Goal: Transaction & Acquisition: Purchase product/service

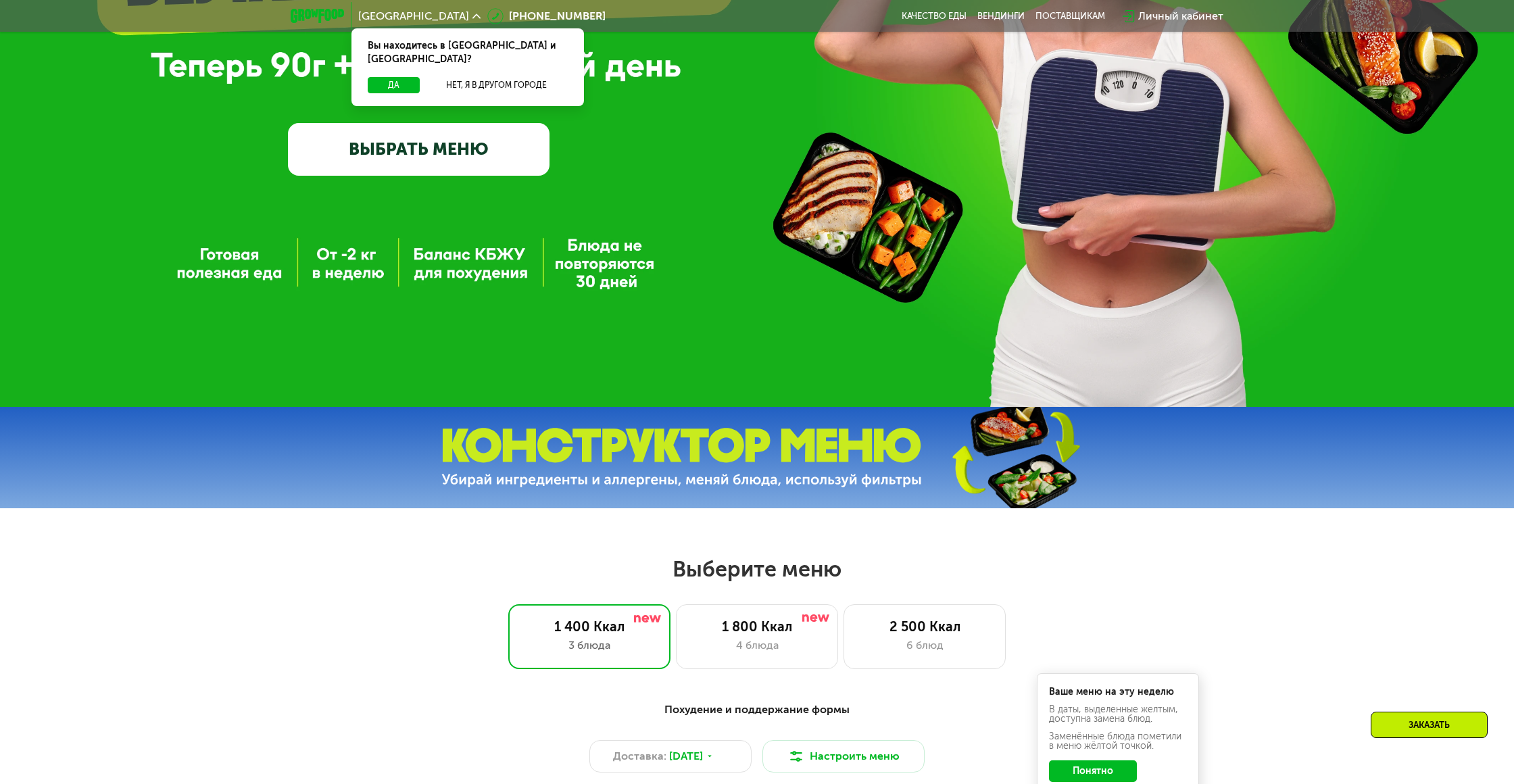
click at [392, 162] on link "ВЫБРАТЬ МЕНЮ" at bounding box center [418, 148] width 262 height 52
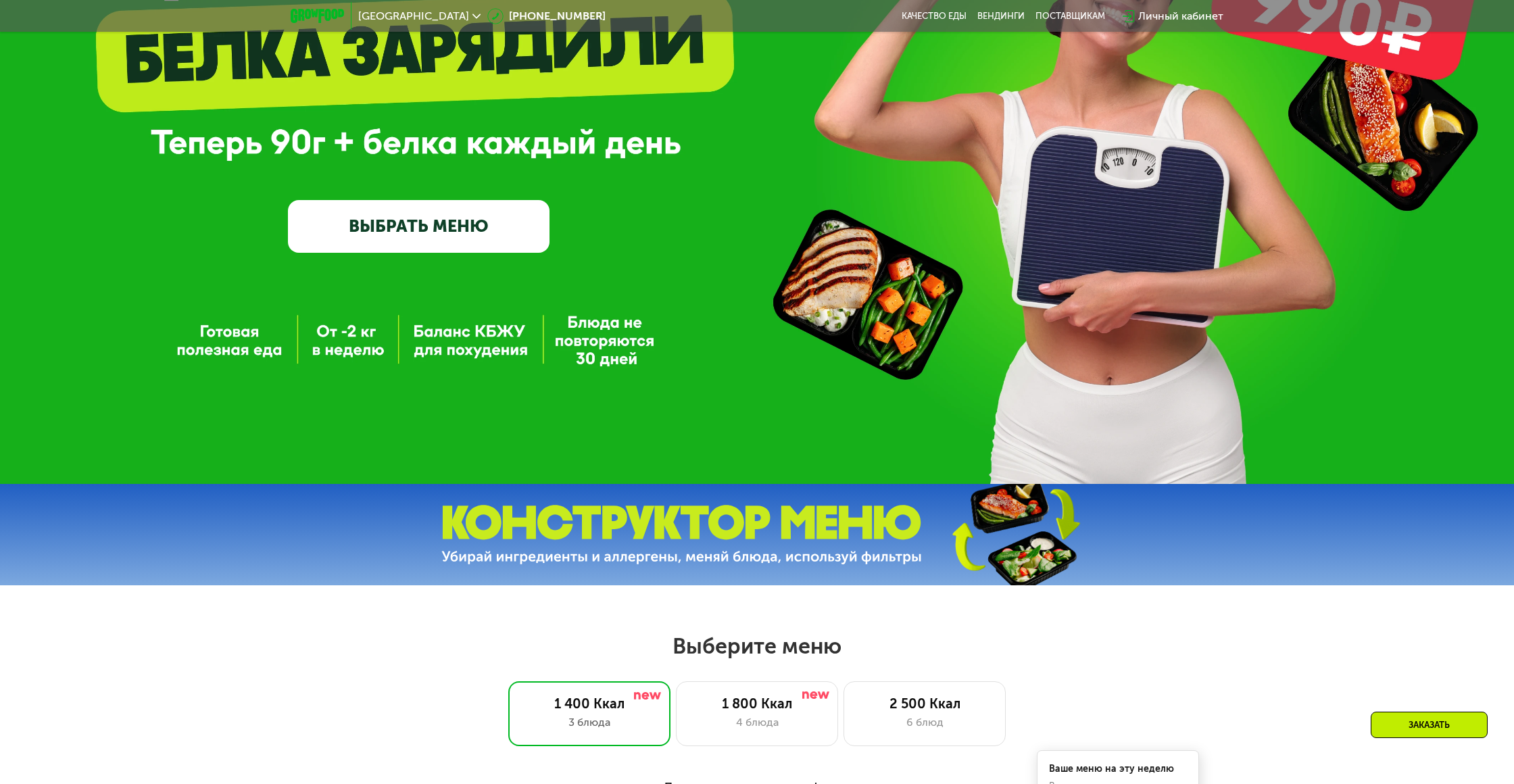
click at [417, 236] on link "ВЫБРАТЬ МЕНЮ" at bounding box center [418, 225] width 262 height 52
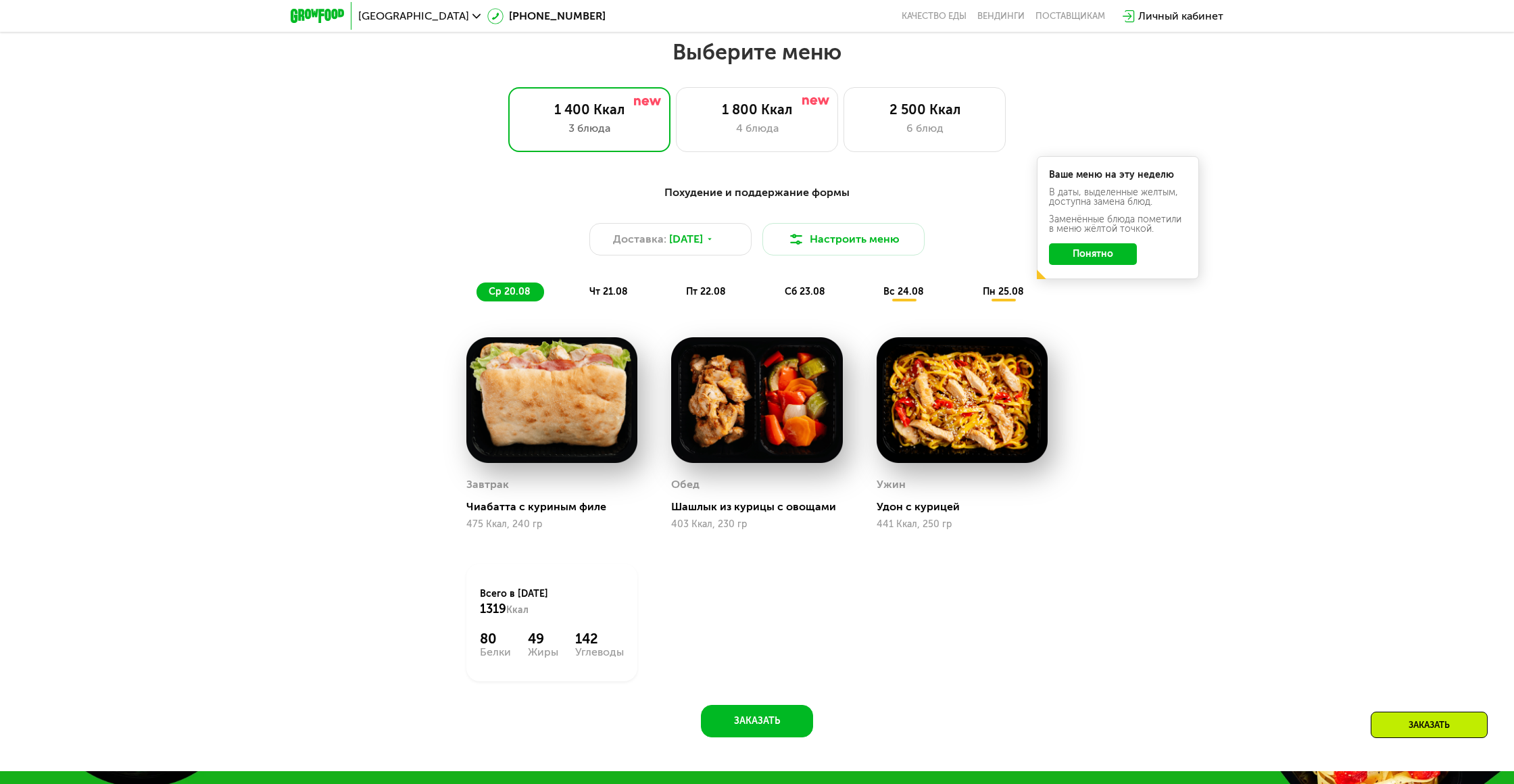
scroll to position [832, 0]
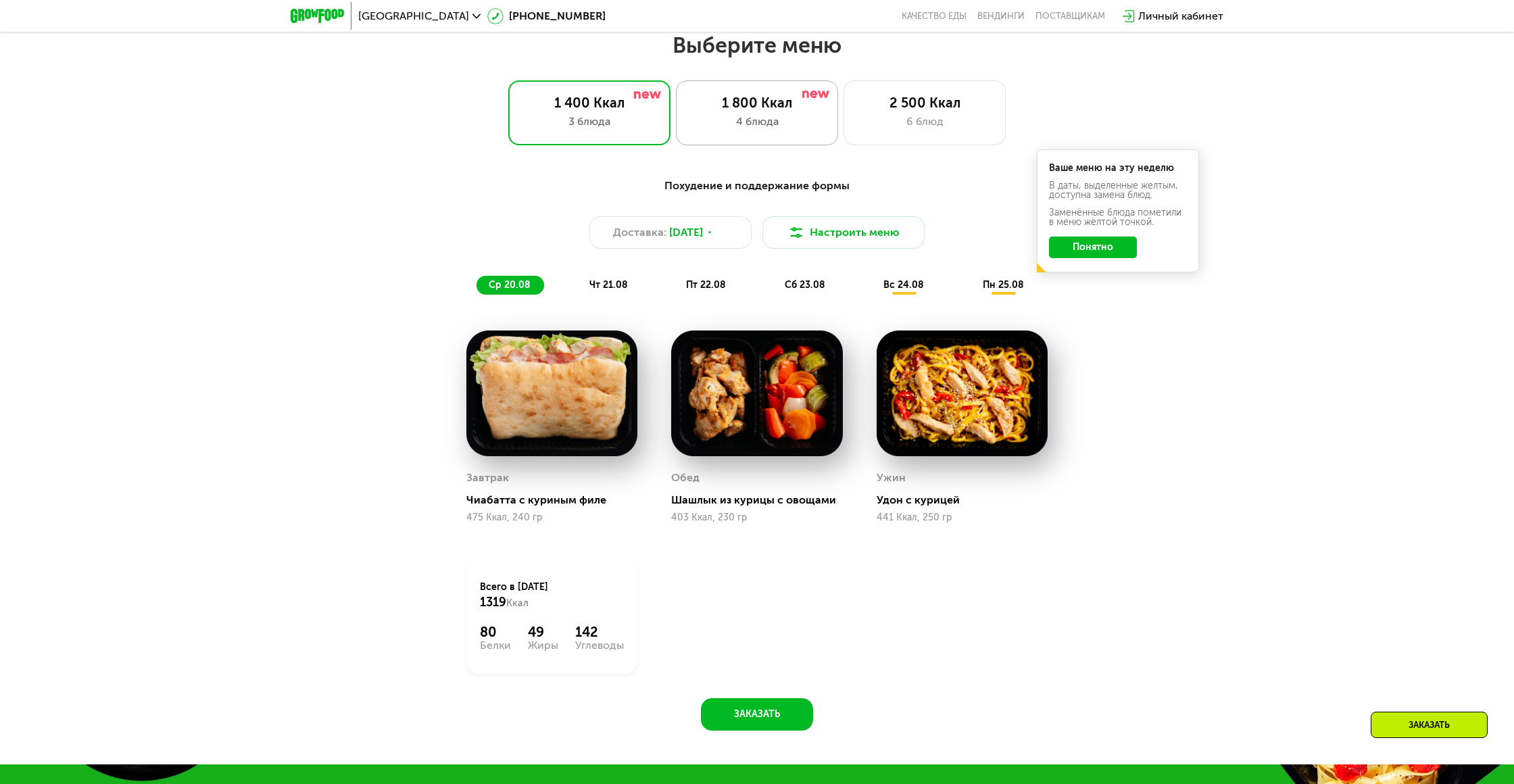
click at [843, 134] on div "1 800 Ккал 4 блюда" at bounding box center [924, 112] width 162 height 65
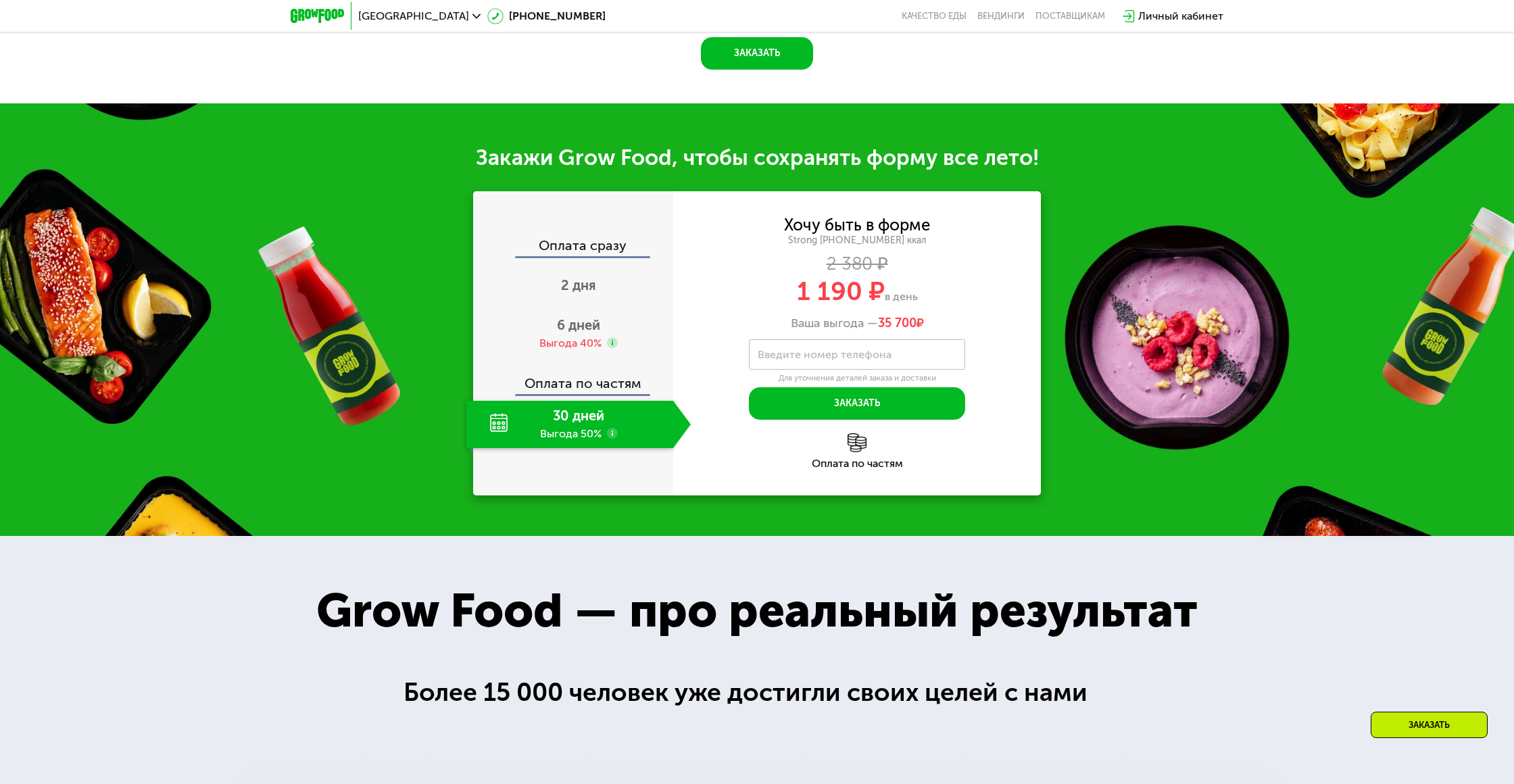
scroll to position [1573, 0]
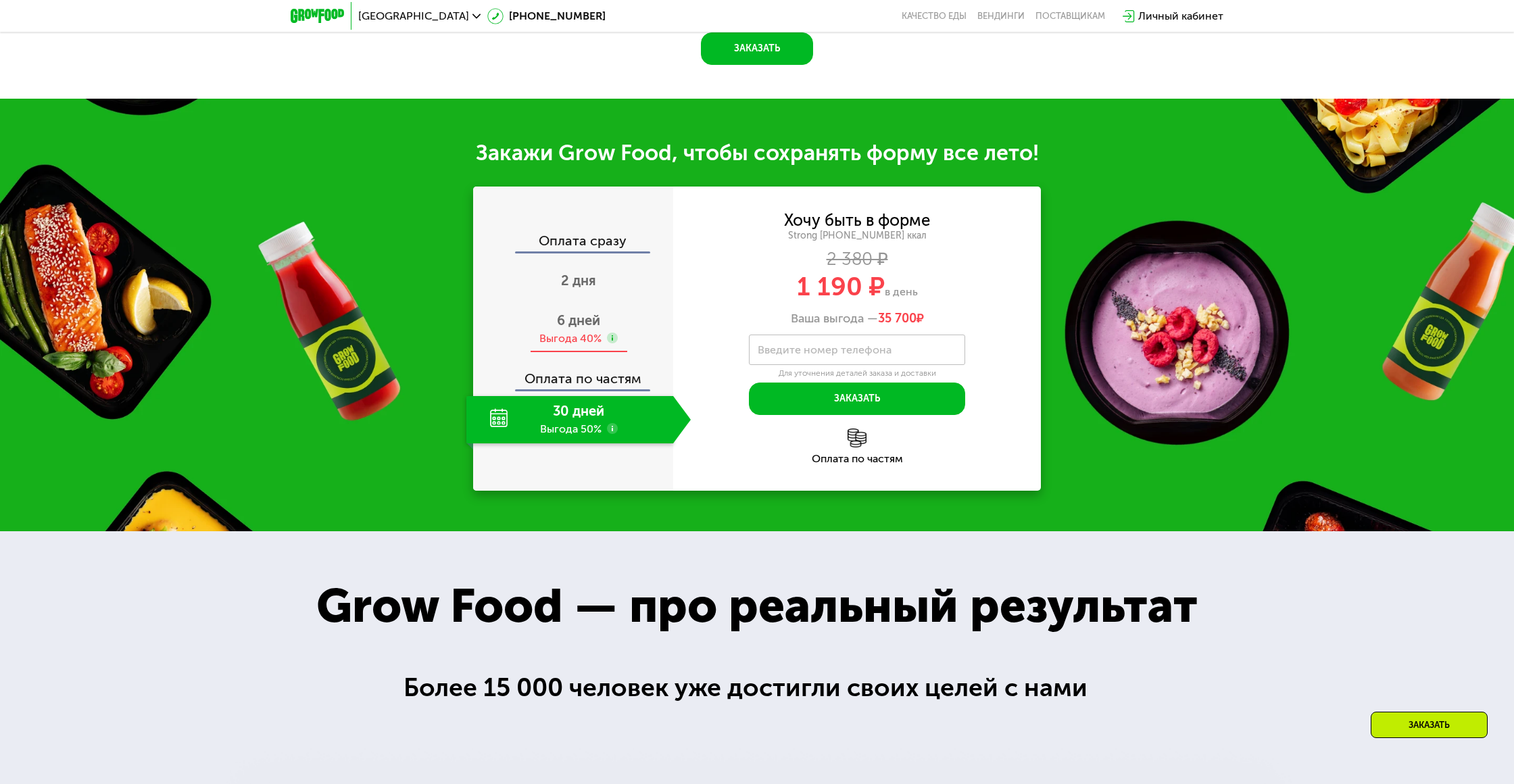
click at [575, 323] on span "6 дней" at bounding box center [578, 320] width 43 height 16
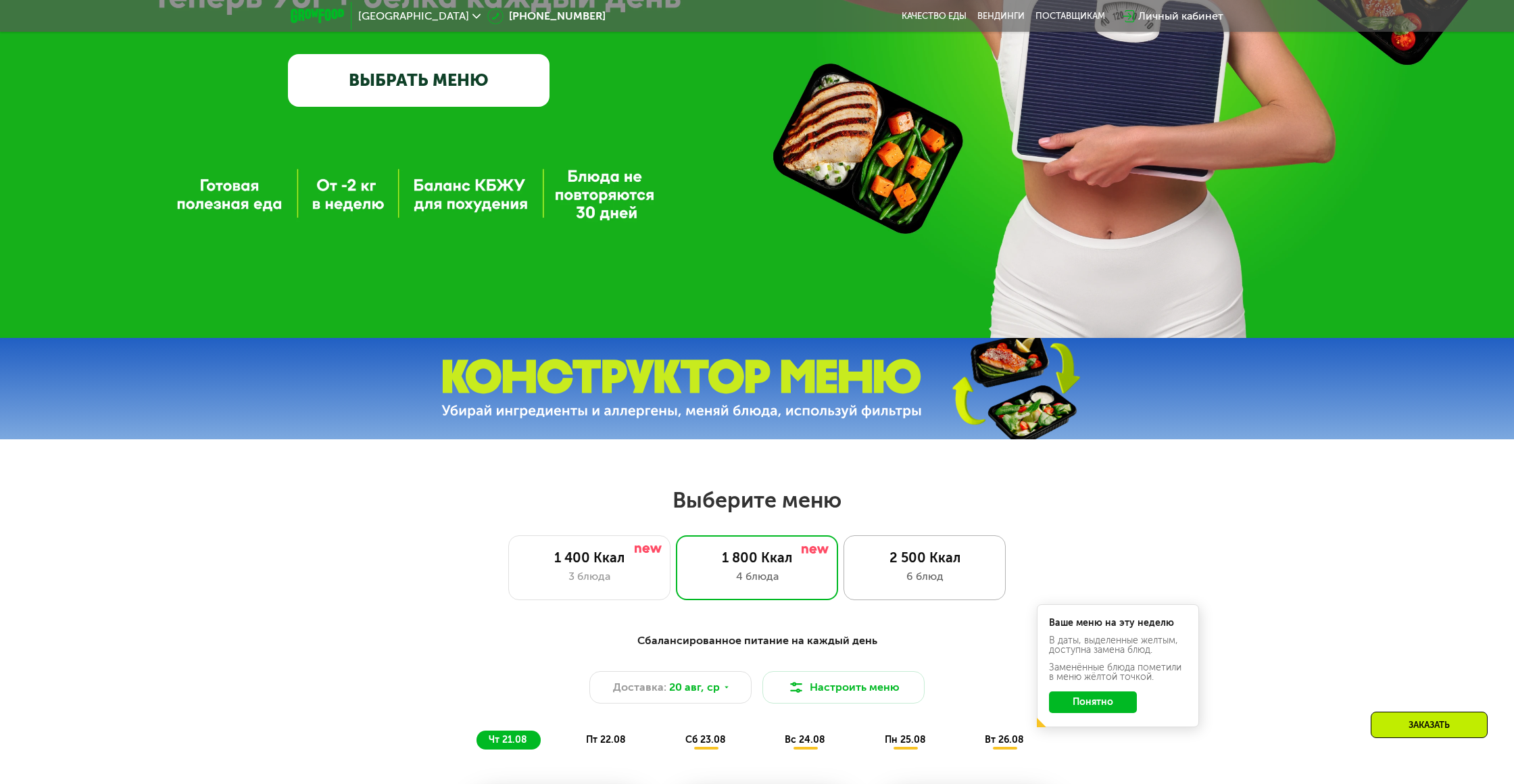
scroll to position [388, 0]
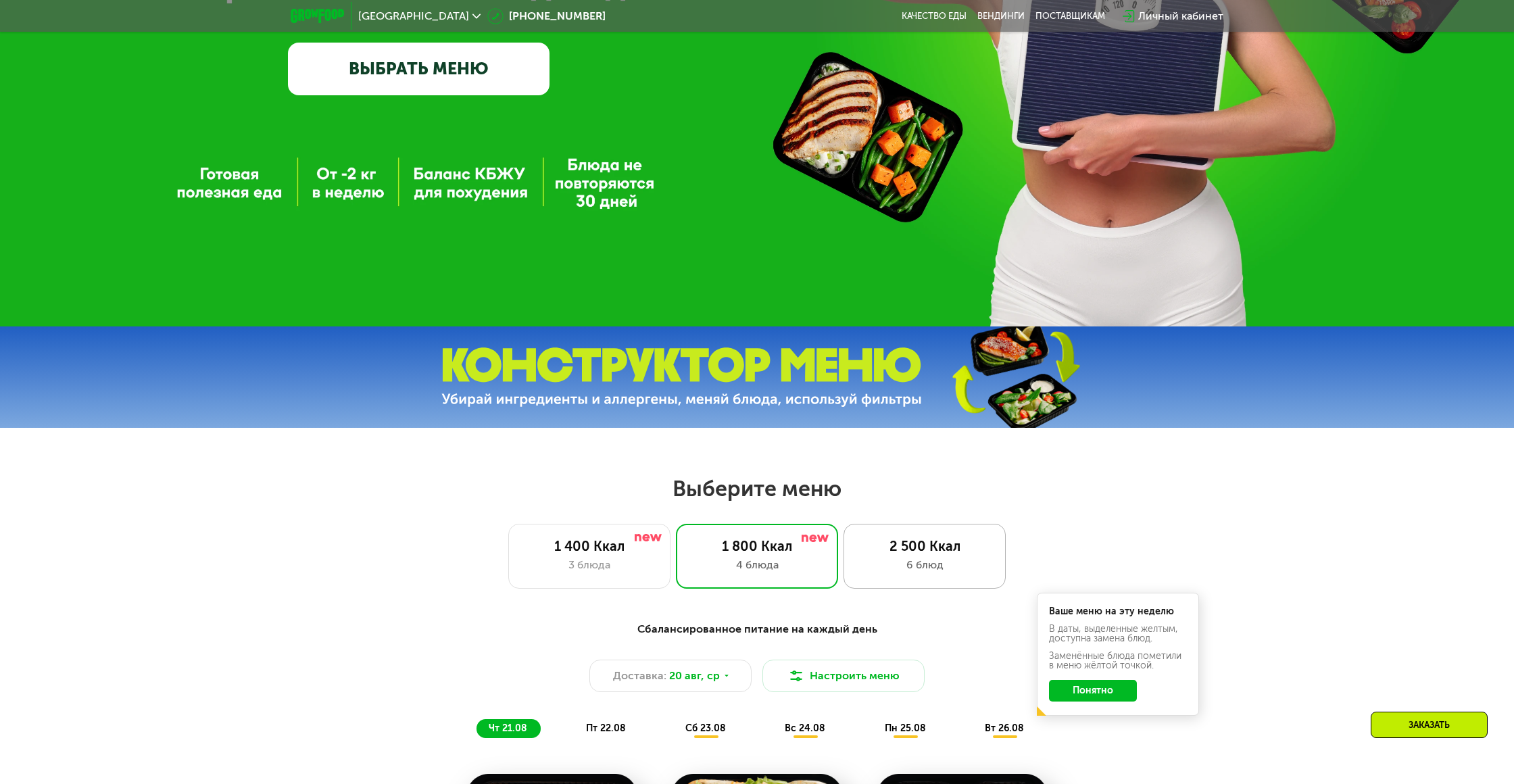
click at [913, 563] on div "6 блюд" at bounding box center [924, 564] width 134 height 16
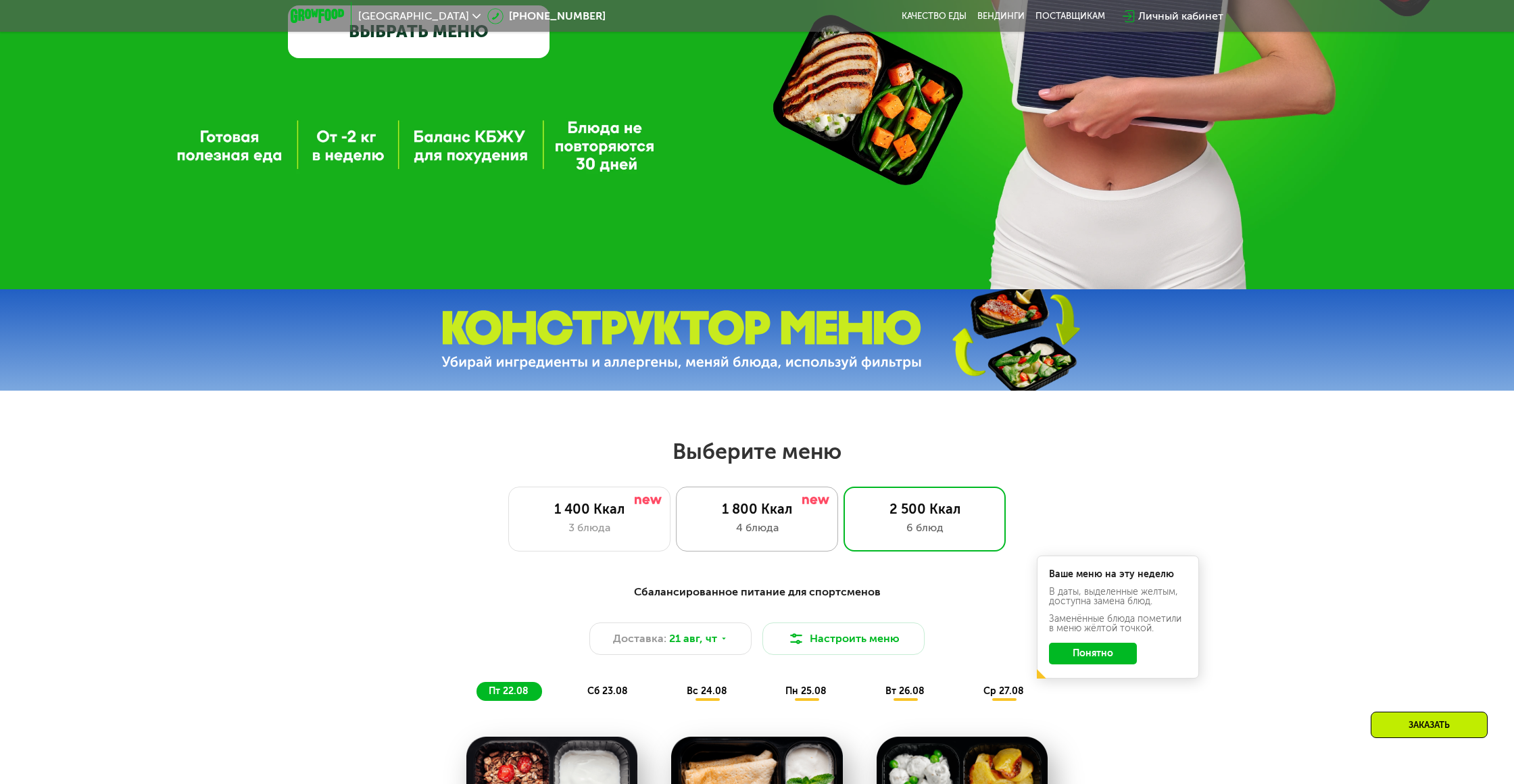
scroll to position [395, 0]
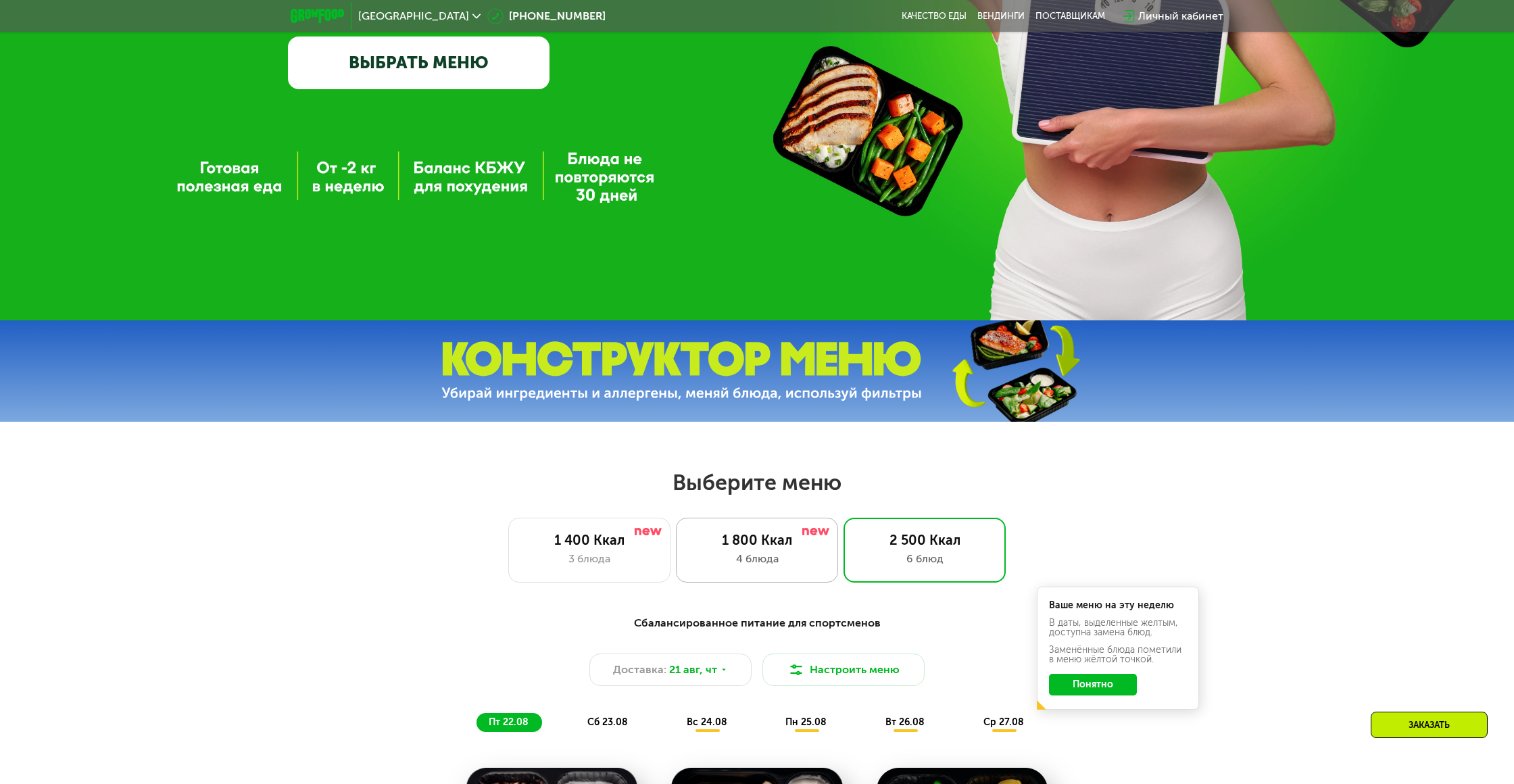
click at [752, 561] on div "4 блюда" at bounding box center [757, 559] width 134 height 16
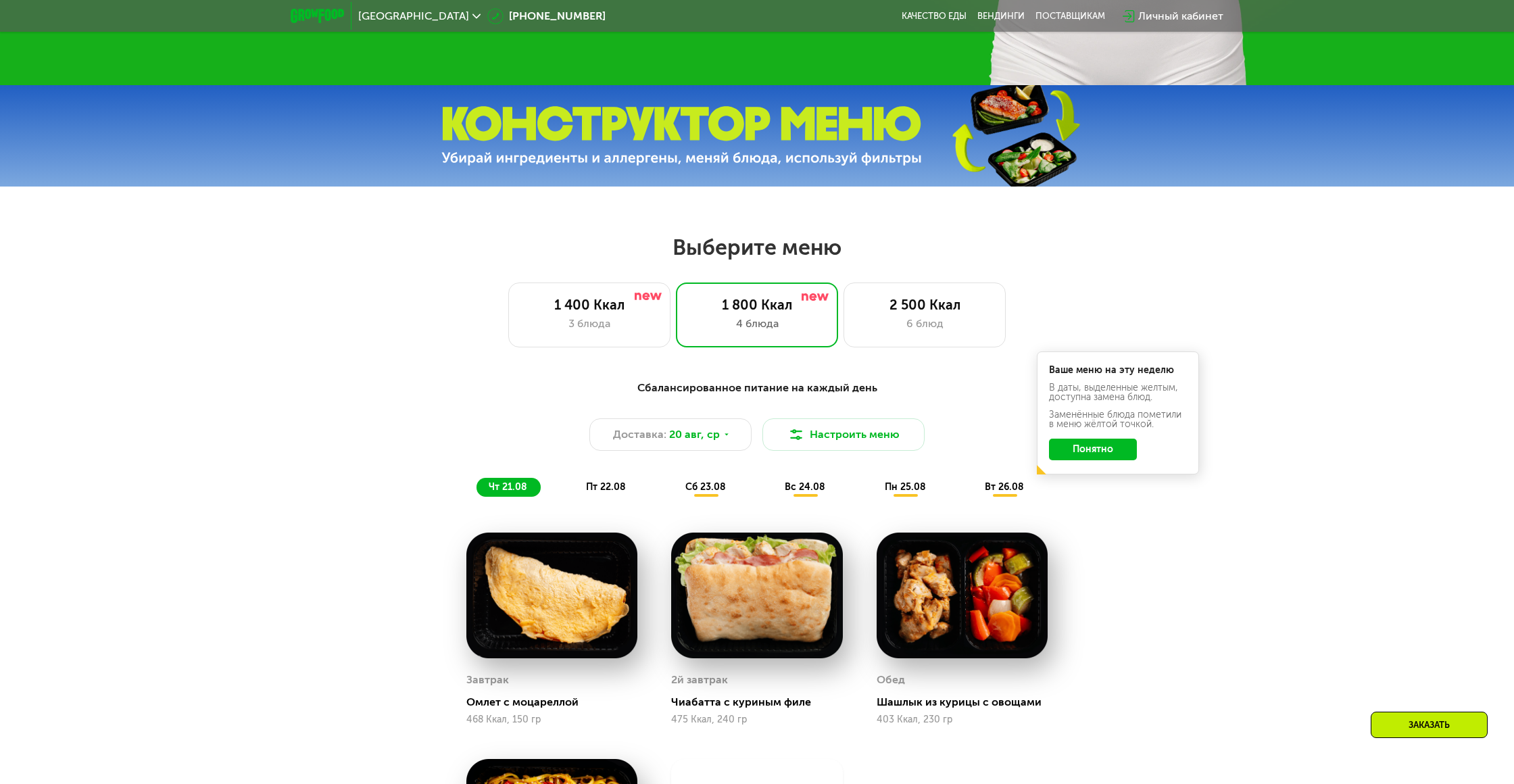
scroll to position [637, 0]
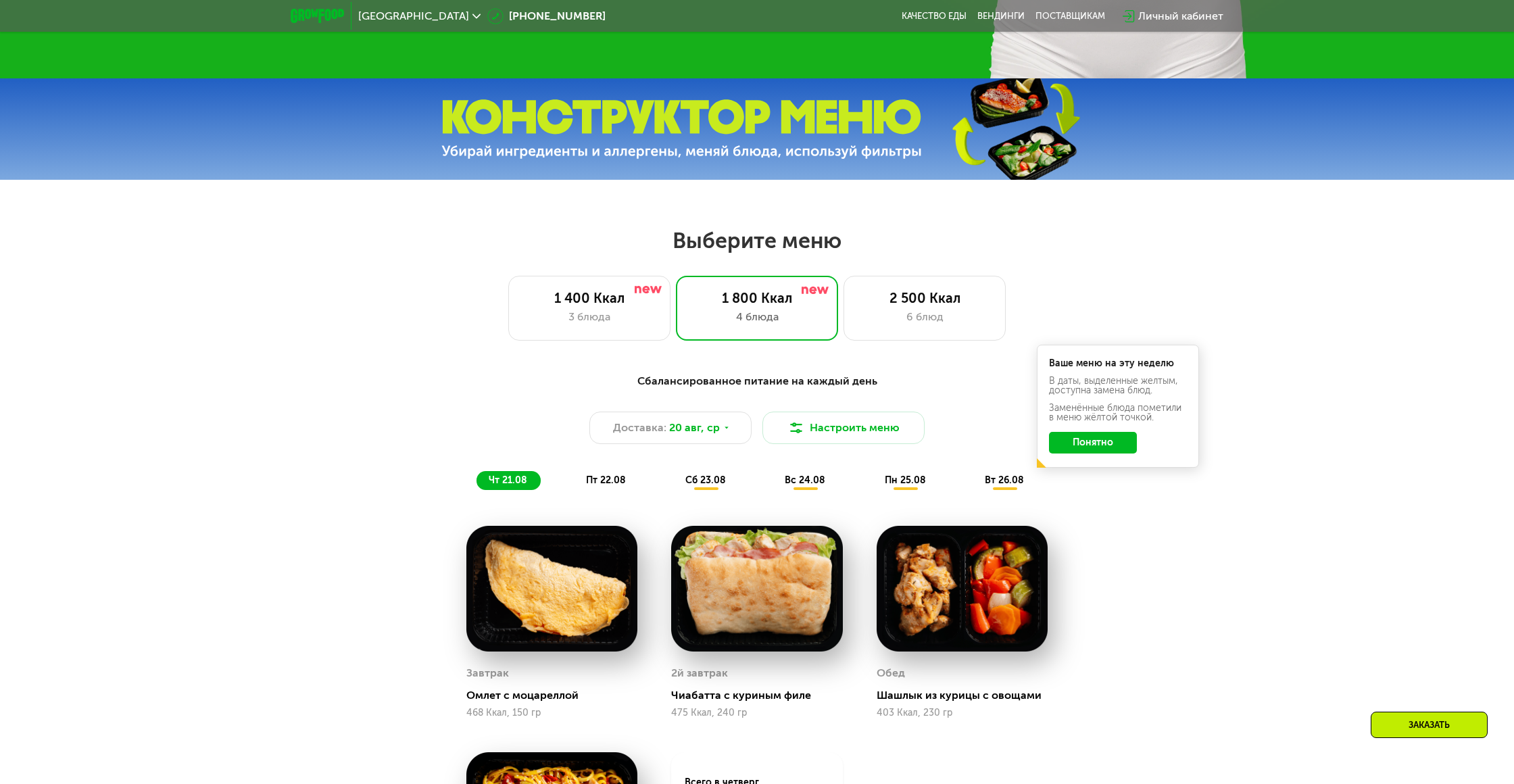
click at [1095, 449] on button "Понятно" at bounding box center [1092, 442] width 88 height 22
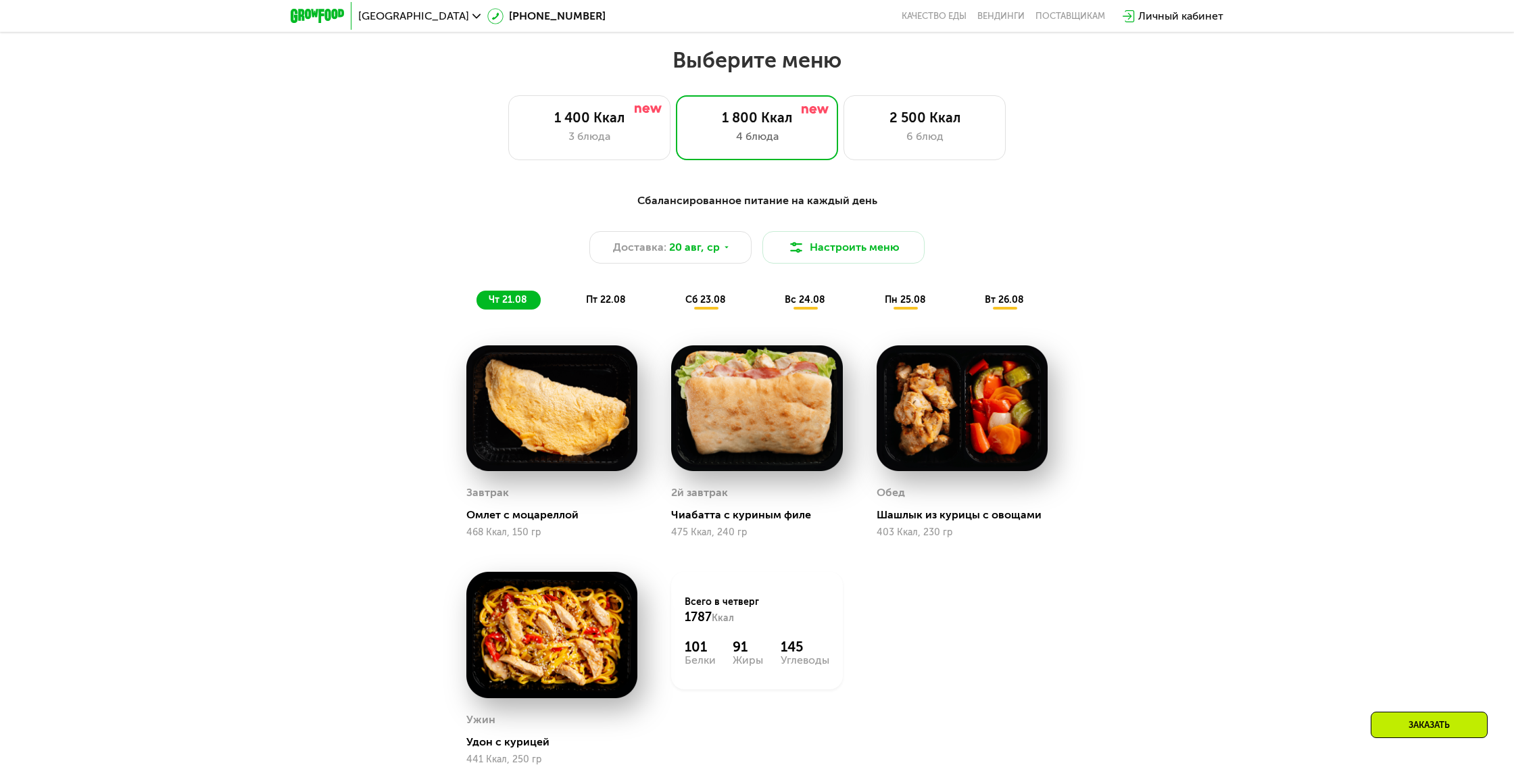
scroll to position [830, 0]
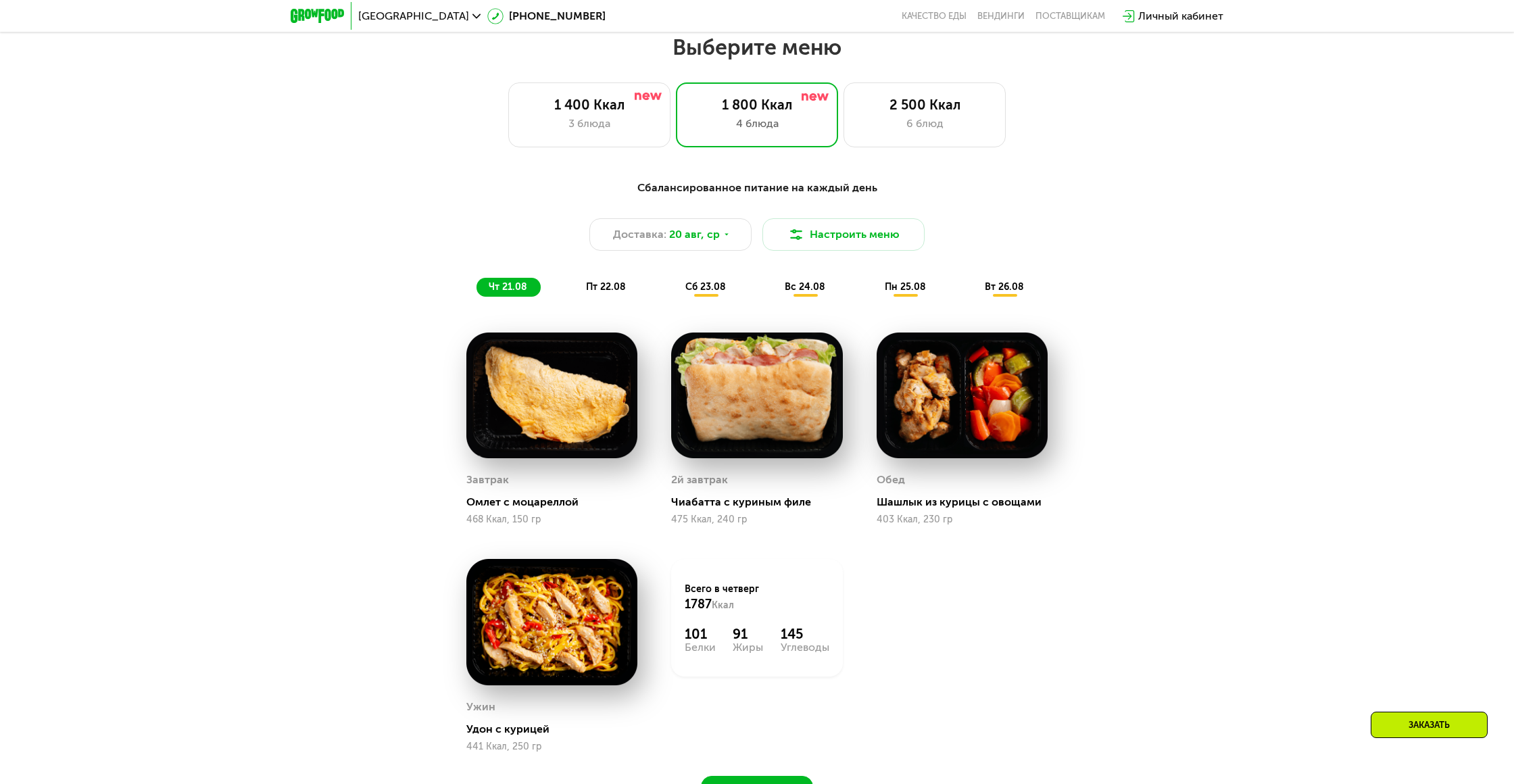
click at [605, 292] on span "пт 22.08" at bounding box center [606, 286] width 40 height 11
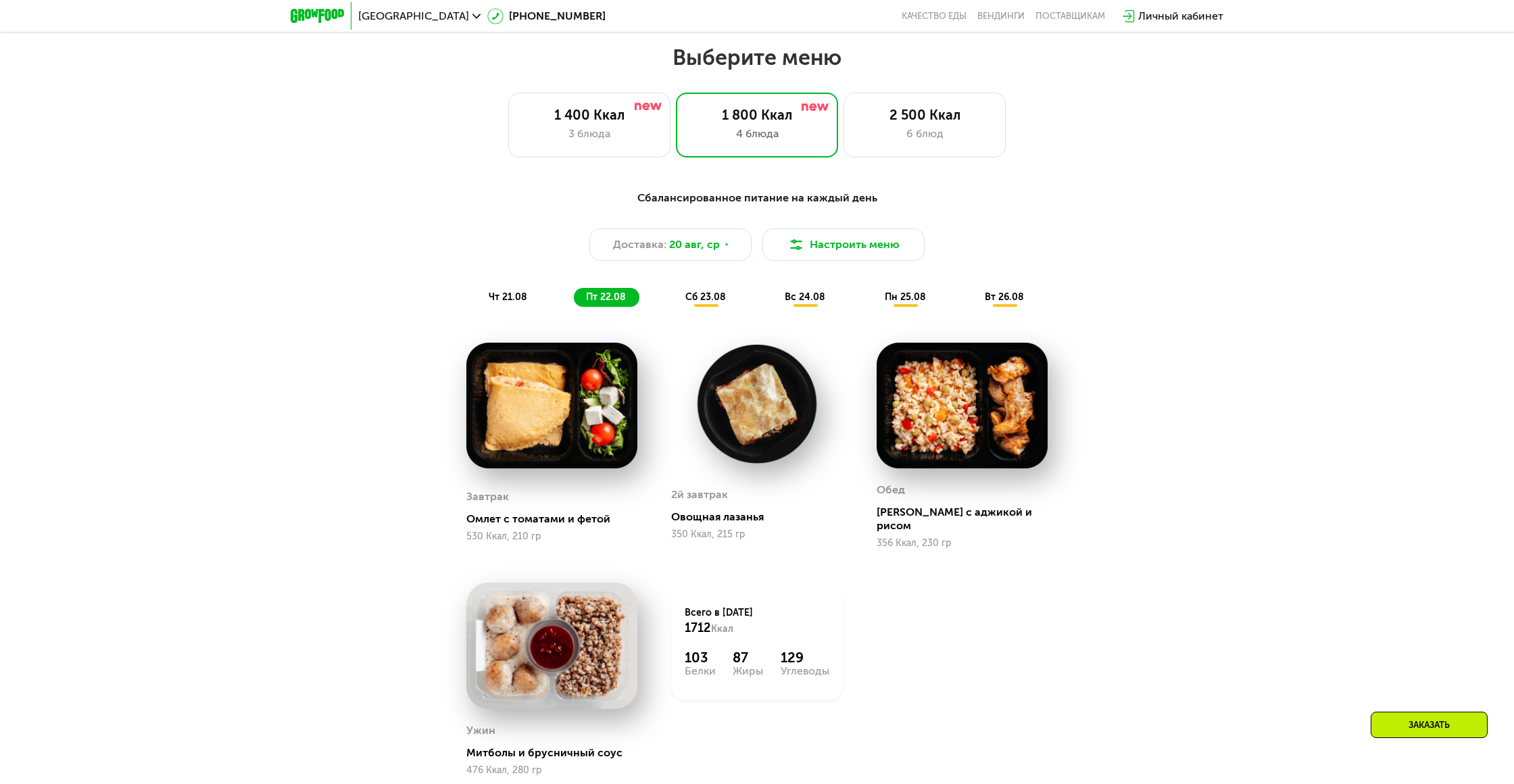
scroll to position [818, 0]
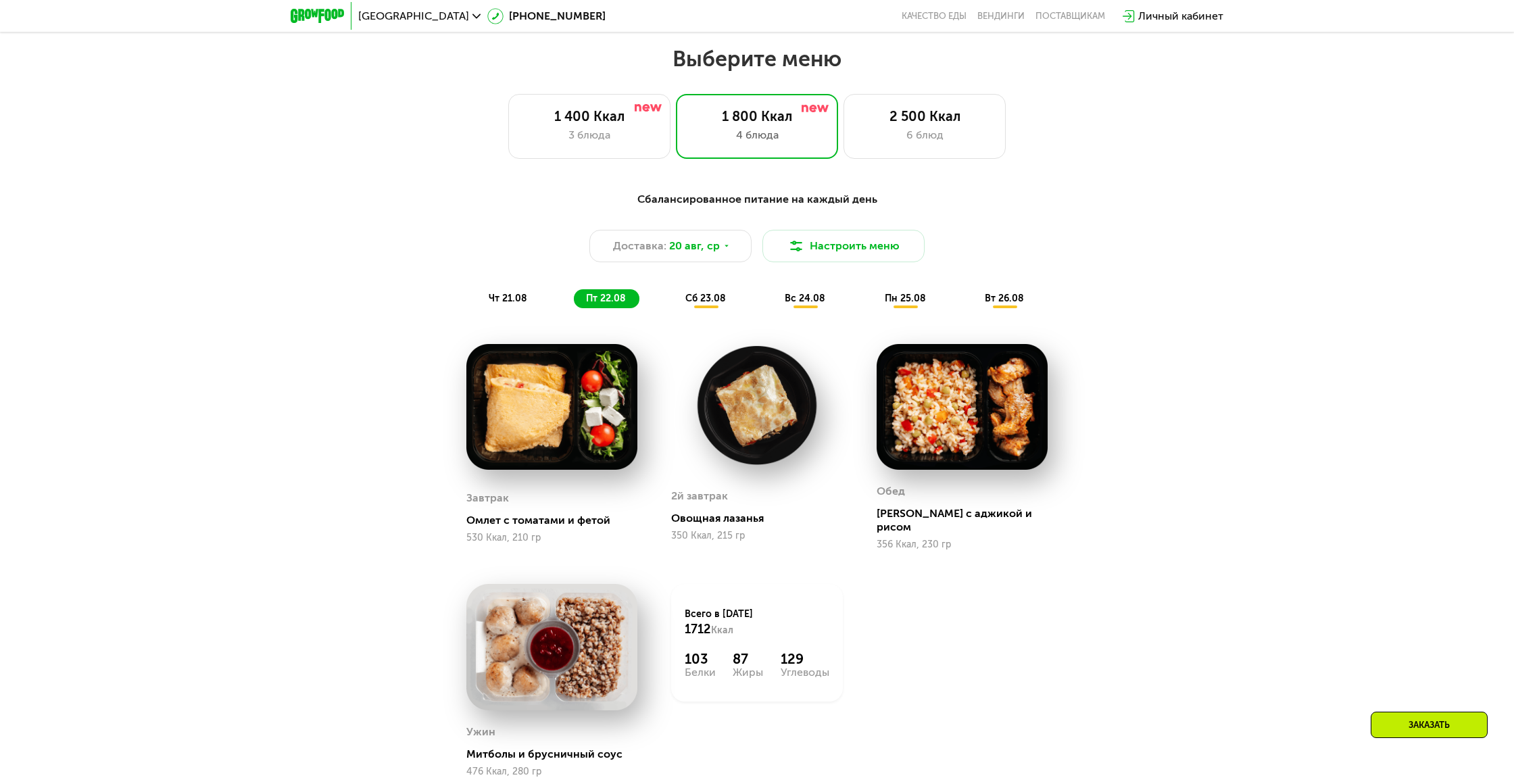
click at [688, 299] on span "сб 23.08" at bounding box center [705, 298] width 41 height 11
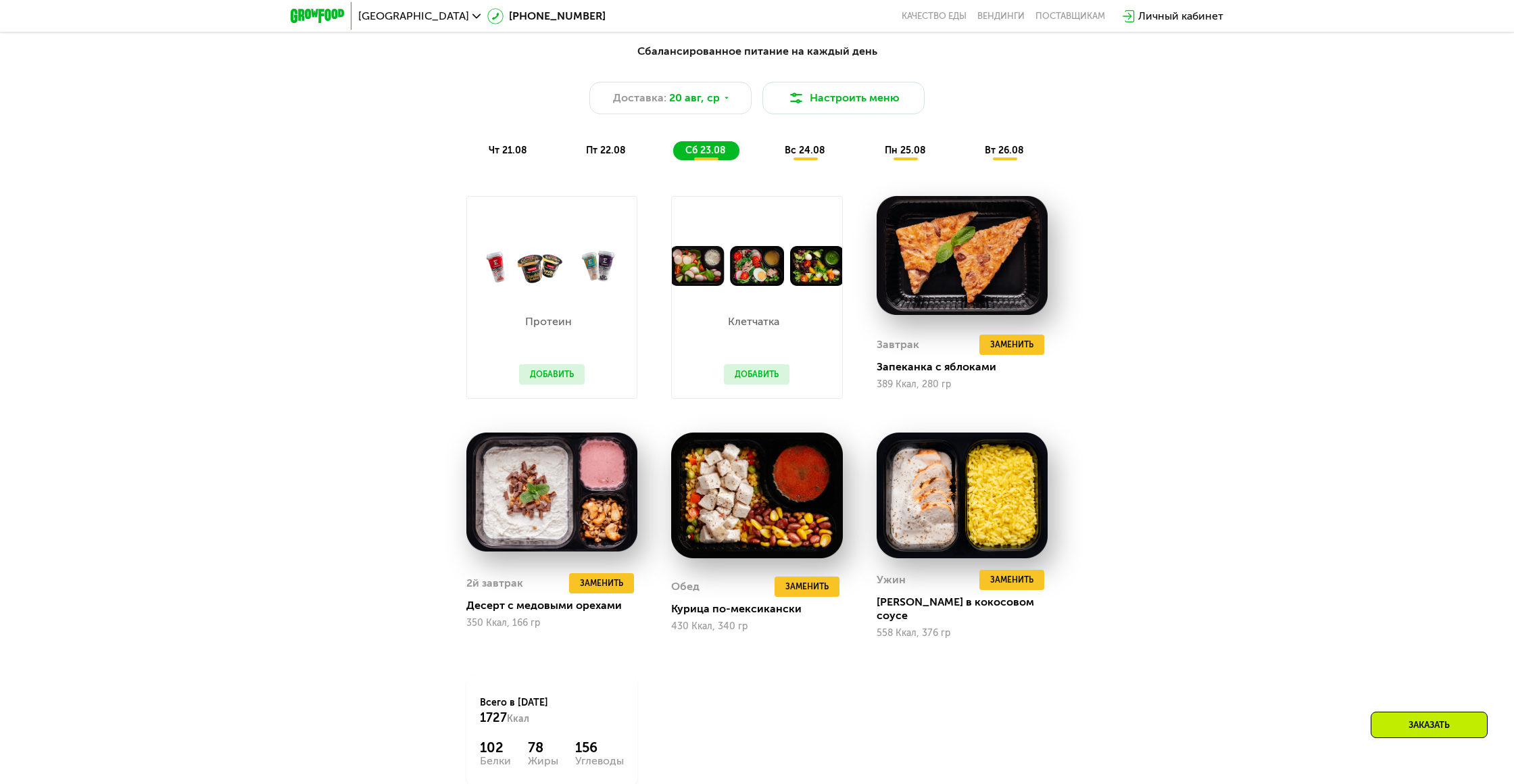
scroll to position [959, 0]
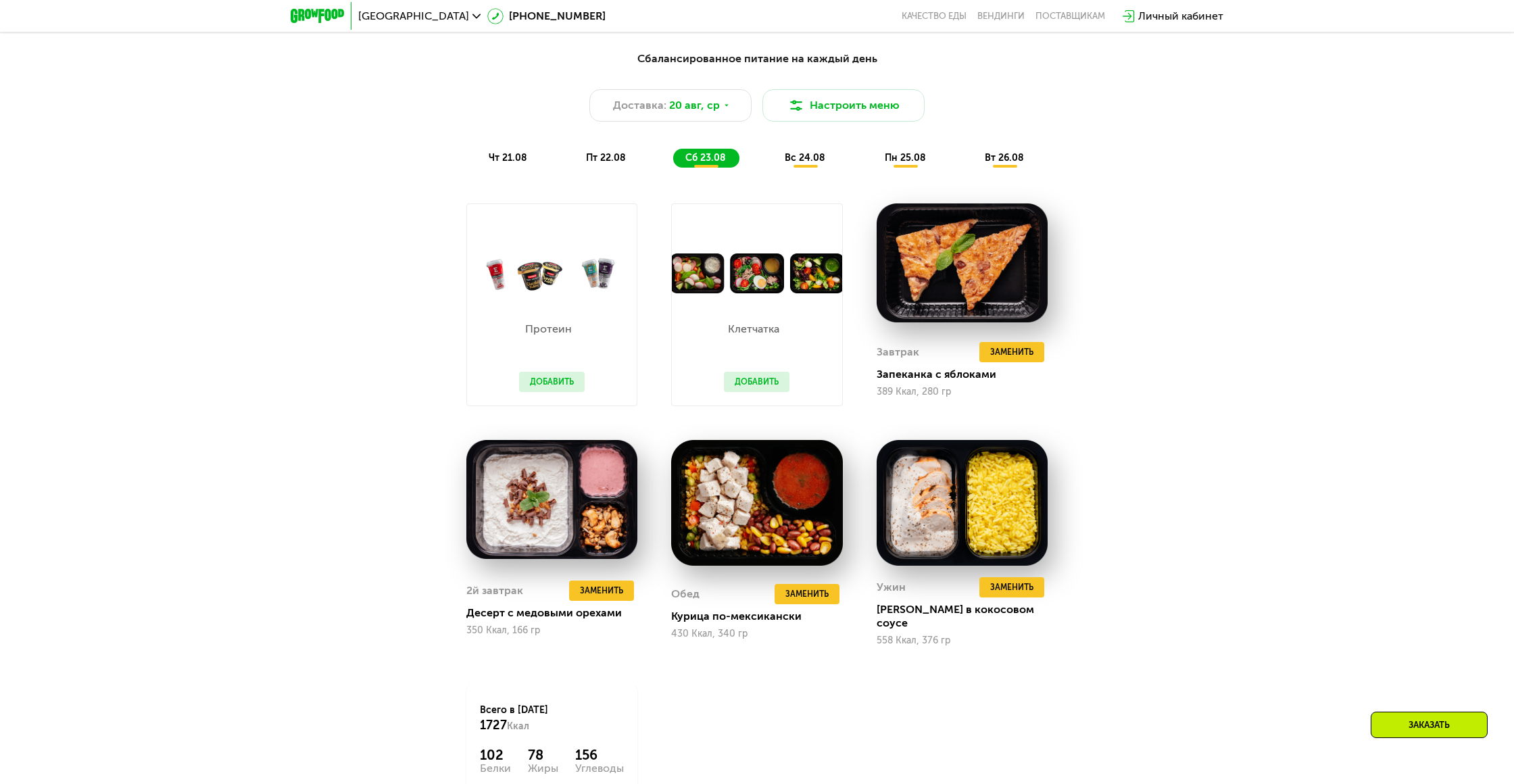
click at [746, 284] on img at bounding box center [757, 273] width 169 height 40
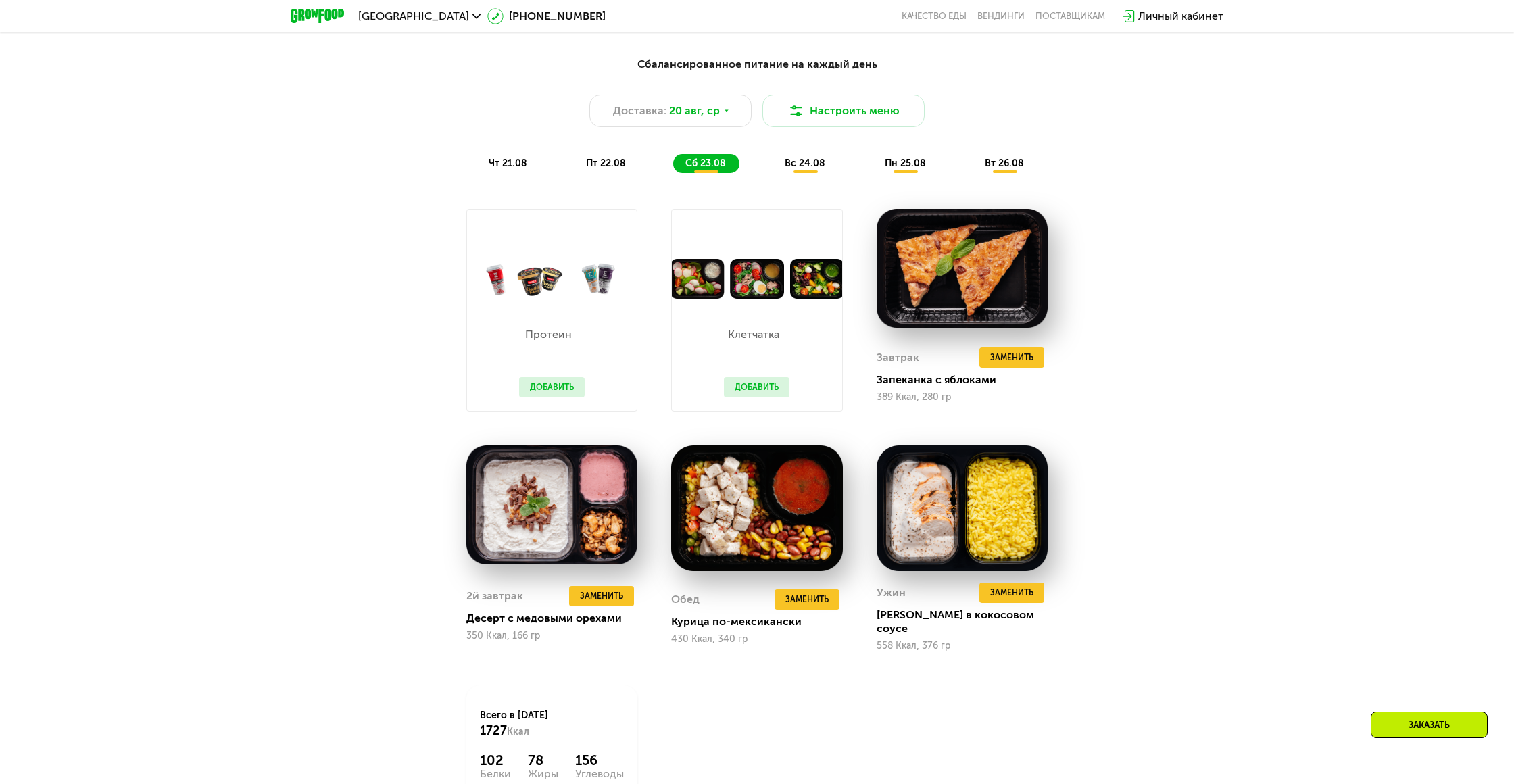
click at [749, 382] on button "Добавить" at bounding box center [756, 386] width 66 height 20
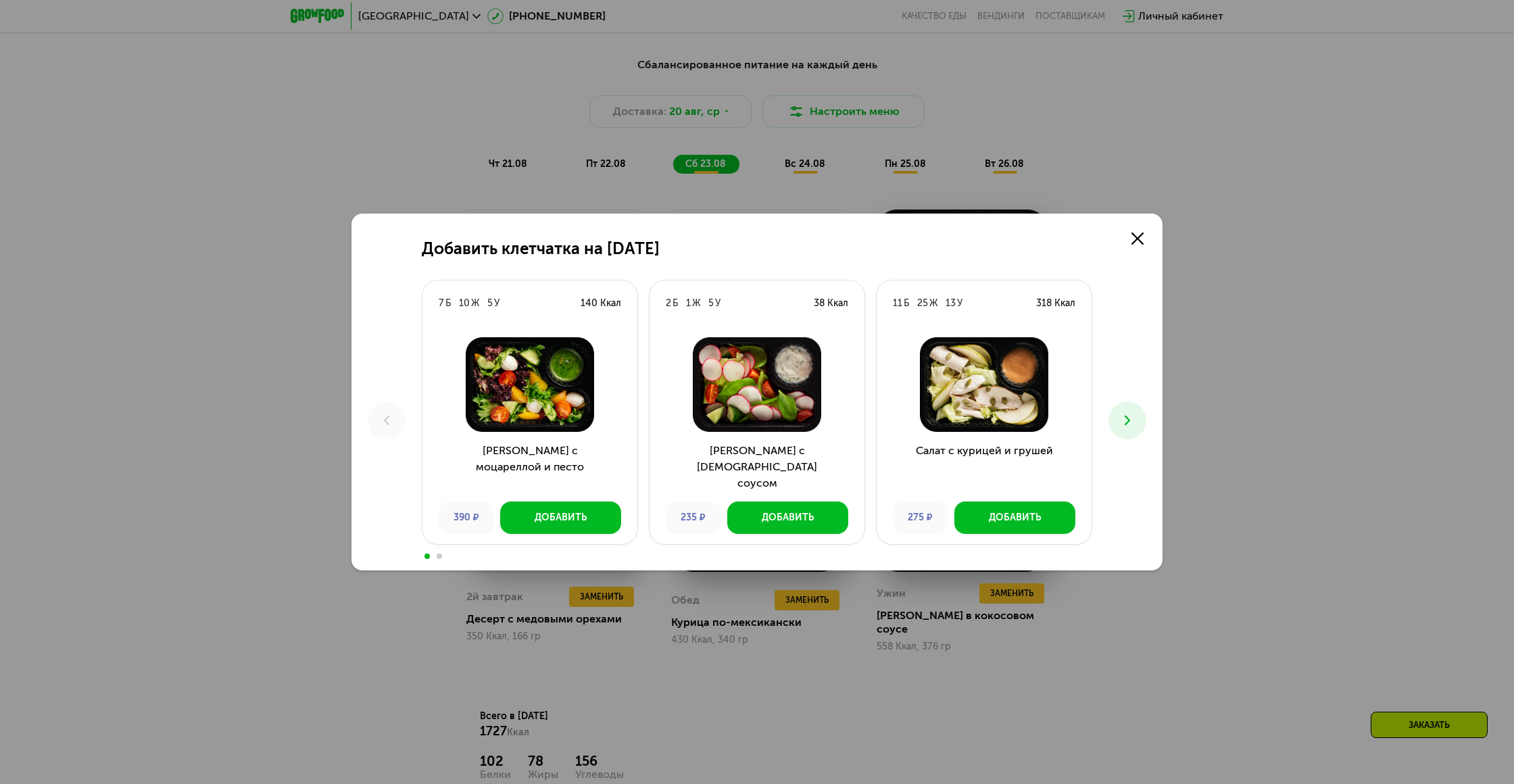
scroll to position [954, 0]
click at [1137, 241] on icon at bounding box center [1137, 238] width 12 height 12
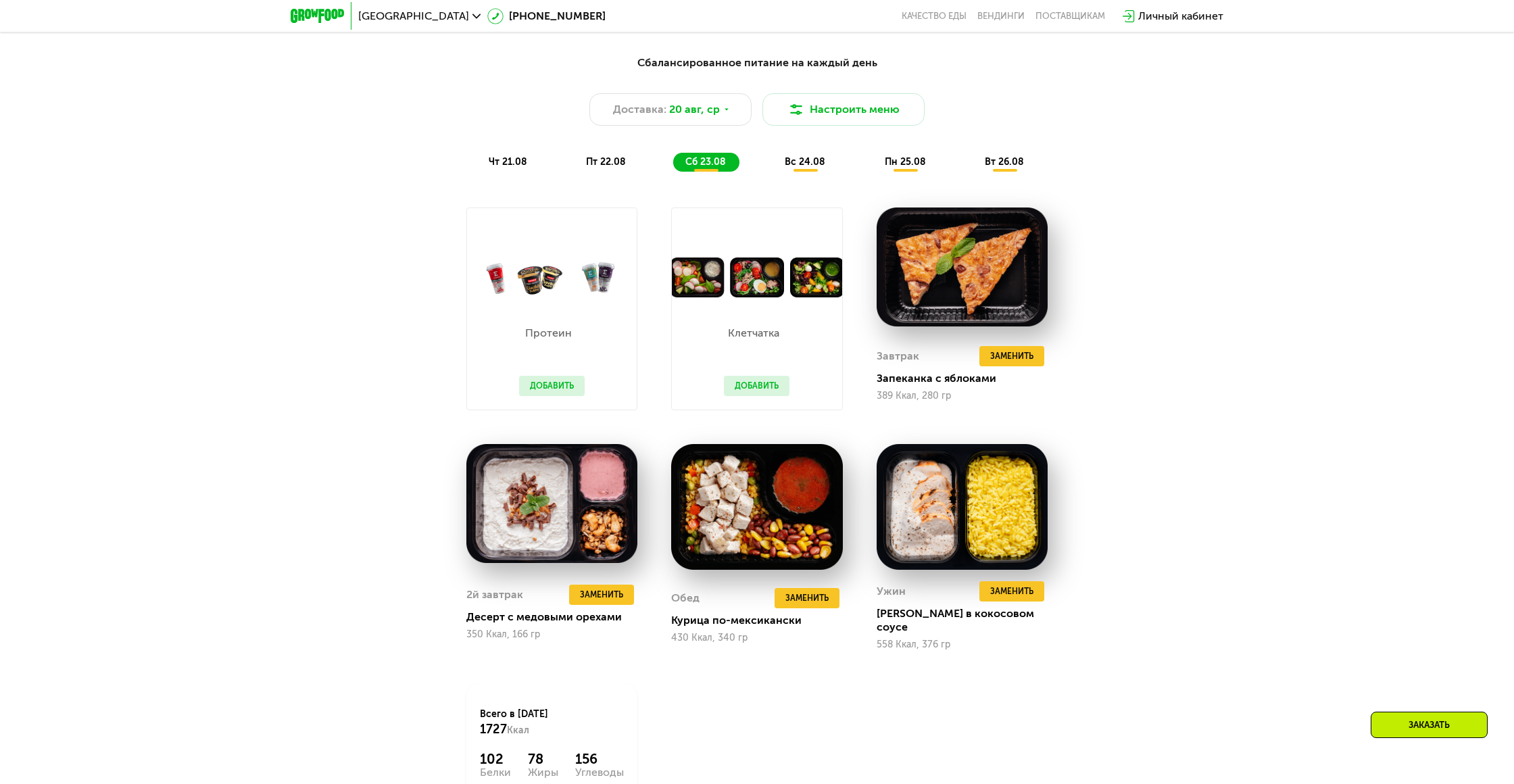
scroll to position [953, 0]
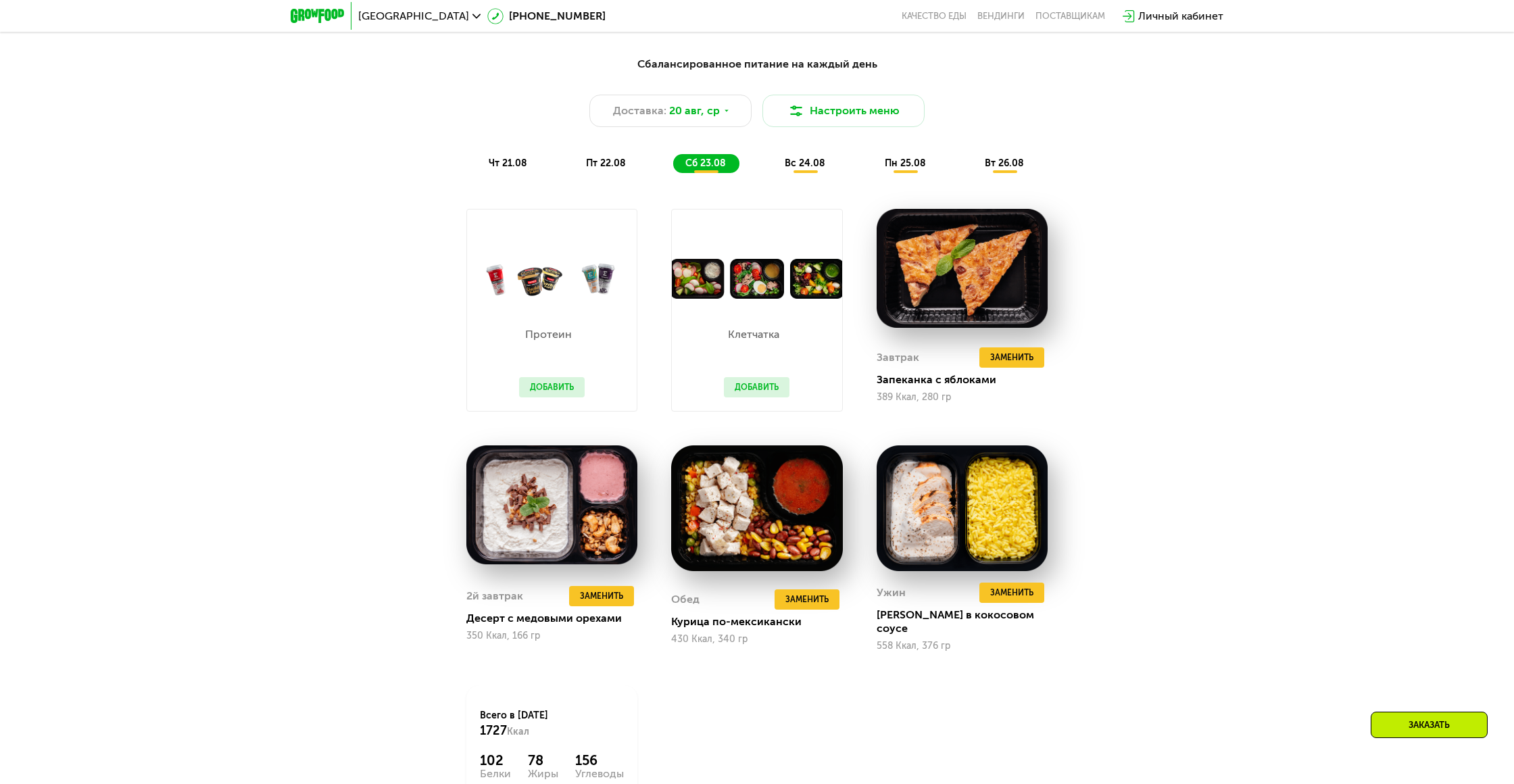
click at [541, 389] on button "Добавить" at bounding box center [551, 386] width 66 height 20
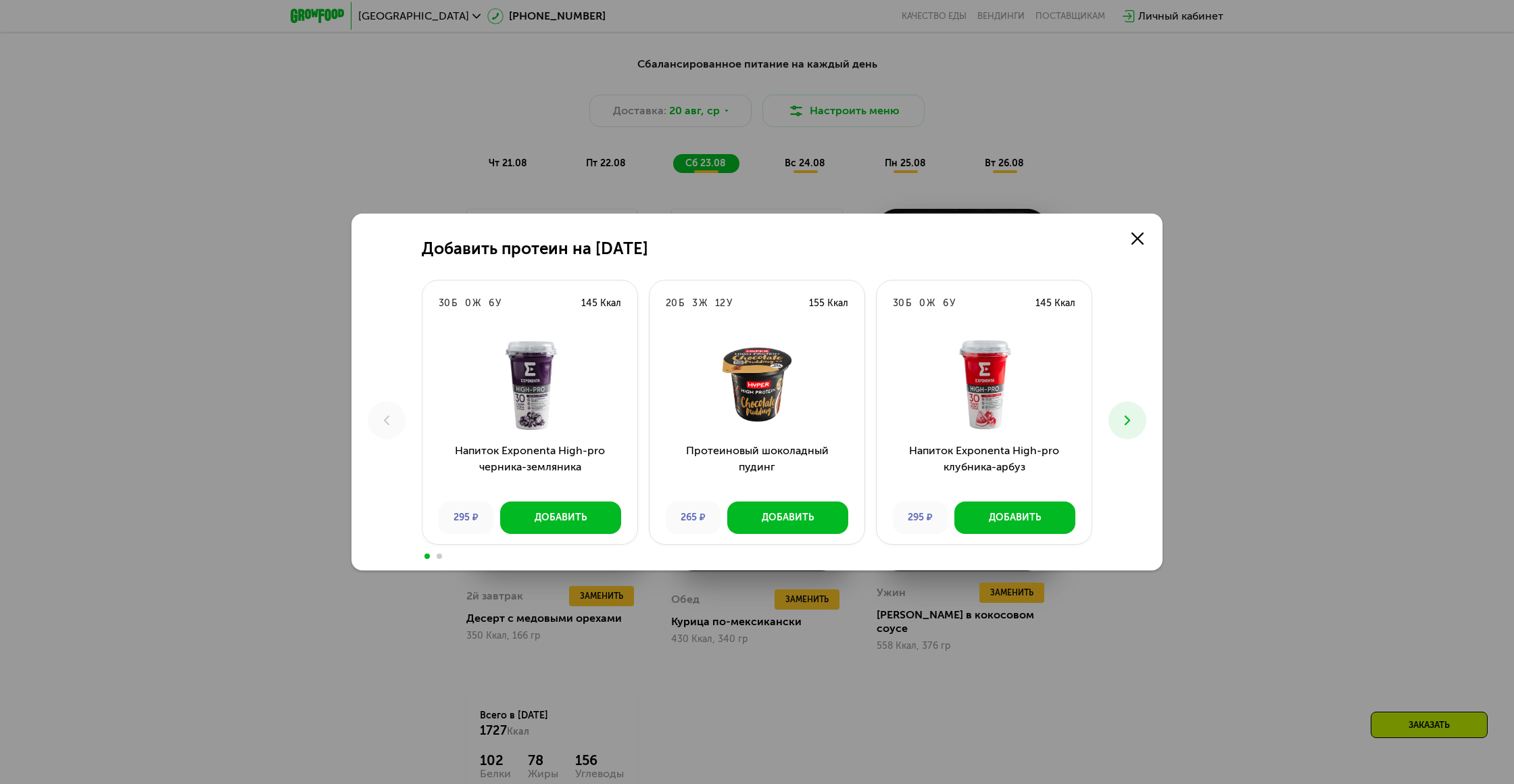
scroll to position [957, 0]
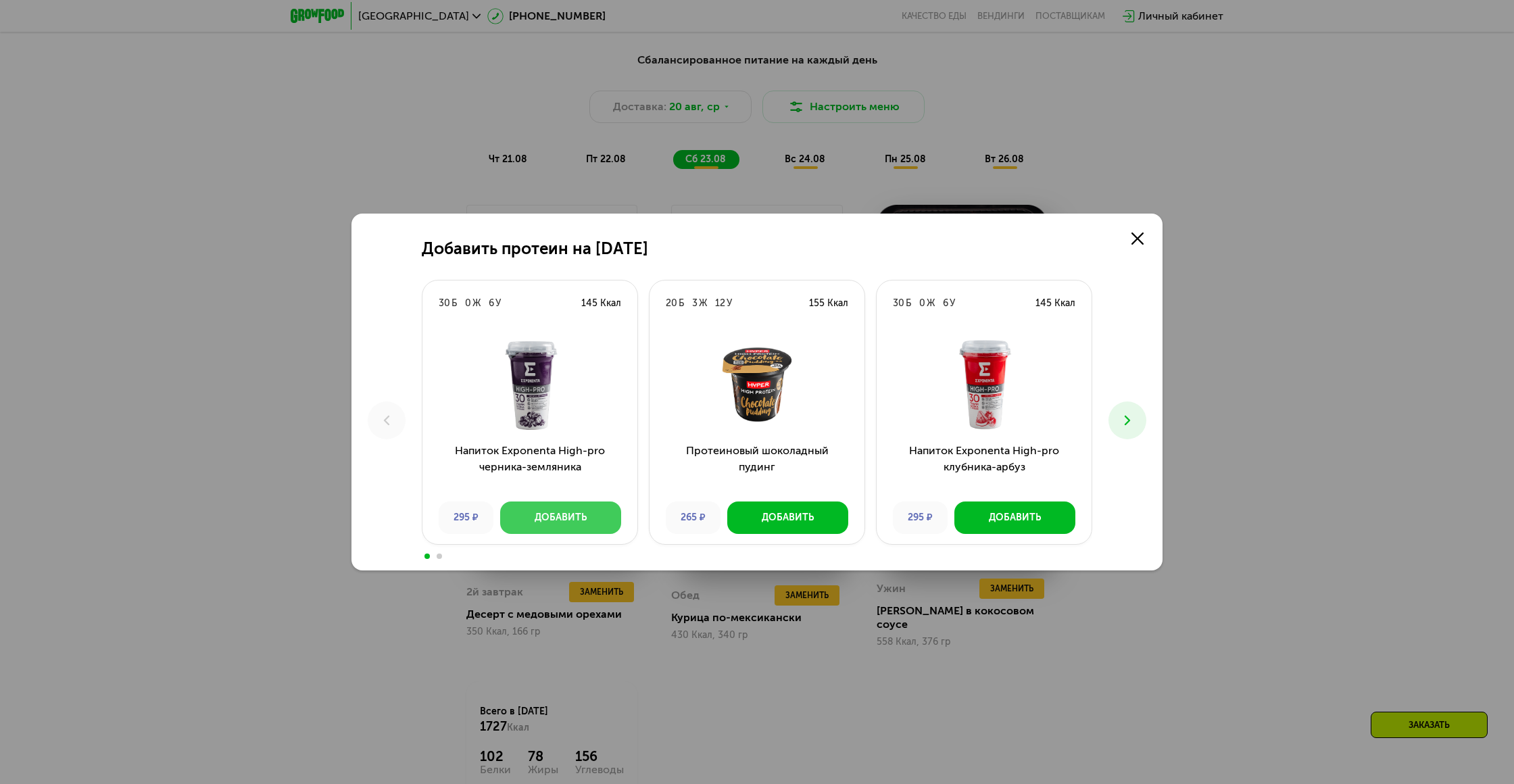
click at [586, 516] on div "Добавить" at bounding box center [560, 518] width 52 height 13
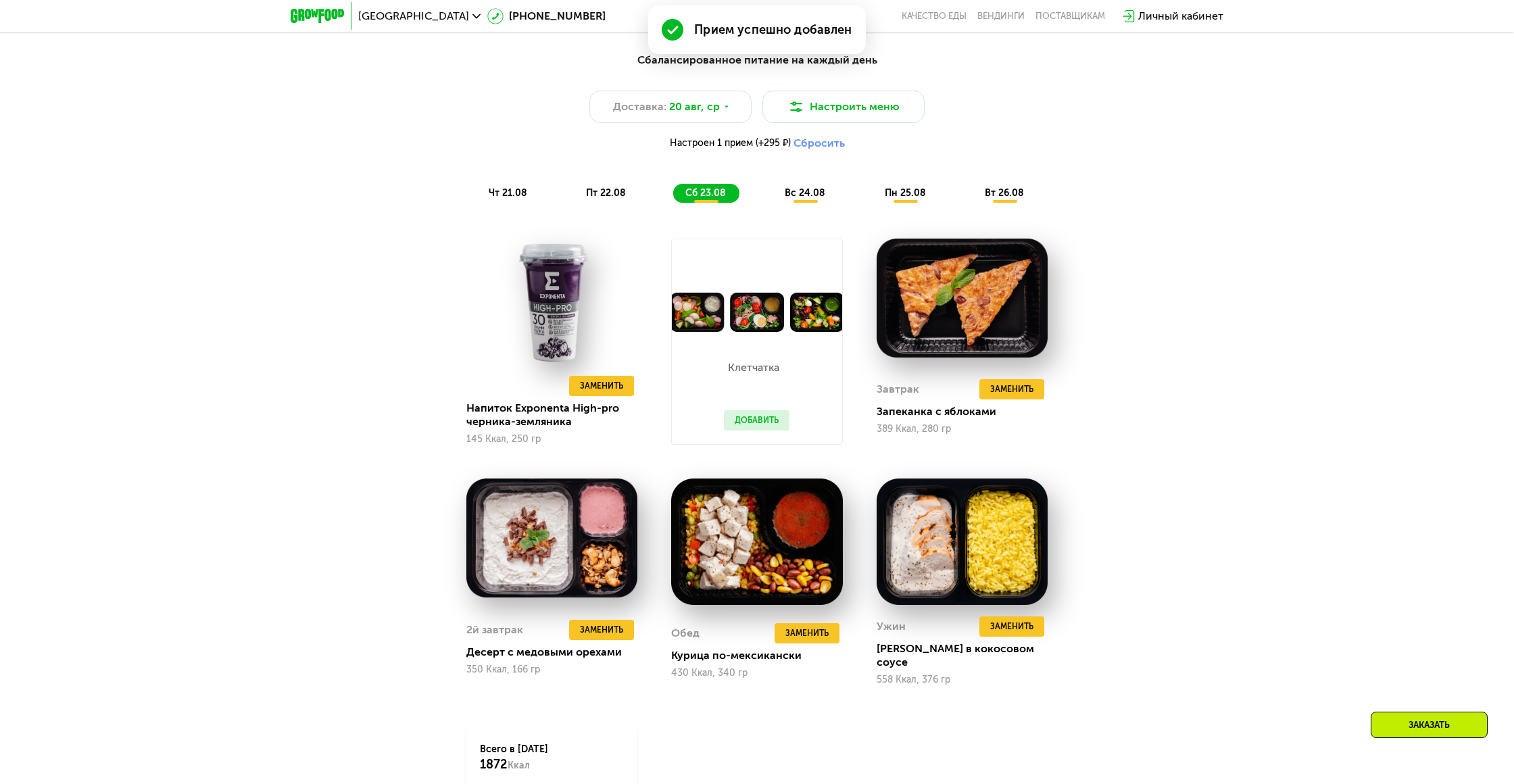
click at [812, 194] on span "вс 24.08" at bounding box center [804, 193] width 41 height 11
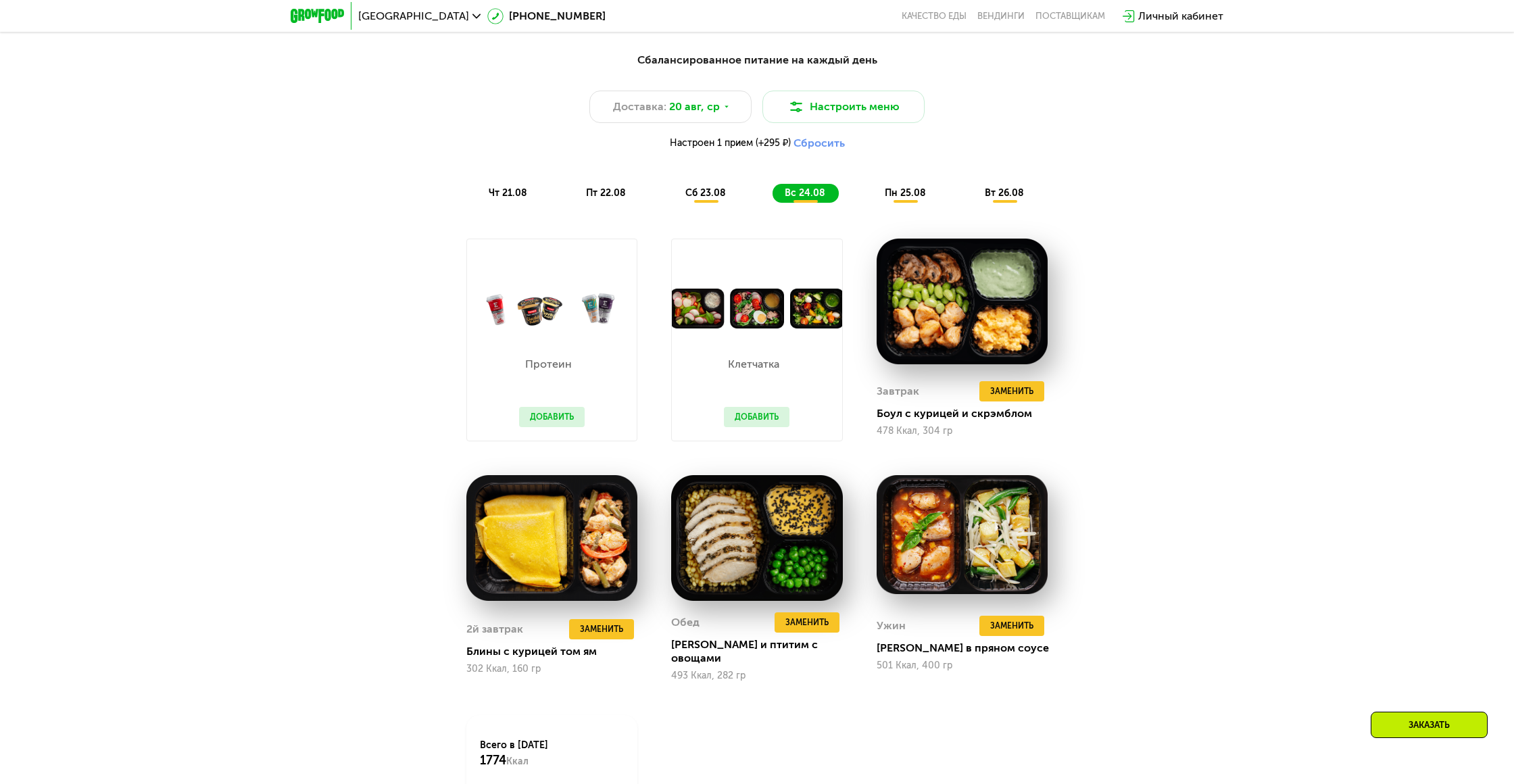
click at [551, 417] on button "Добавить" at bounding box center [551, 416] width 66 height 20
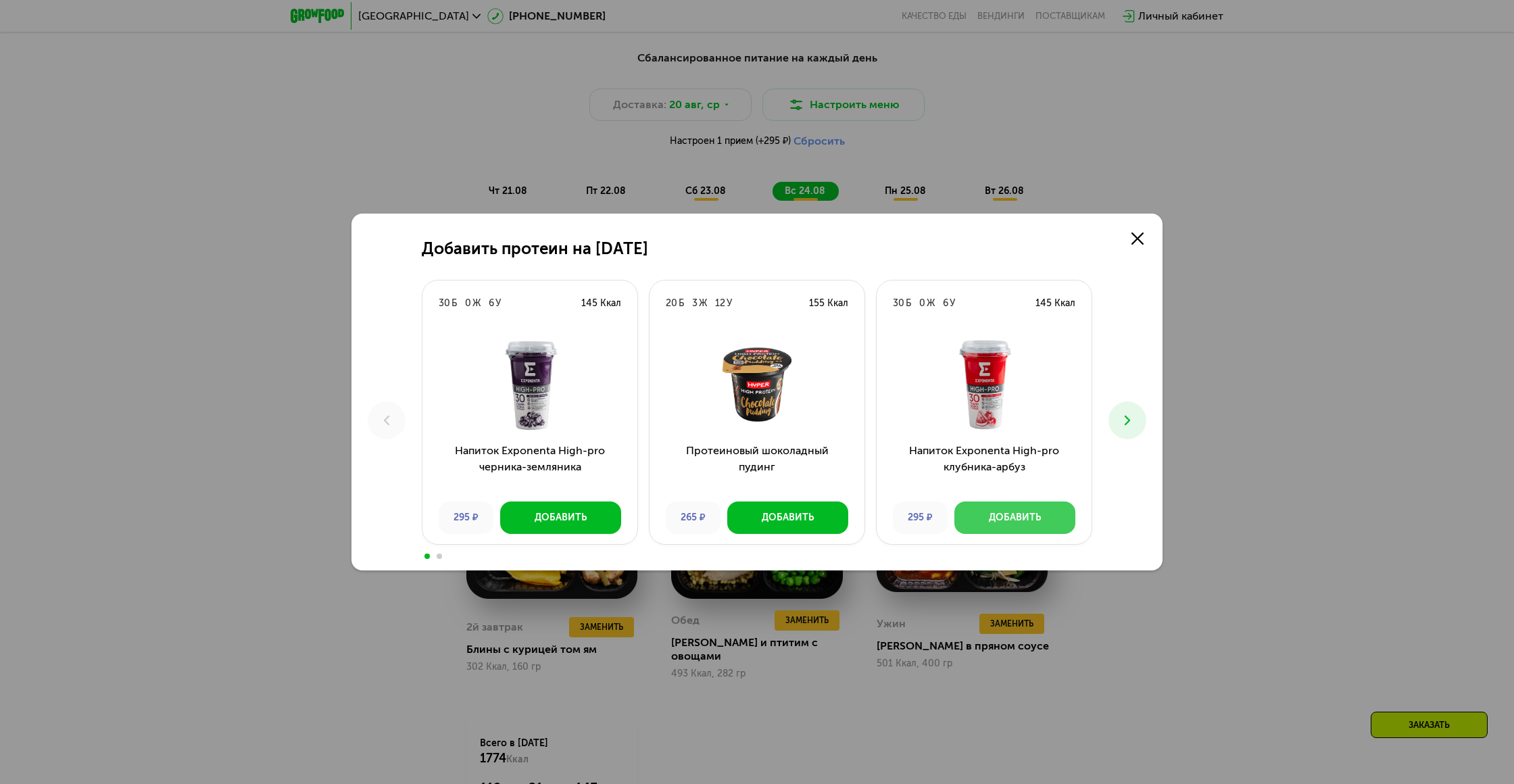
scroll to position [959, 0]
click at [1043, 520] on button "Добавить" at bounding box center [1014, 518] width 121 height 32
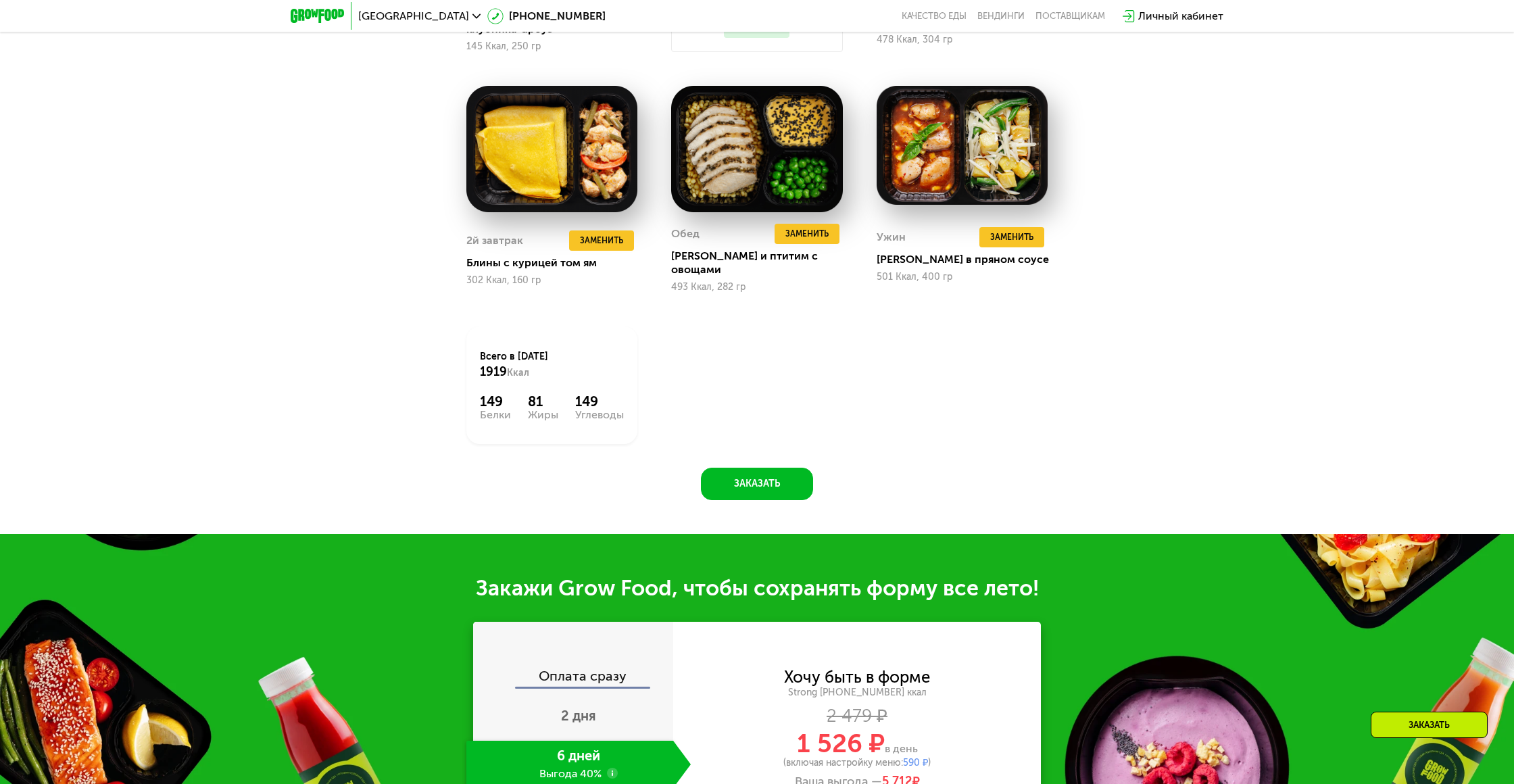
scroll to position [1357, 0]
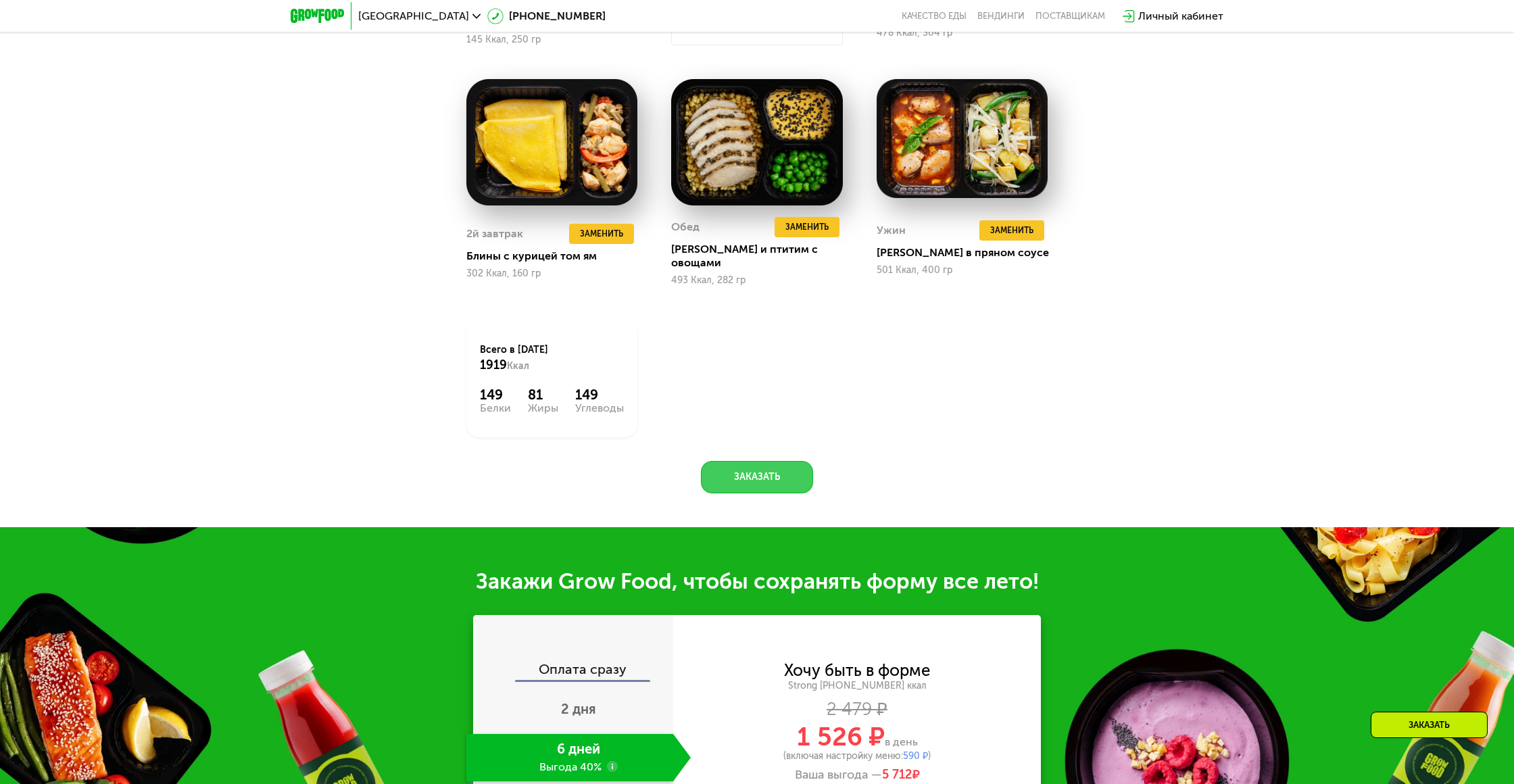
click at [748, 461] on button "Заказать" at bounding box center [757, 477] width 112 height 32
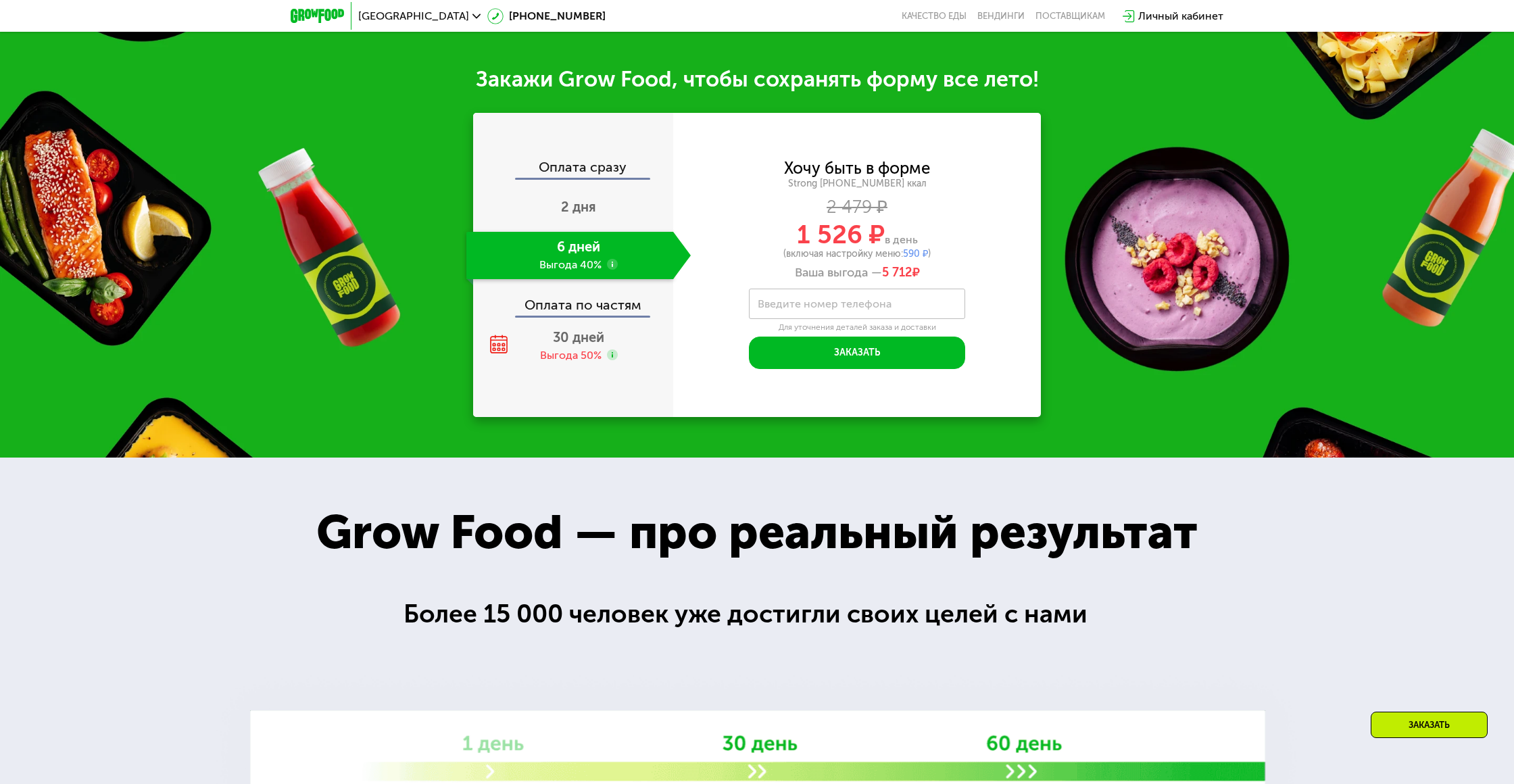
scroll to position [1870, 0]
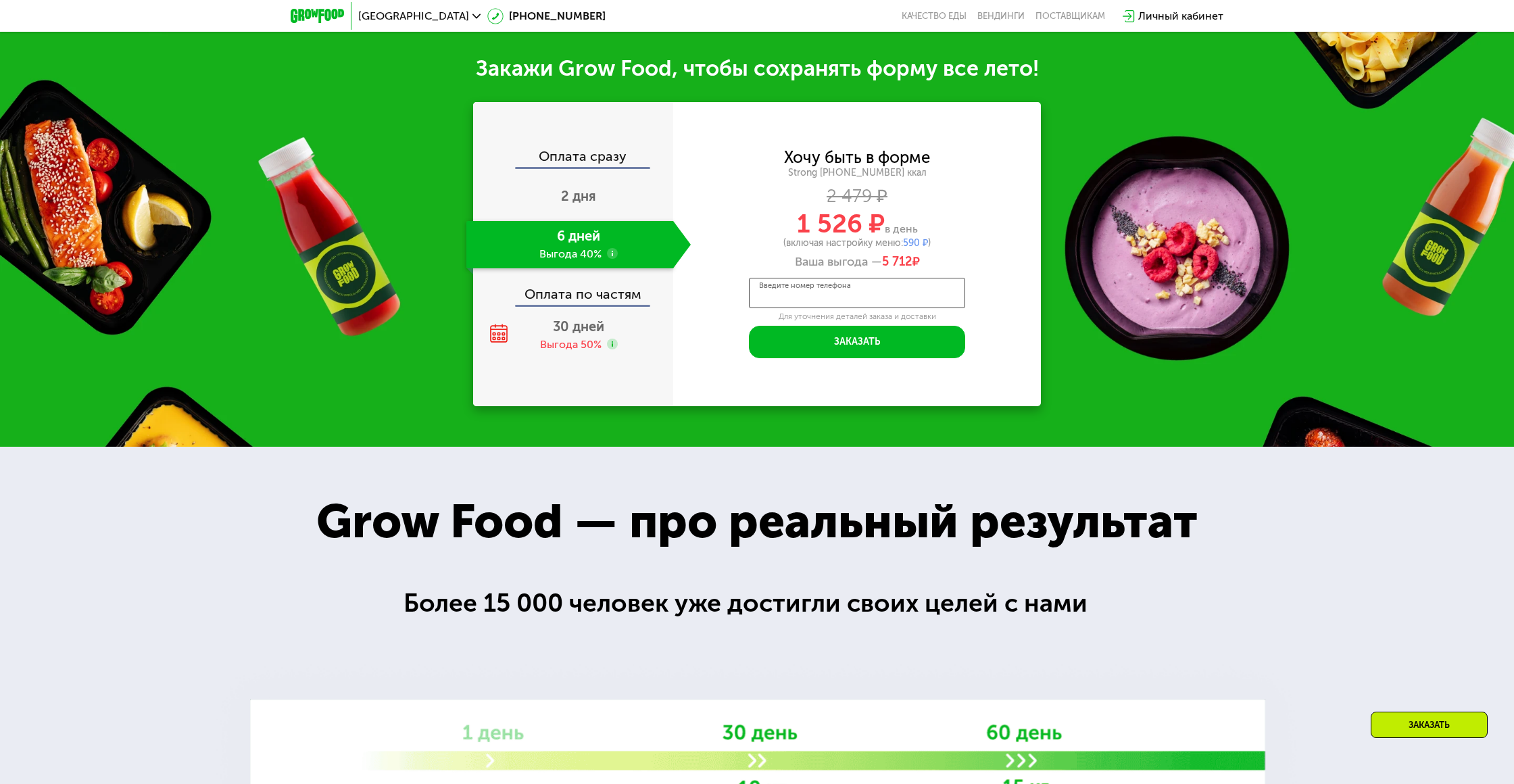
click at [817, 287] on input "Введите номер телефона" at bounding box center [856, 293] width 216 height 30
drag, startPoint x: 783, startPoint y: 323, endPoint x: 798, endPoint y: 324, distance: 15.0
click at [783, 325] on button "Заказать" at bounding box center [856, 342] width 216 height 32
click at [861, 339] on button "Заказать" at bounding box center [856, 342] width 216 height 32
click at [881, 332] on button "Заказать" at bounding box center [856, 342] width 216 height 32
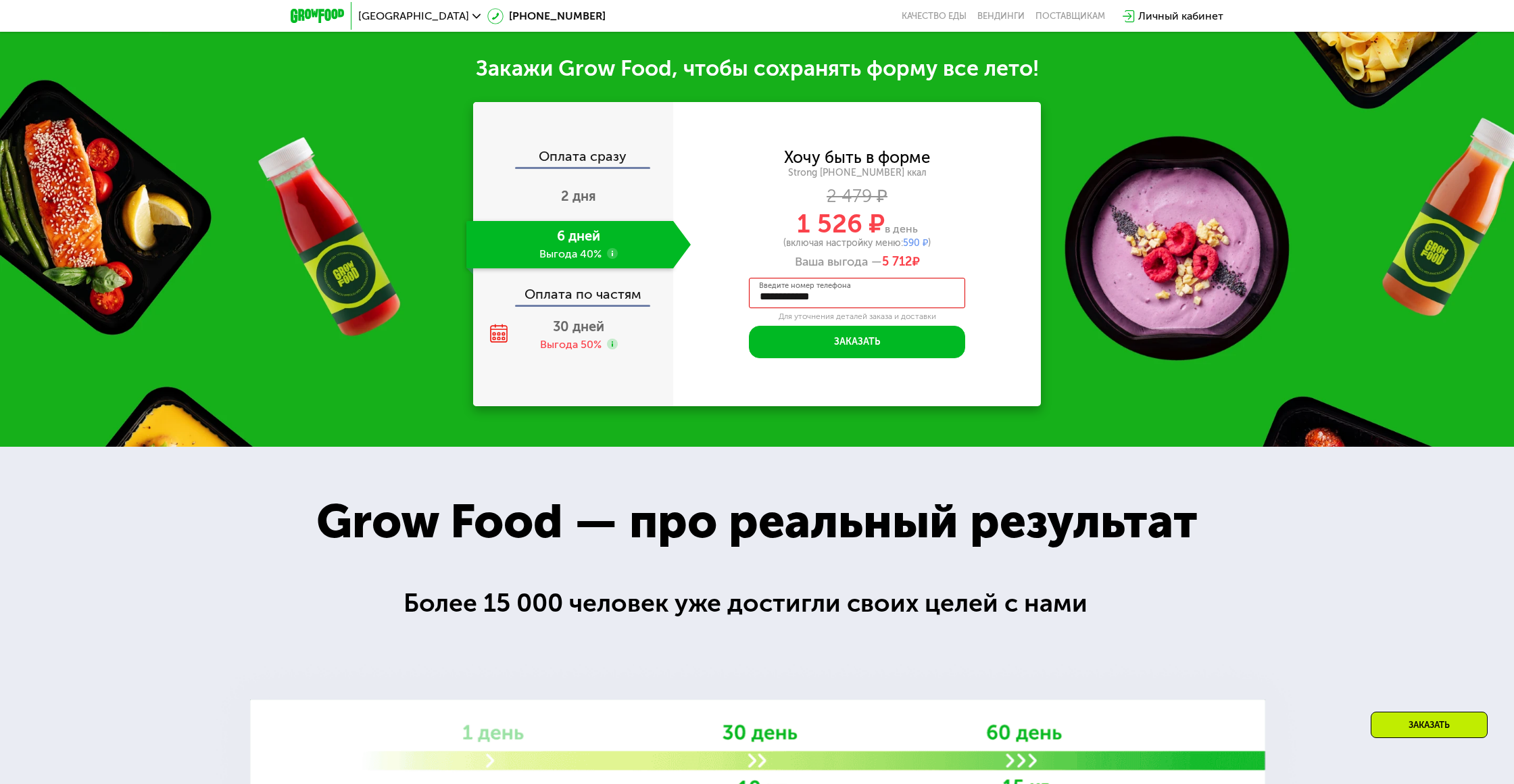
click at [850, 284] on input "**********" at bounding box center [856, 293] width 216 height 30
click at [743, 211] on div "1 526 ₽ в день" at bounding box center [856, 224] width 367 height 26
click at [794, 278] on input "****" at bounding box center [856, 293] width 216 height 30
drag, startPoint x: 794, startPoint y: 276, endPoint x: 765, endPoint y: 280, distance: 29.3
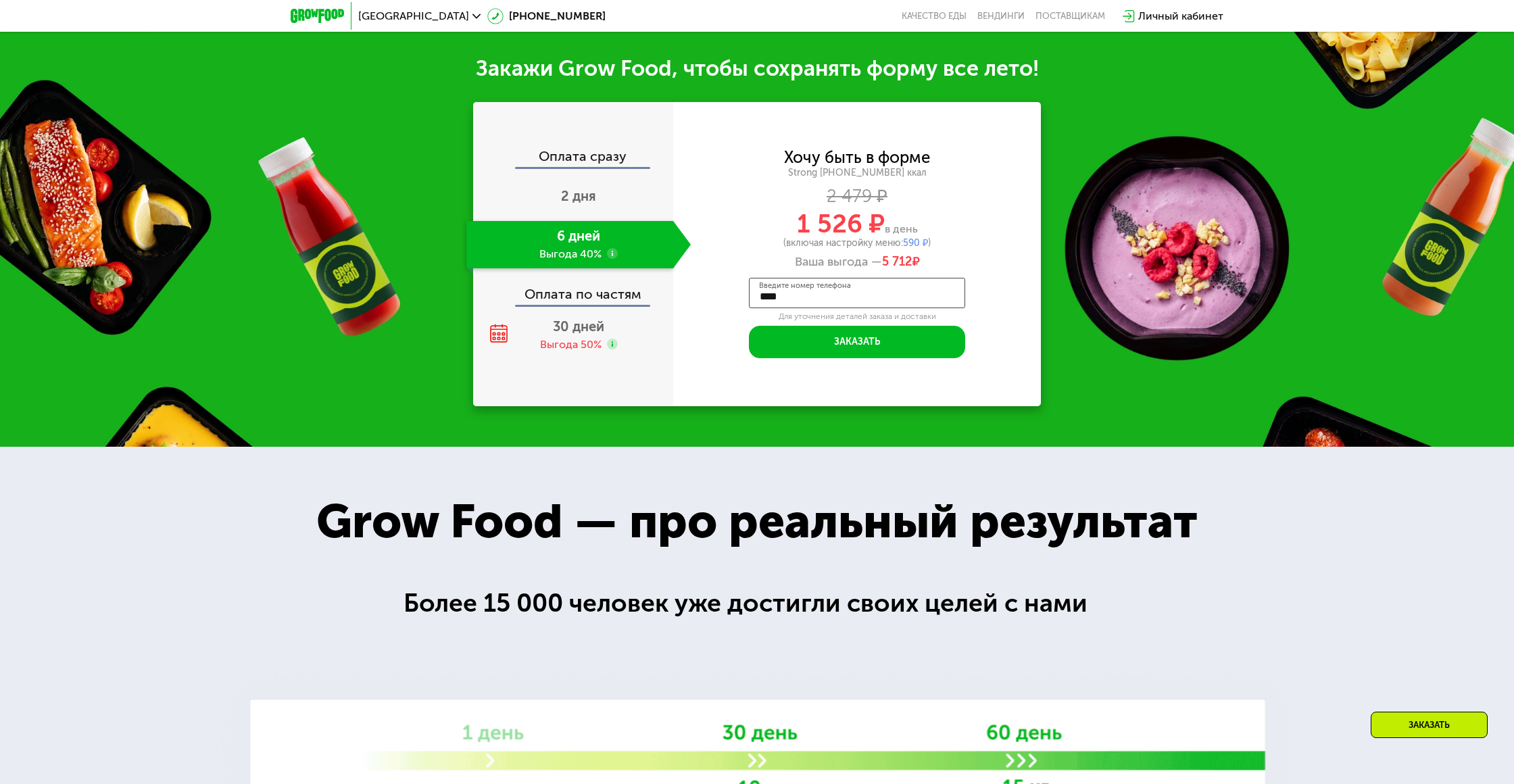
click at [765, 280] on input "****" at bounding box center [856, 293] width 216 height 30
type input "**********"
click at [706, 325] on div "**********" at bounding box center [856, 254] width 367 height 208
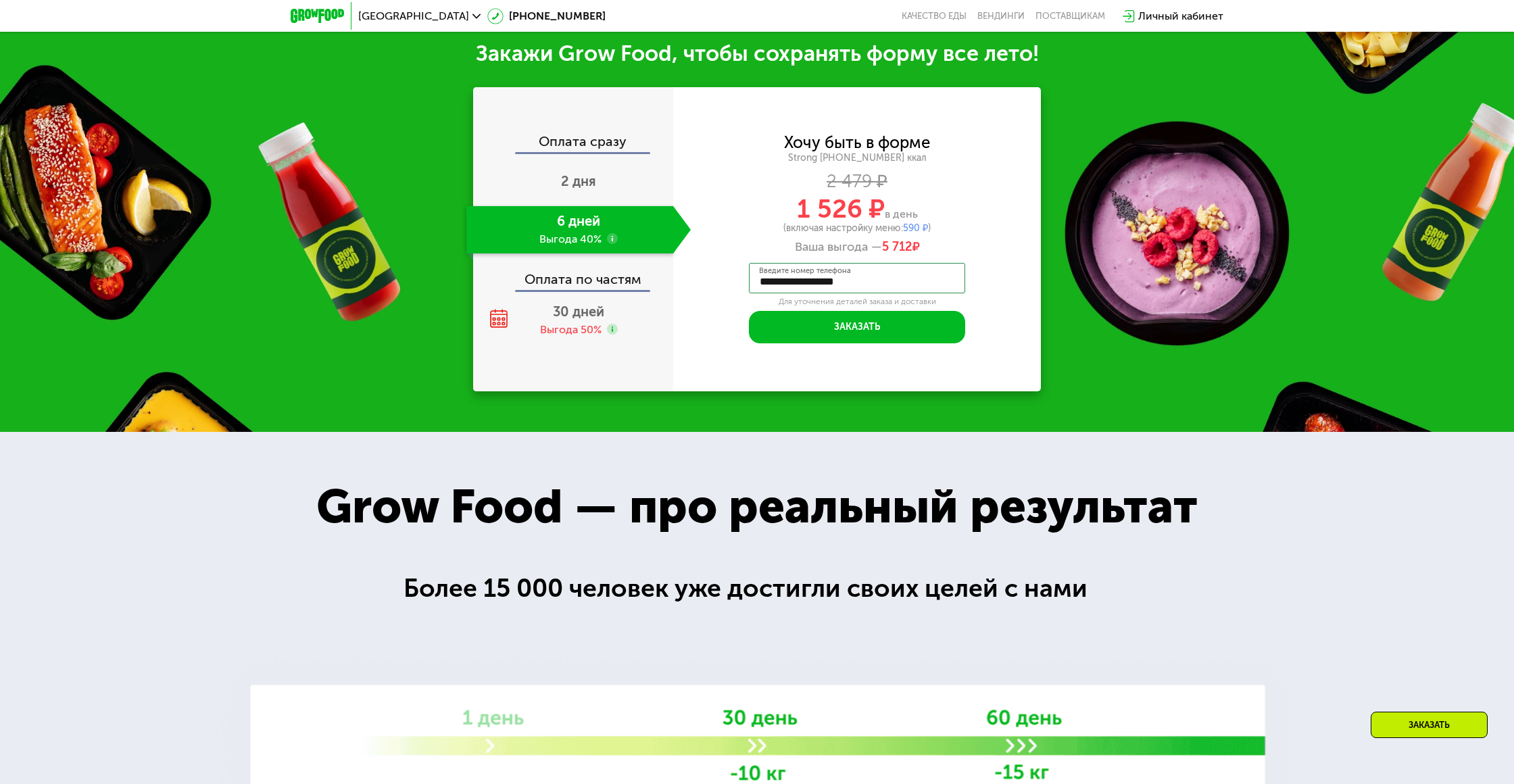
scroll to position [1883, 0]
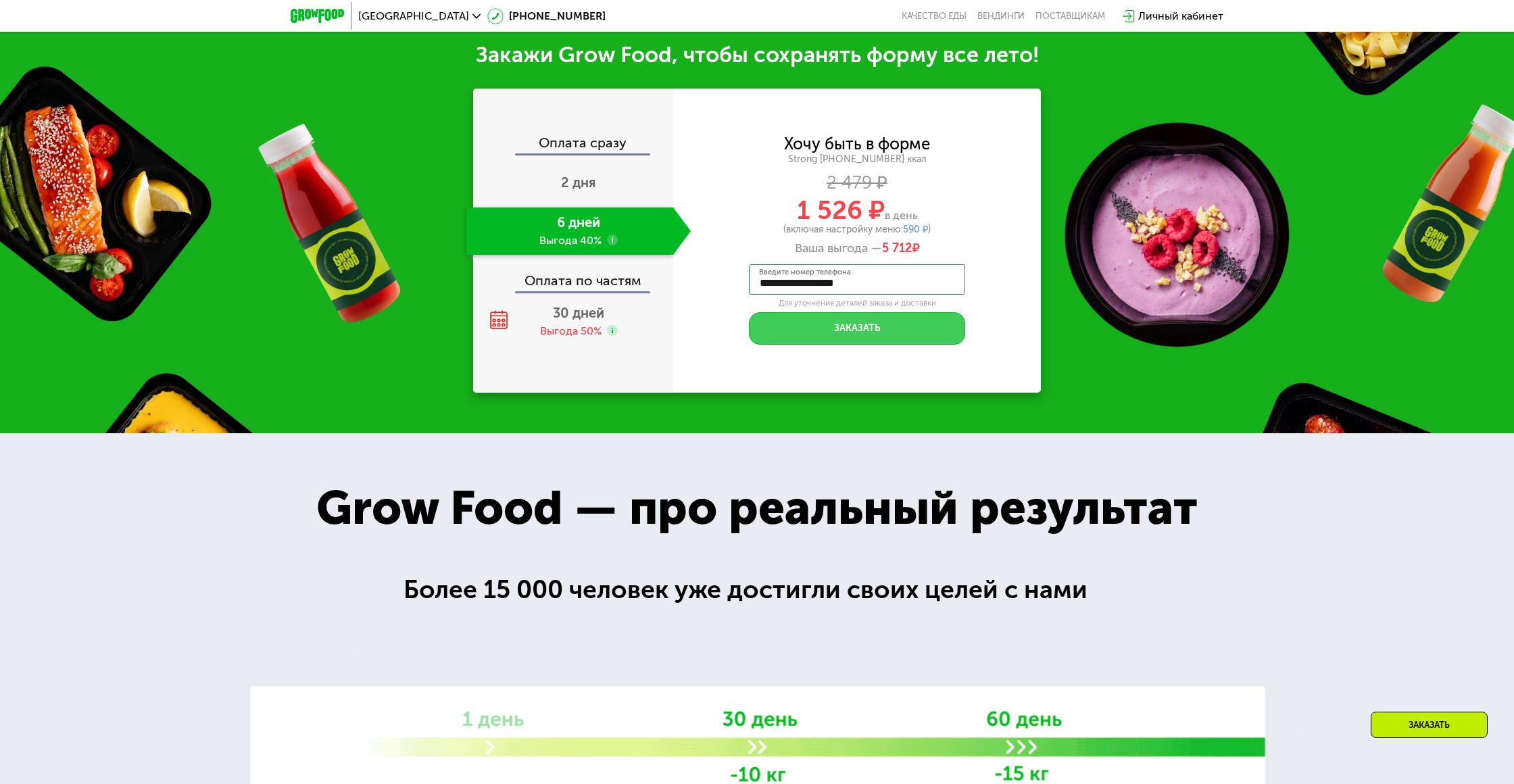
click at [894, 321] on button "Заказать" at bounding box center [856, 328] width 216 height 32
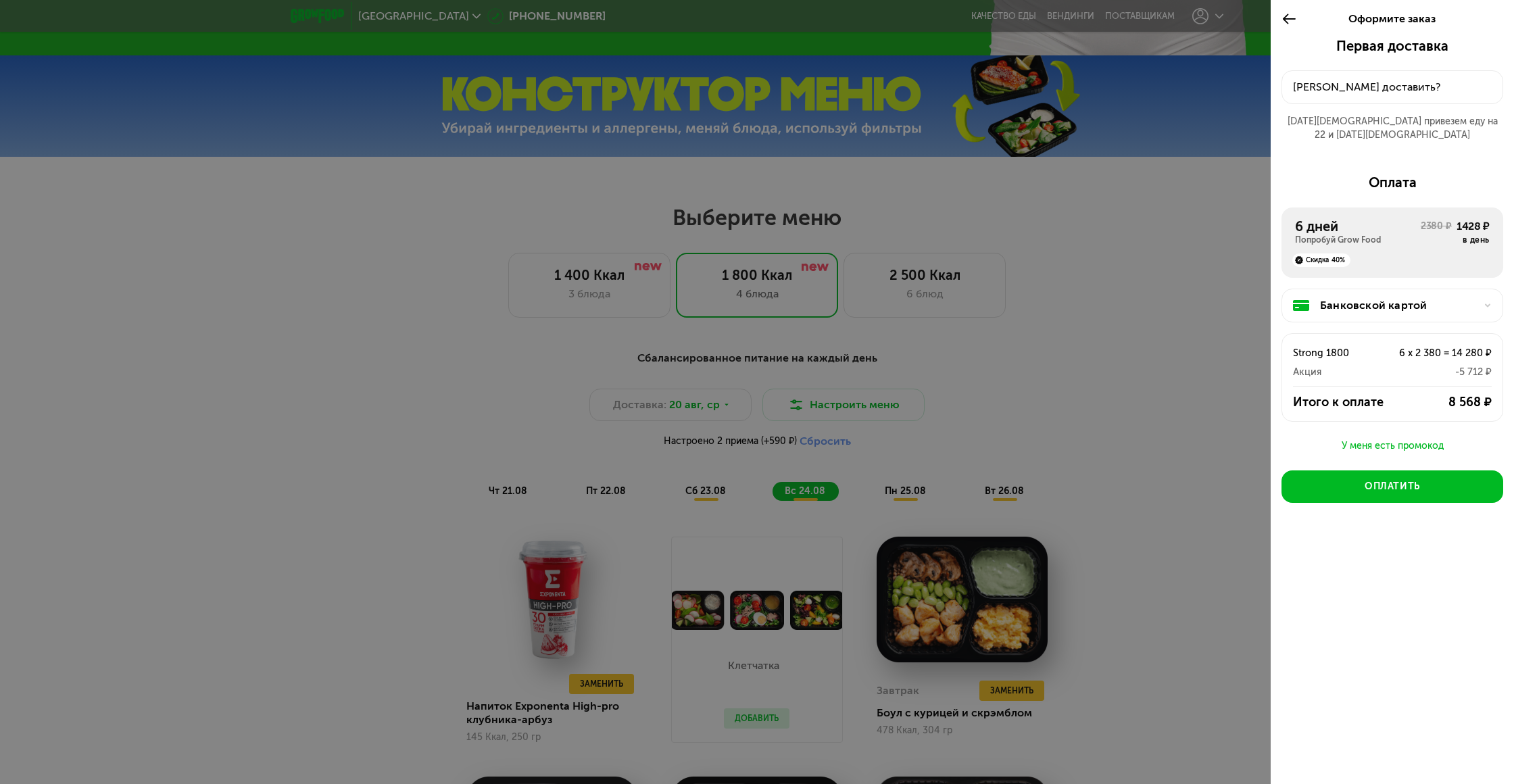
scroll to position [663, 0]
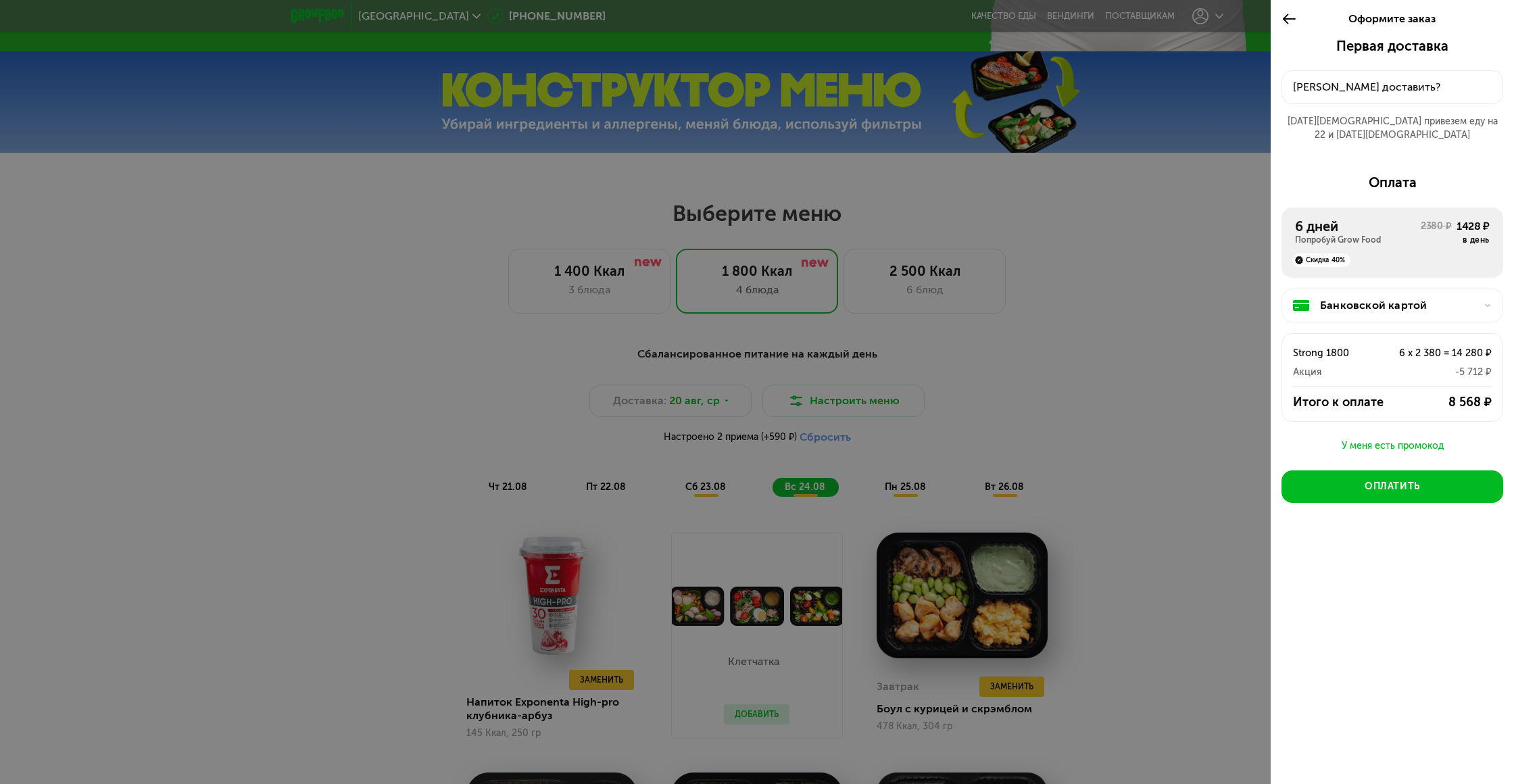
click at [942, 368] on div at bounding box center [757, 392] width 1514 height 784
click at [954, 477] on div at bounding box center [757, 392] width 1514 height 784
click at [1084, 402] on div at bounding box center [757, 392] width 1514 height 784
click at [1223, 27] on div at bounding box center [757, 392] width 1514 height 784
click at [1288, 15] on icon at bounding box center [1288, 18] width 15 height 16
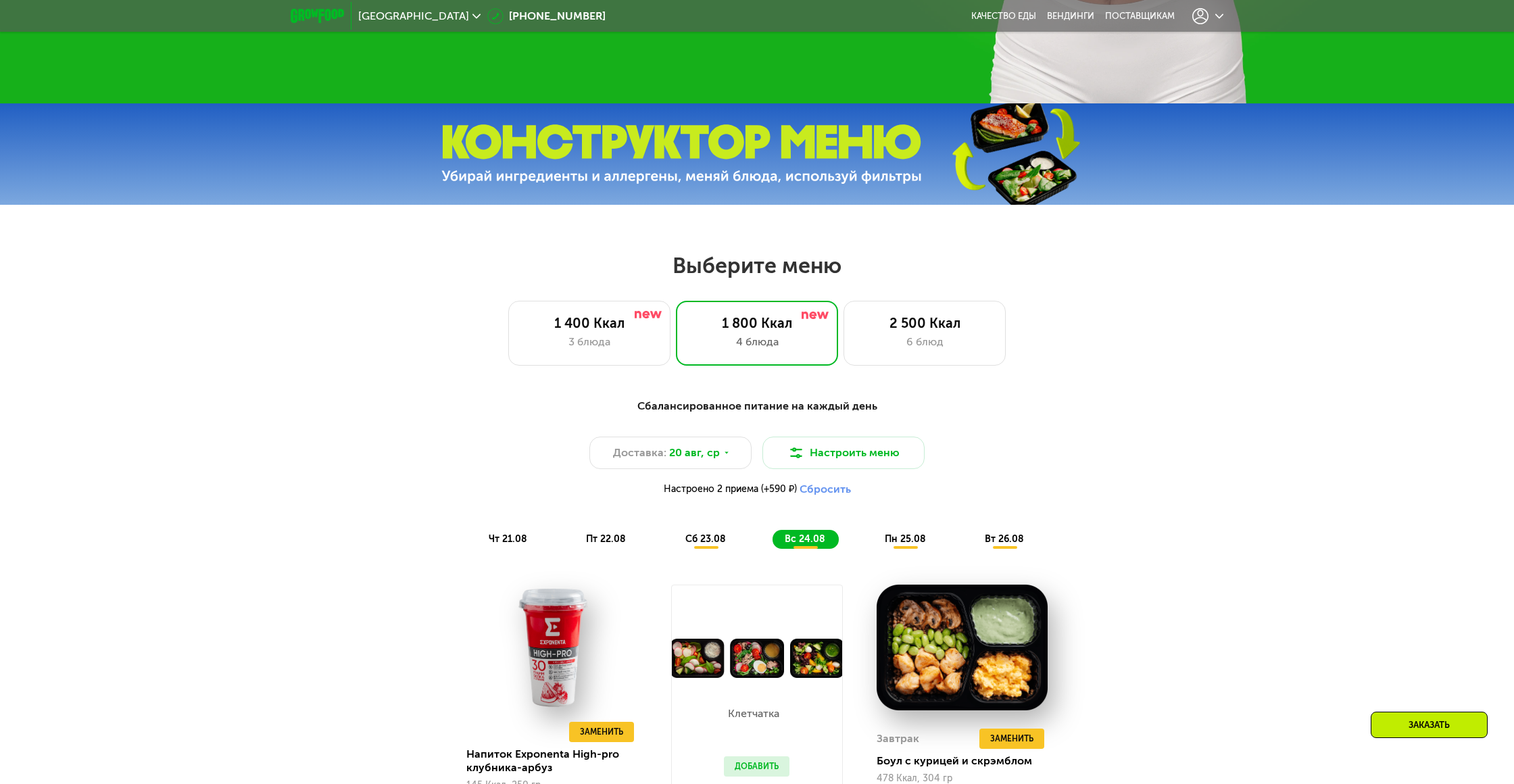
scroll to position [606, 0]
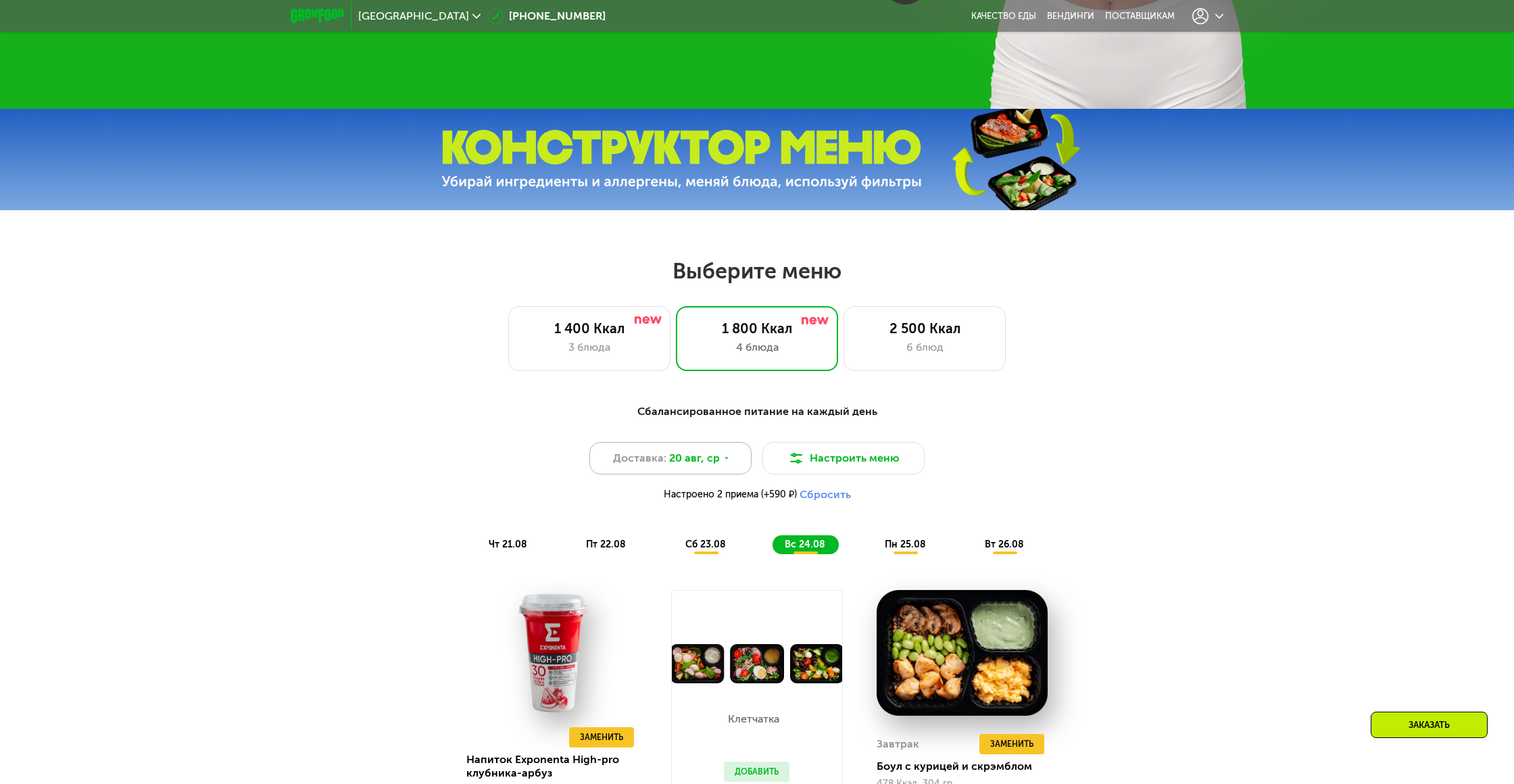
click at [686, 460] on span "20 авг, ср" at bounding box center [694, 458] width 50 height 16
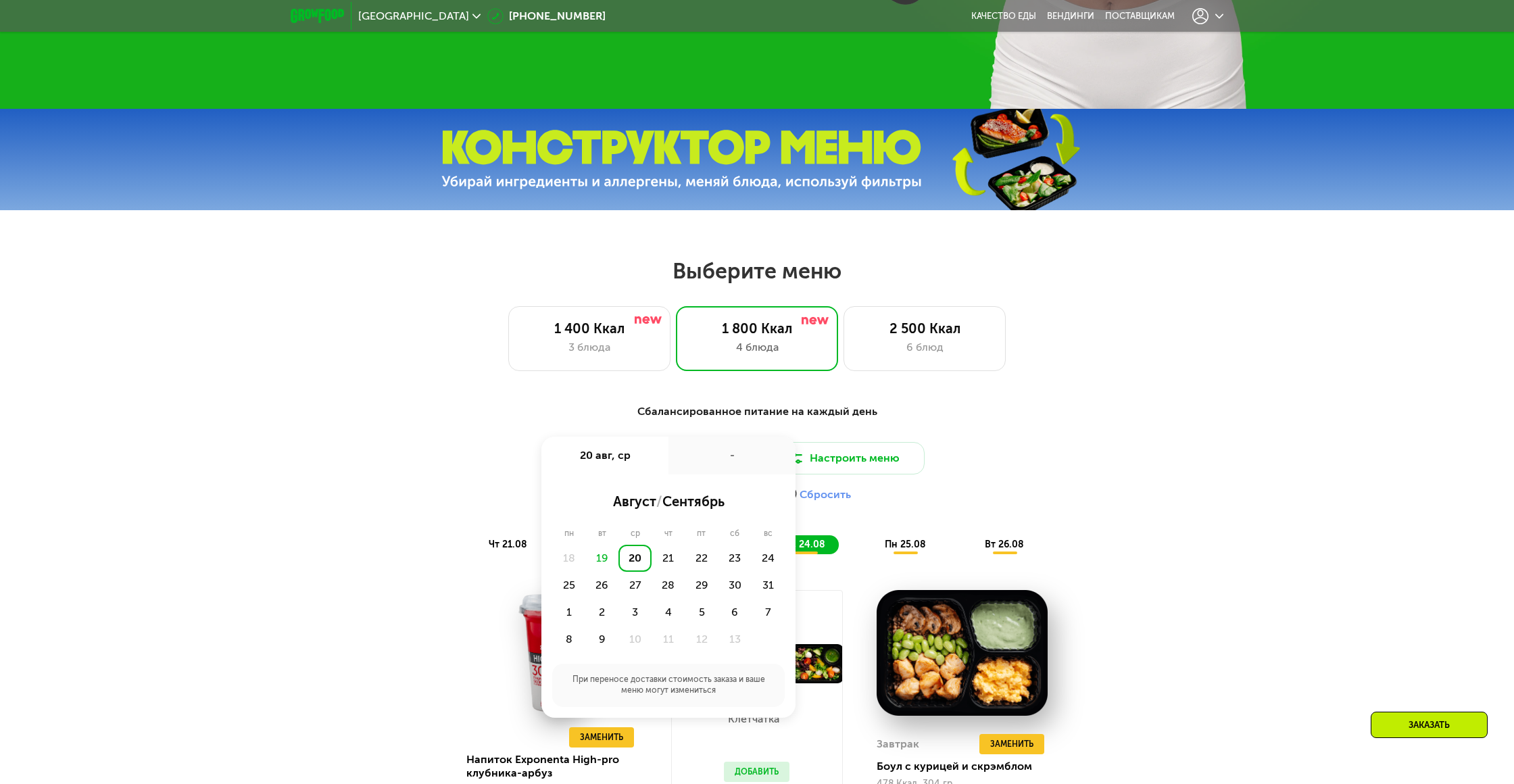
click at [638, 552] on div "20" at bounding box center [635, 558] width 33 height 27
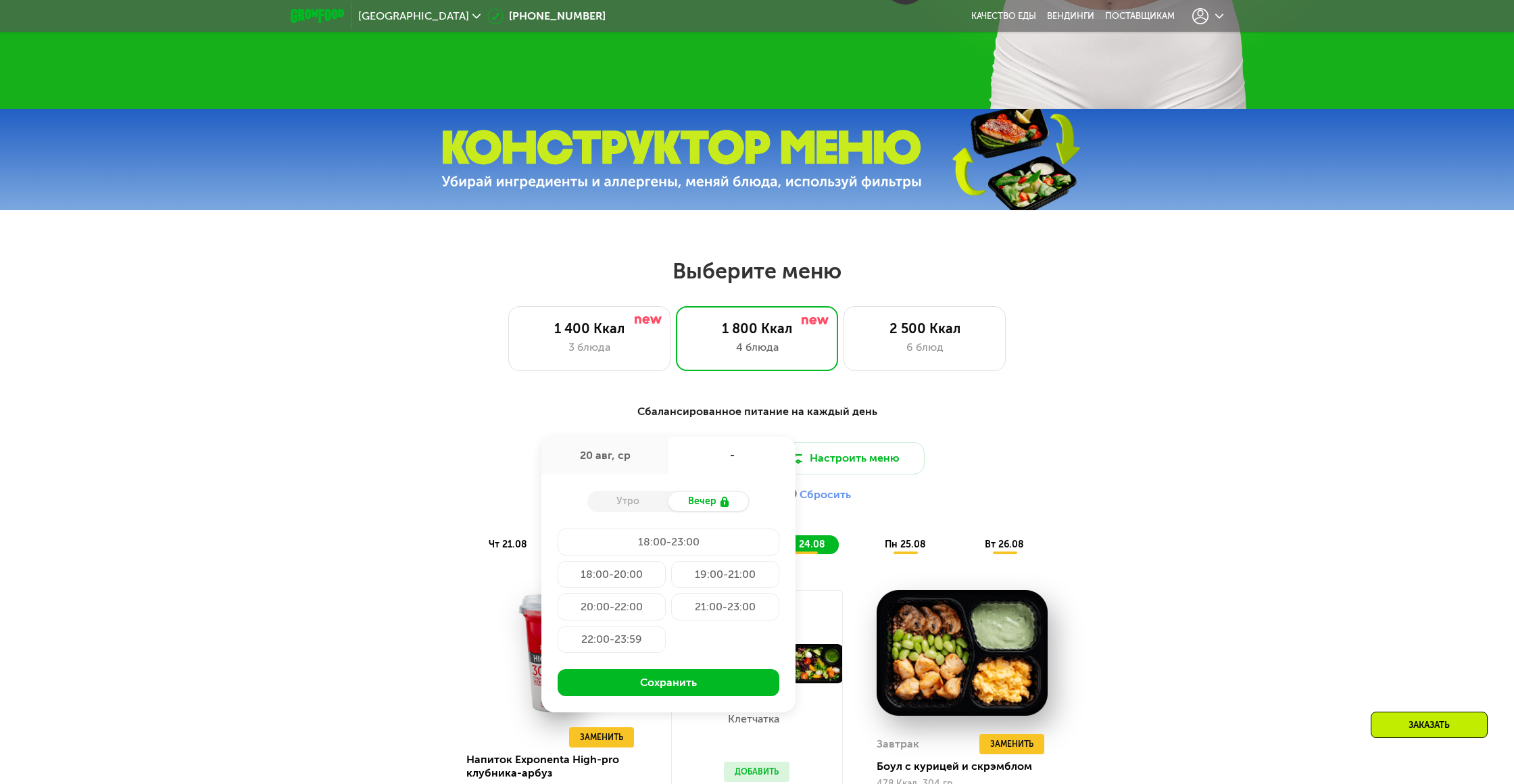
click at [633, 500] on div "Утро" at bounding box center [627, 501] width 81 height 19
click at [625, 500] on div "Утро" at bounding box center [627, 501] width 81 height 19
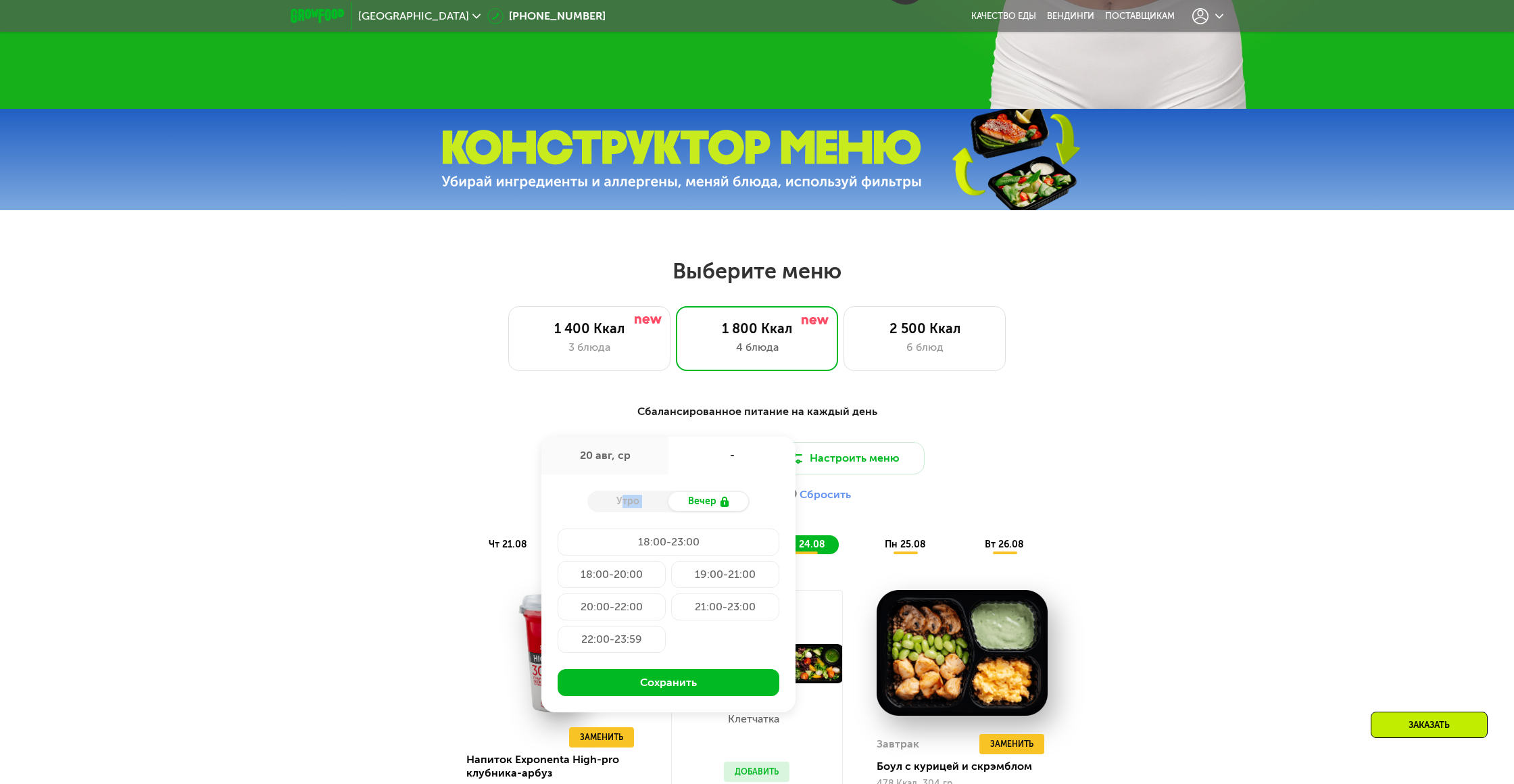
click at [625, 500] on div "Утро" at bounding box center [627, 501] width 81 height 19
click at [710, 499] on div "Вечер" at bounding box center [708, 501] width 81 height 19
click at [705, 500] on div "Вечер" at bounding box center [708, 501] width 81 height 19
click at [630, 501] on div "Утро" at bounding box center [627, 501] width 81 height 19
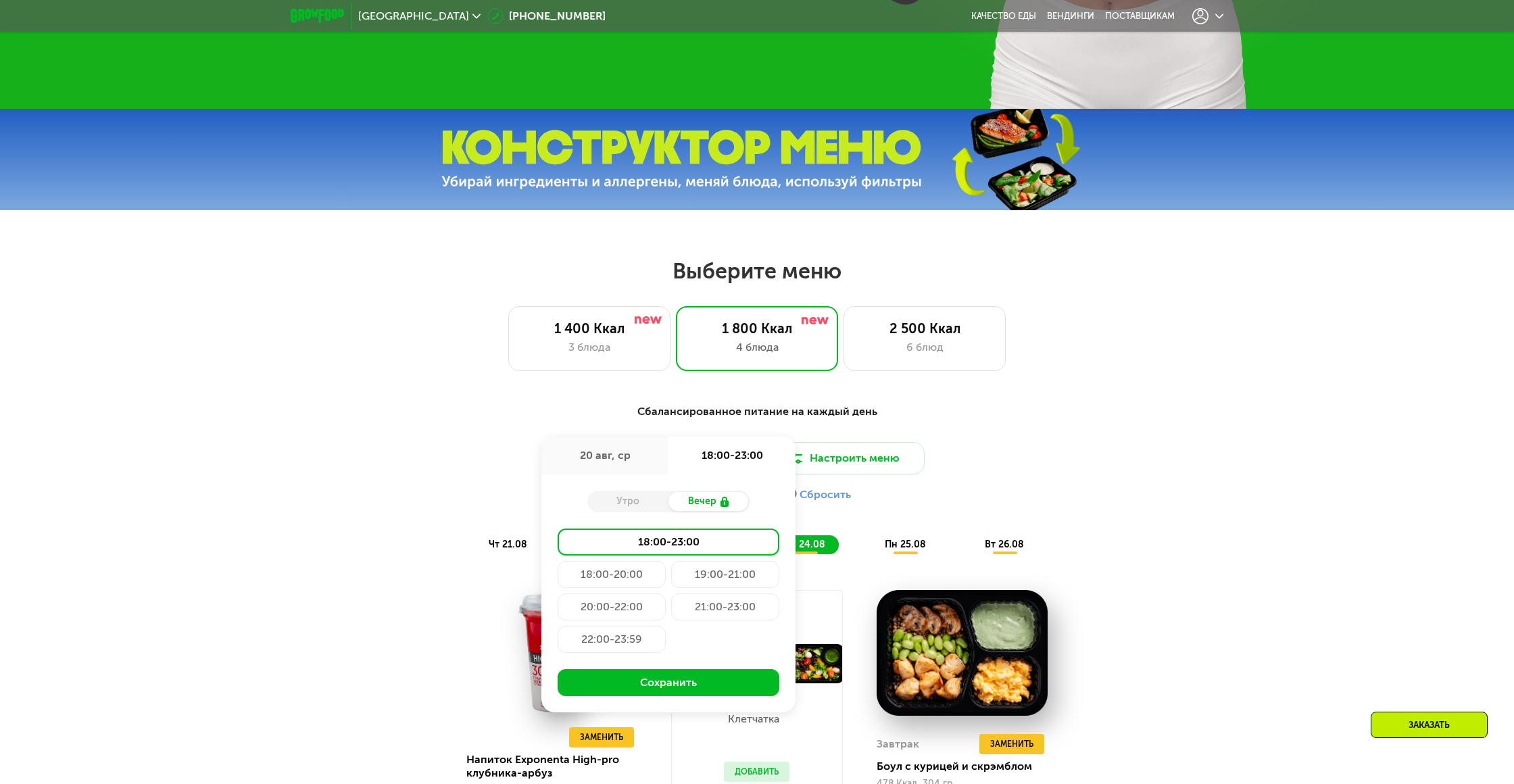
click at [974, 488] on div "Настроено 2 приема (+590 ₽) Сбросить" at bounding box center [757, 495] width 800 height 13
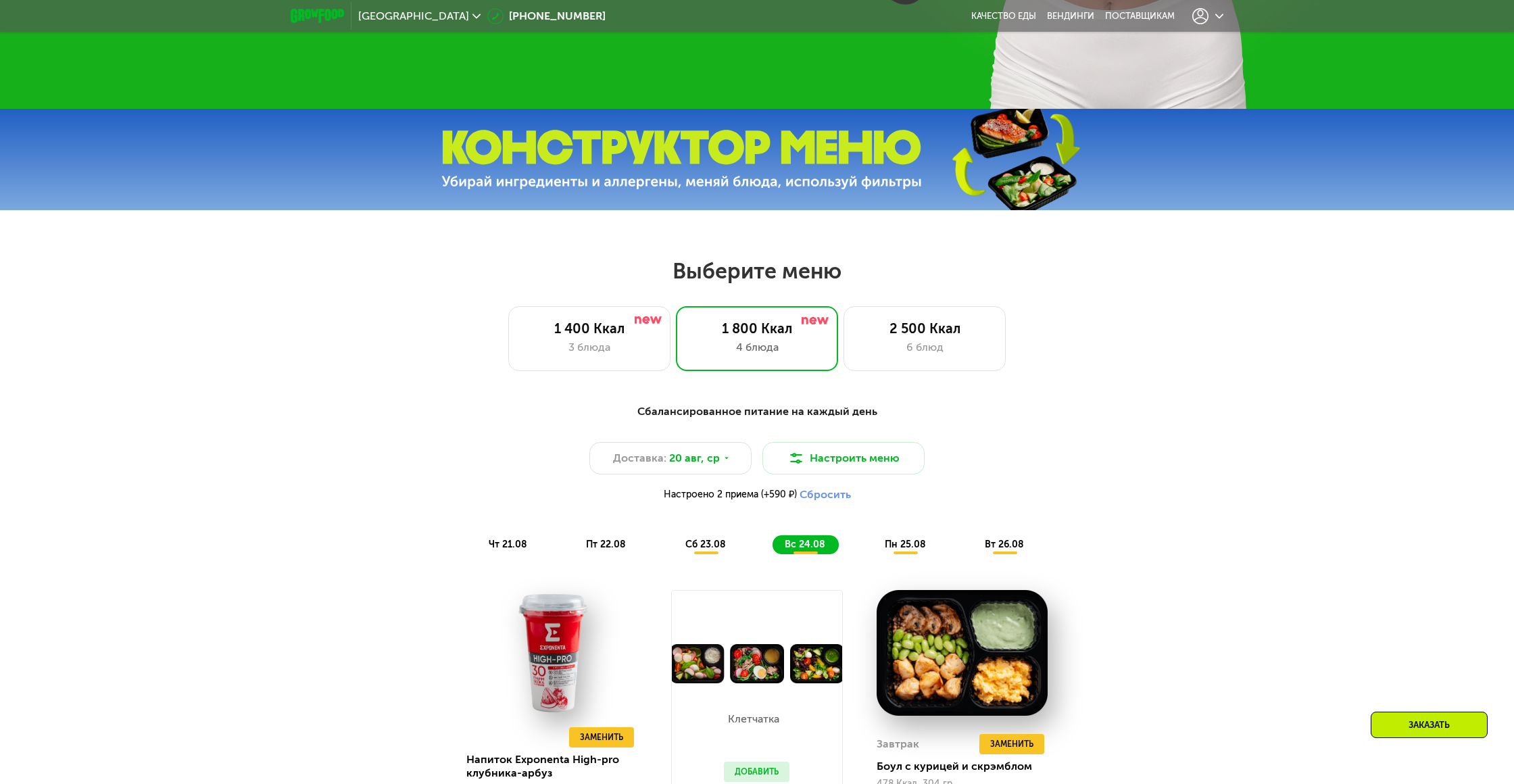
click at [495, 546] on span "чт 21.08" at bounding box center [507, 544] width 38 height 11
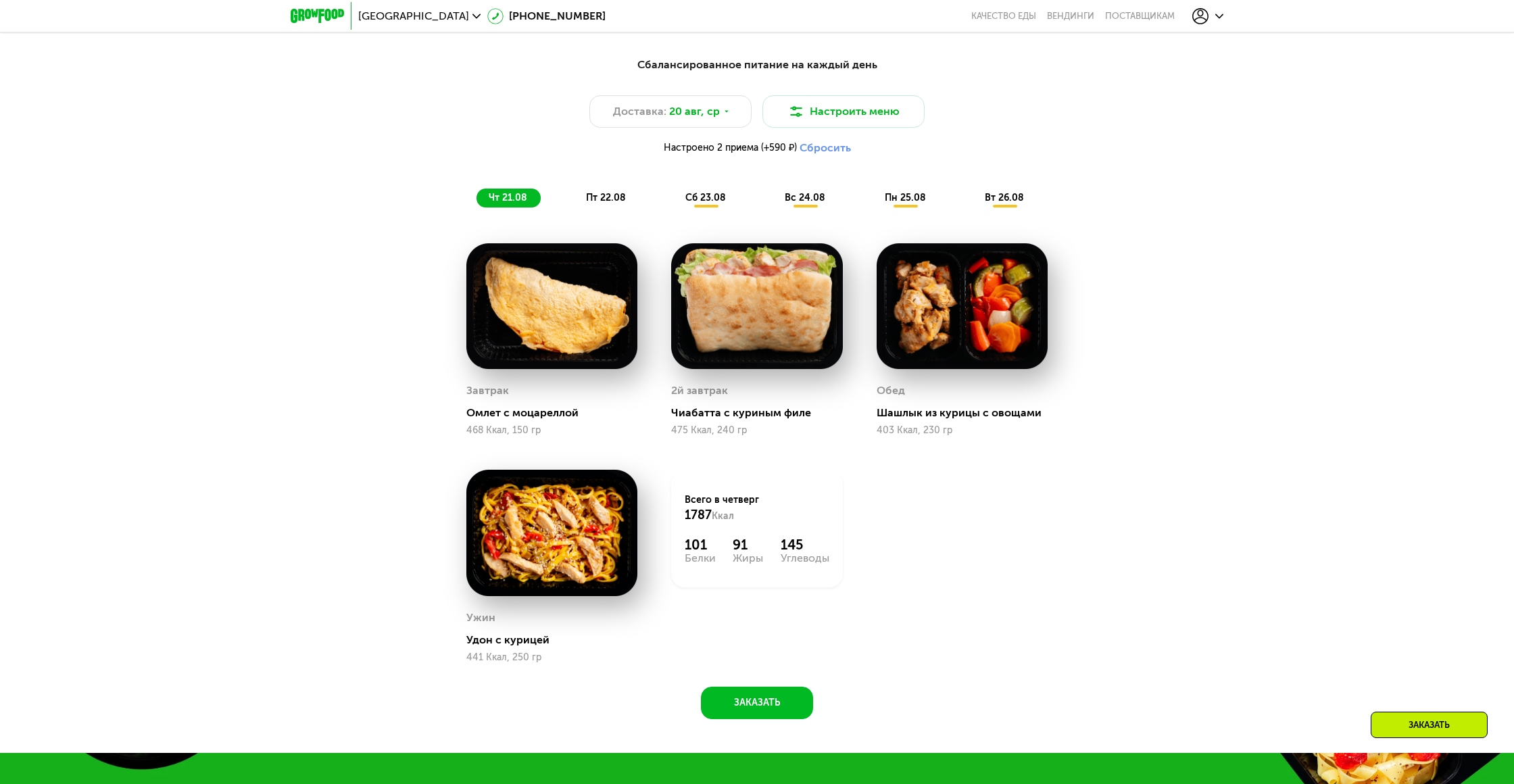
scroll to position [954, 0]
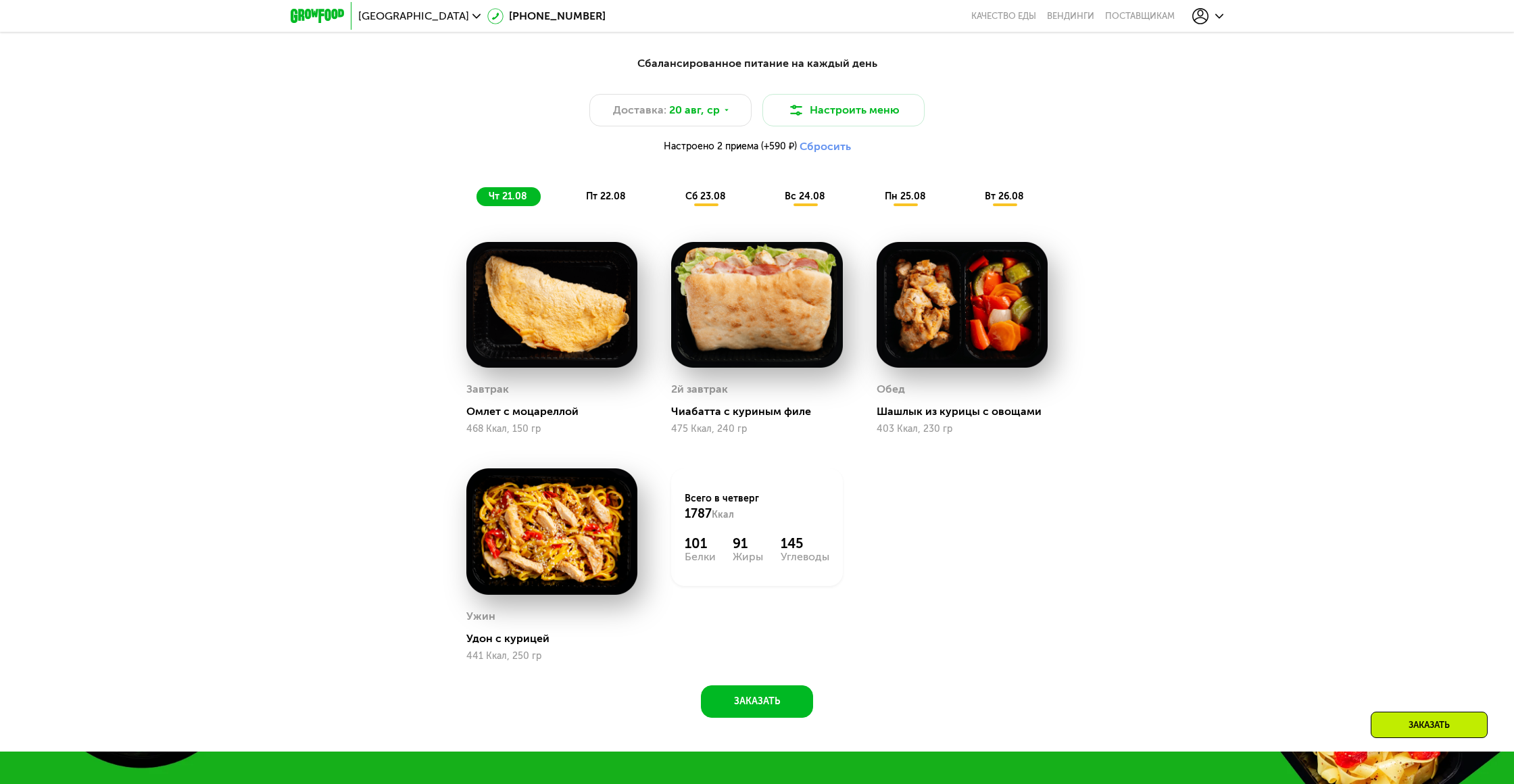
click at [607, 197] on span "пт 22.08" at bounding box center [606, 196] width 40 height 11
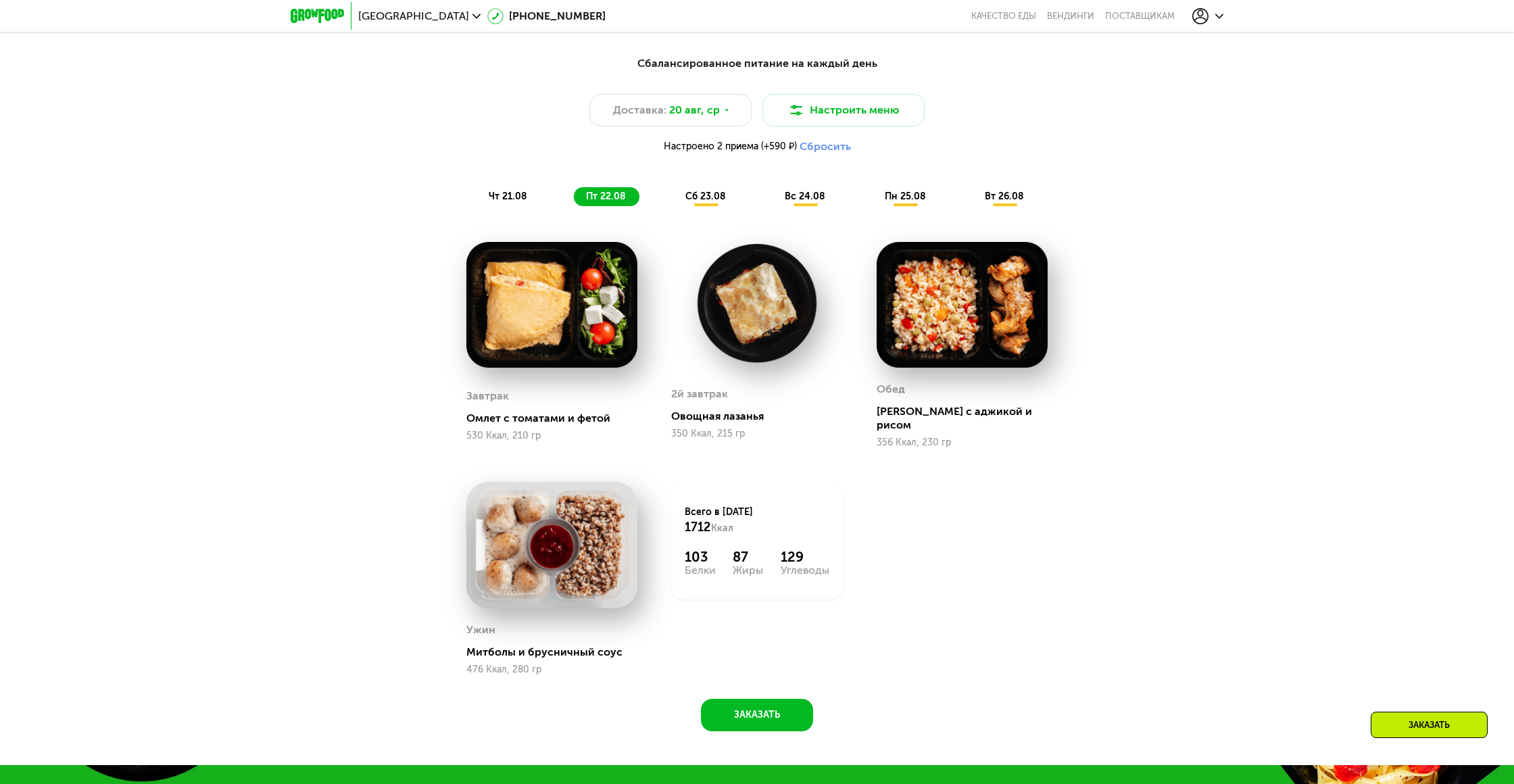
click at [697, 192] on span "сб 23.08" at bounding box center [705, 196] width 41 height 11
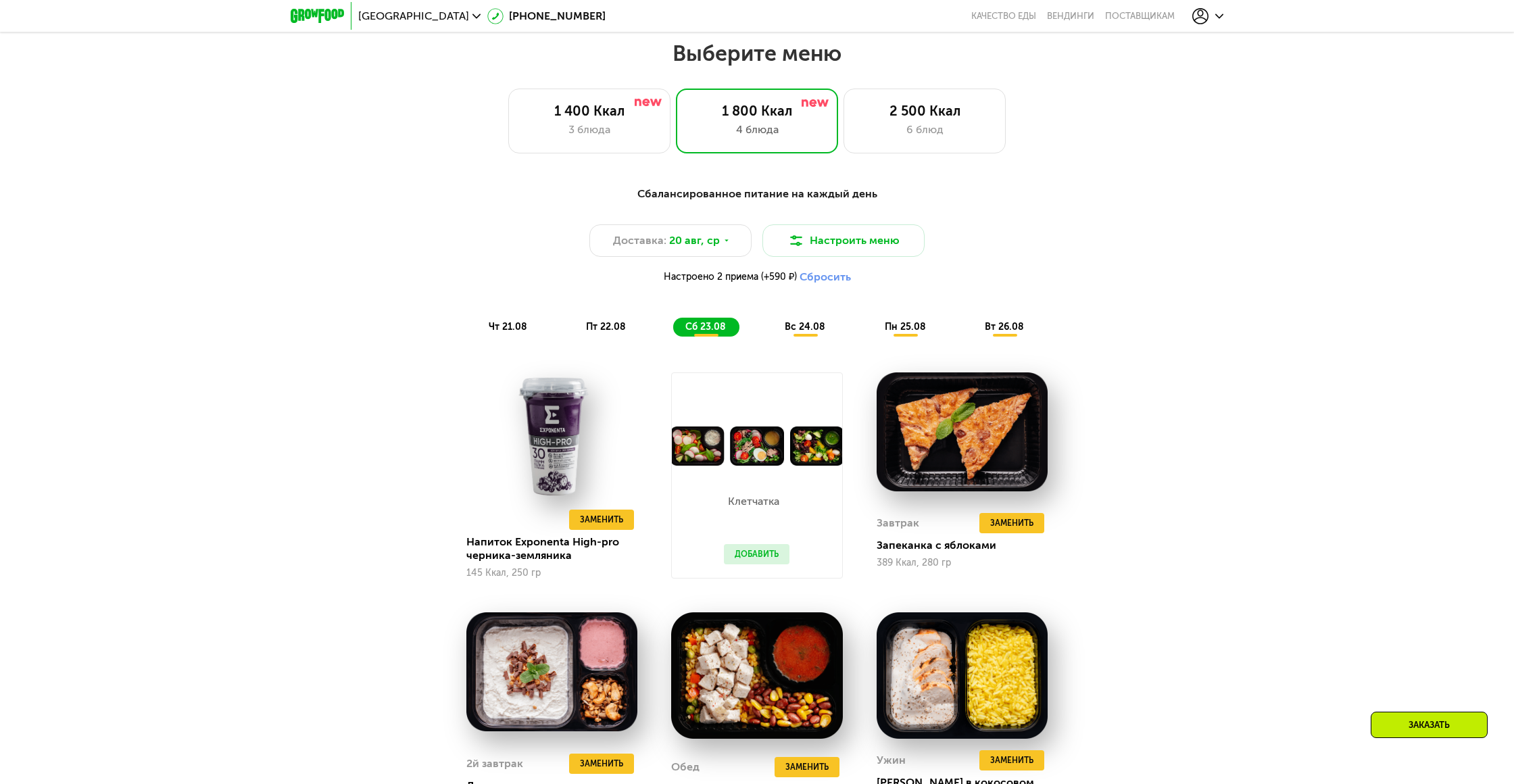
scroll to position [826, 0]
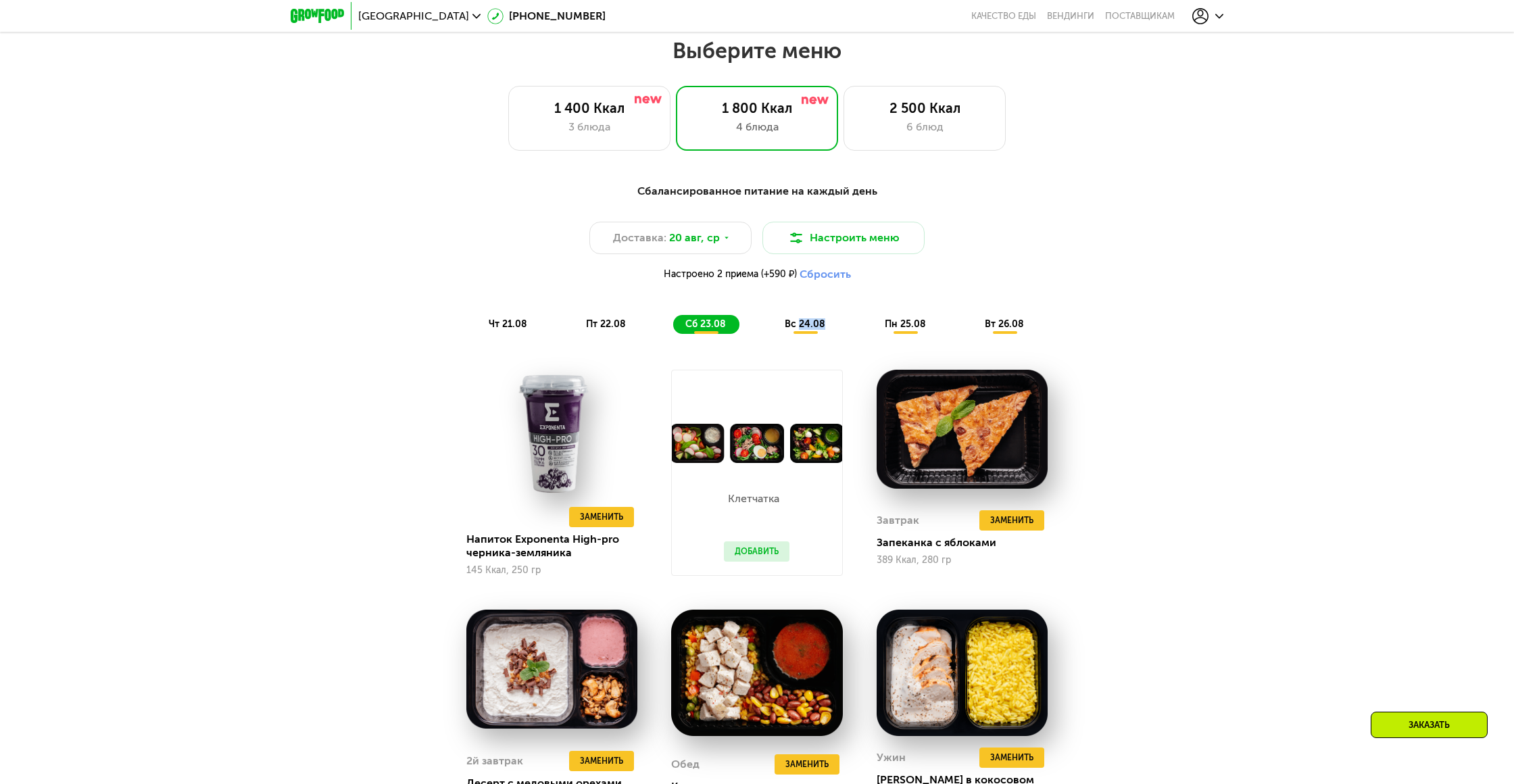
click at [804, 323] on span "вс 24.08" at bounding box center [804, 323] width 41 height 11
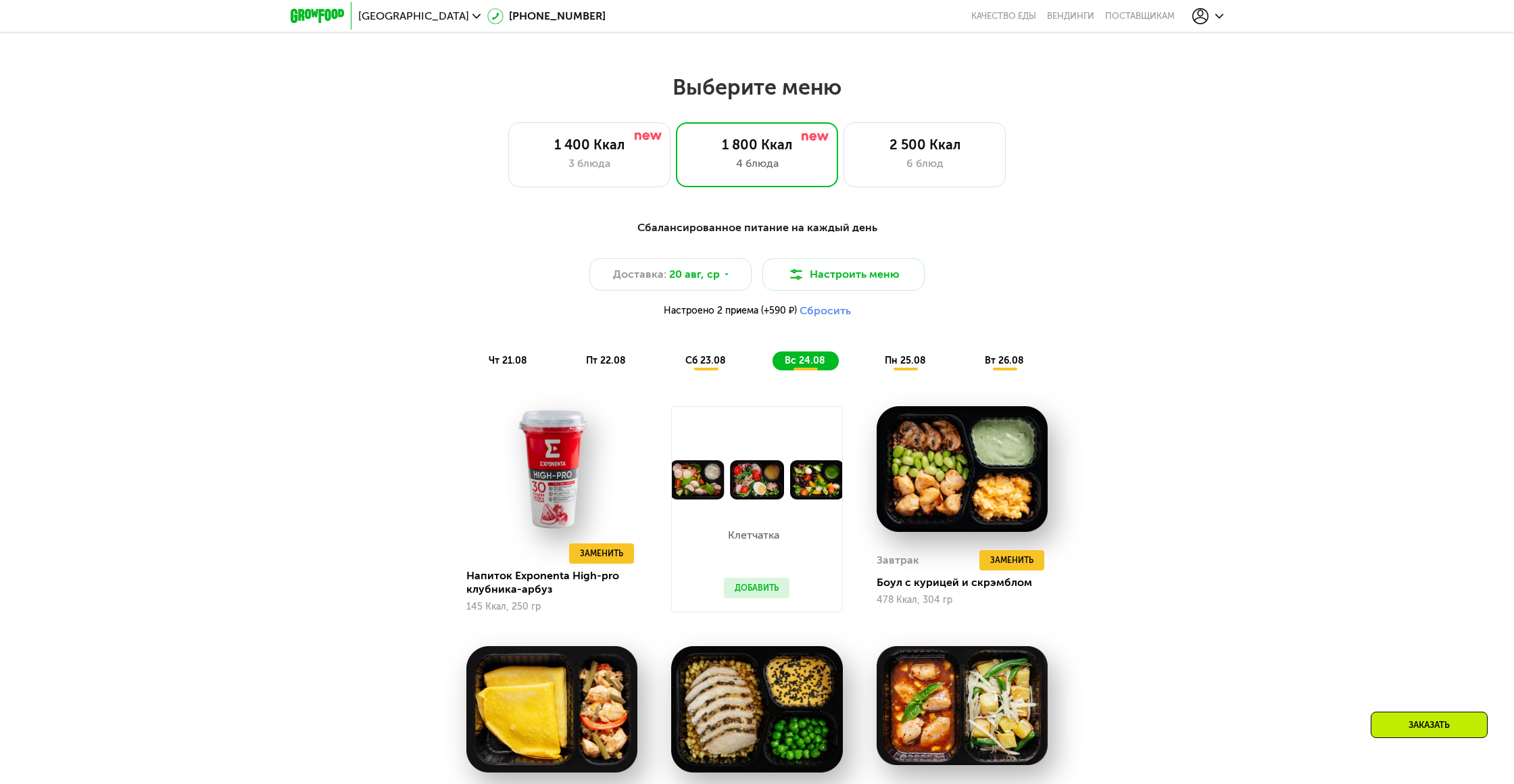
scroll to position [774, 0]
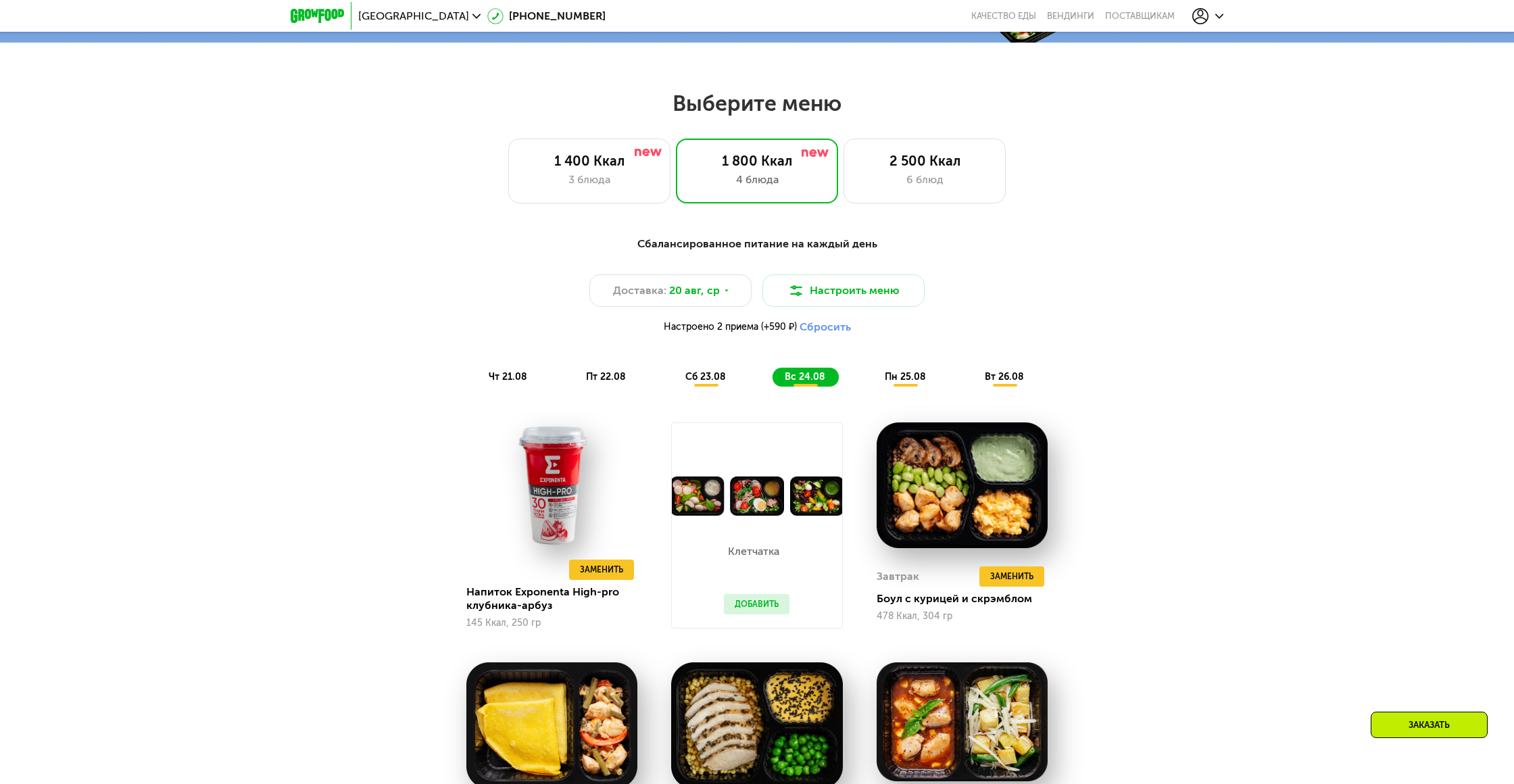
click at [895, 374] on span "пн 25.08" at bounding box center [904, 377] width 41 height 11
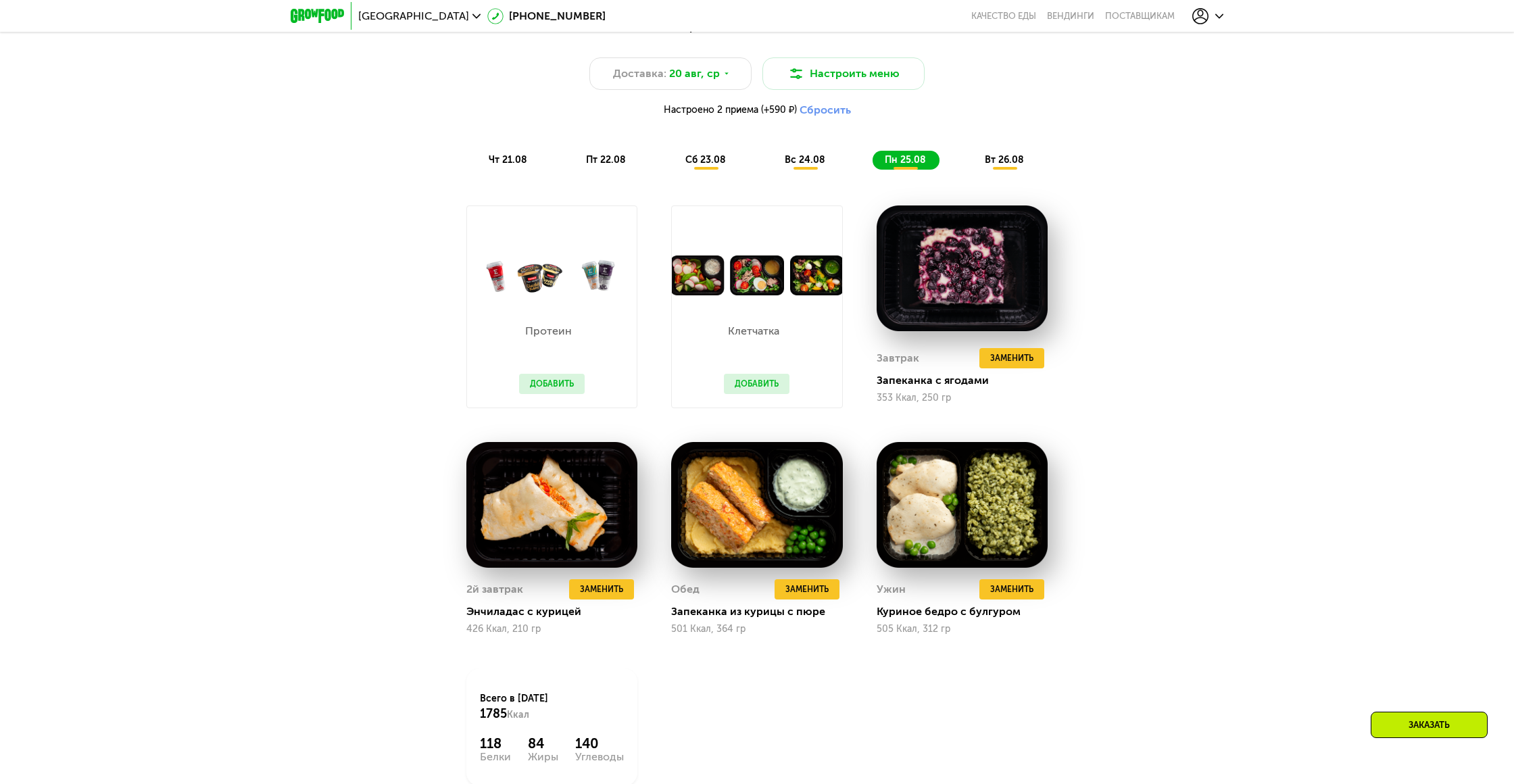
scroll to position [991, 0]
click at [546, 379] on button "Добавить" at bounding box center [551, 382] width 66 height 20
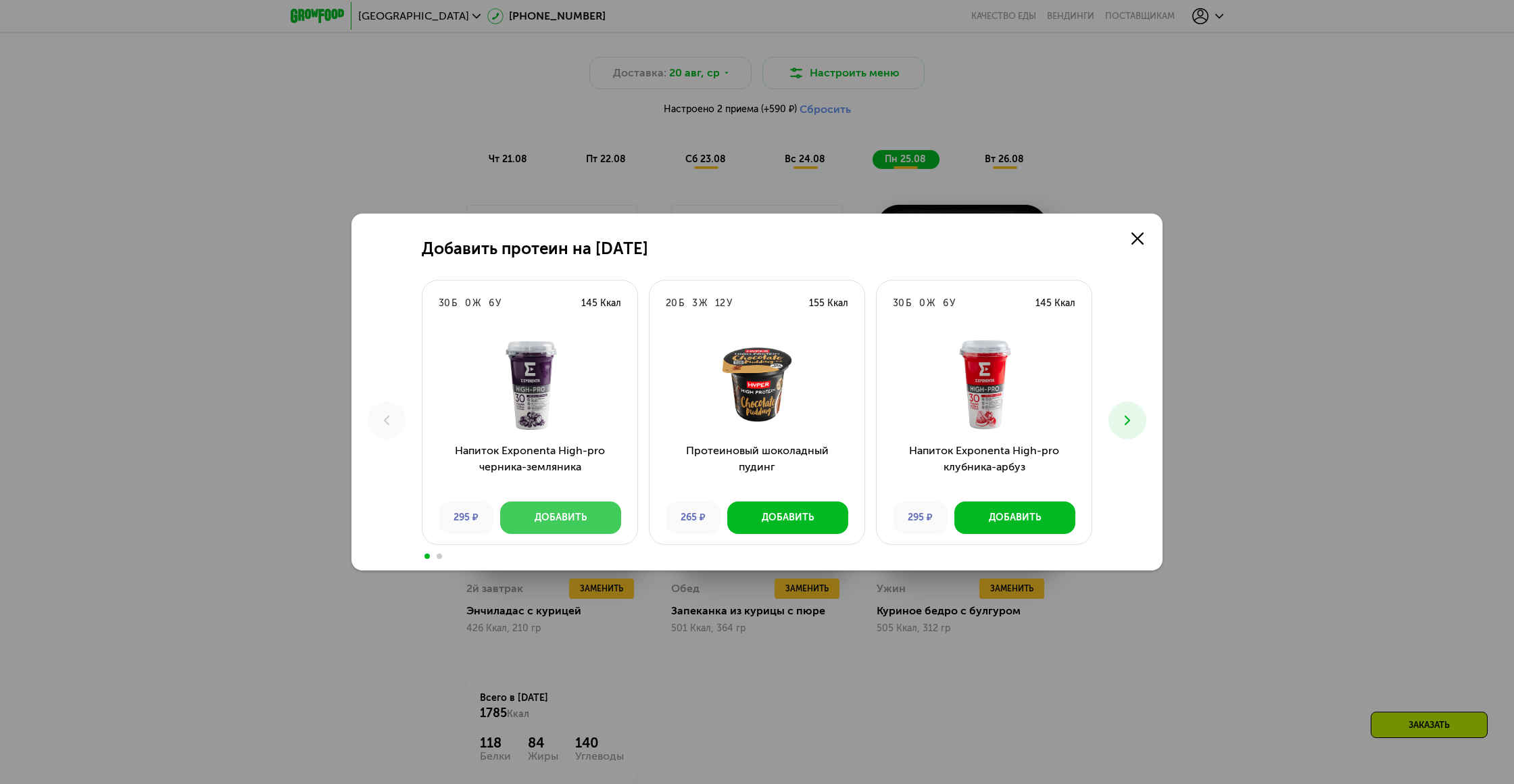
click at [577, 521] on div "Добавить" at bounding box center [560, 518] width 52 height 13
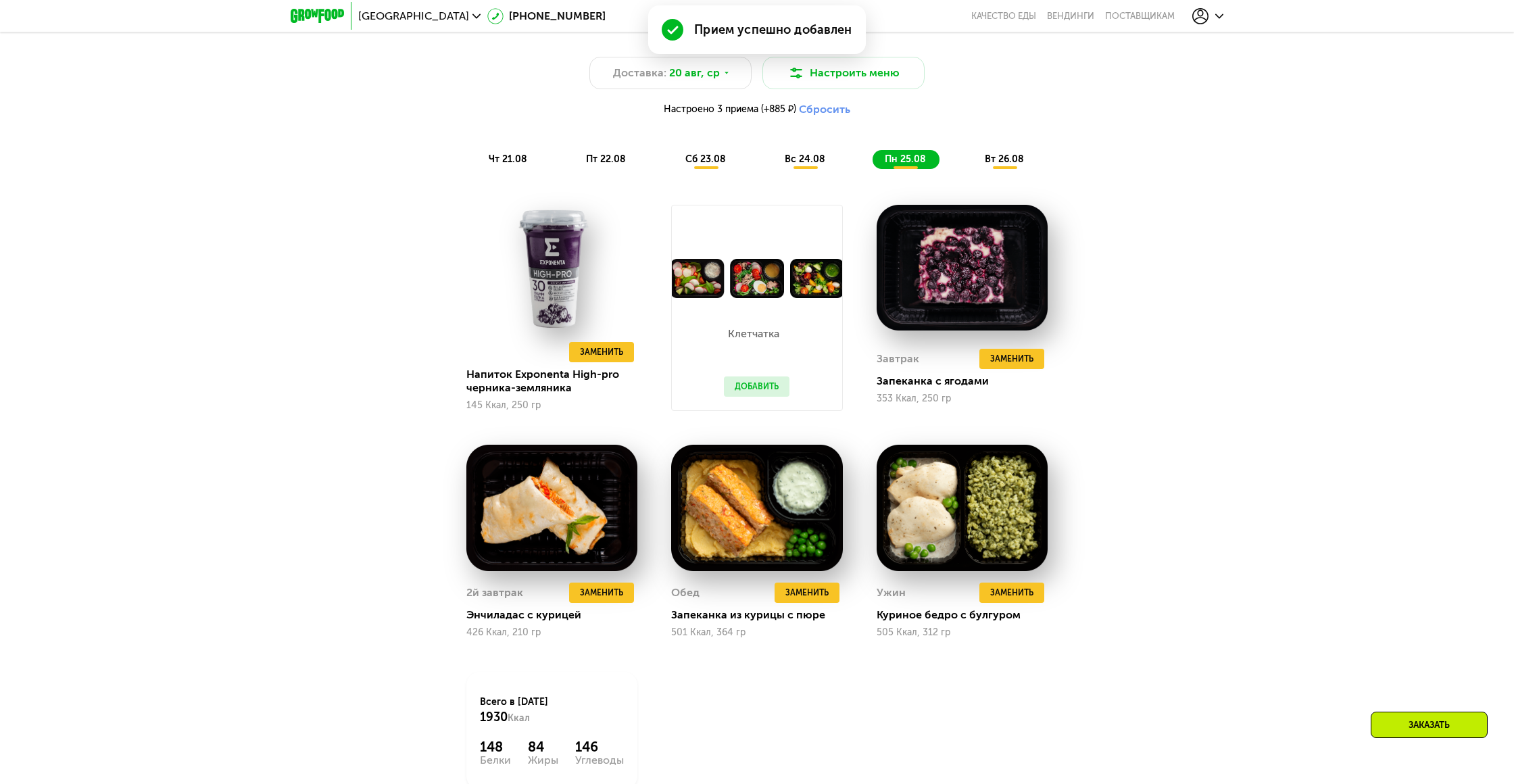
scroll to position [980, 0]
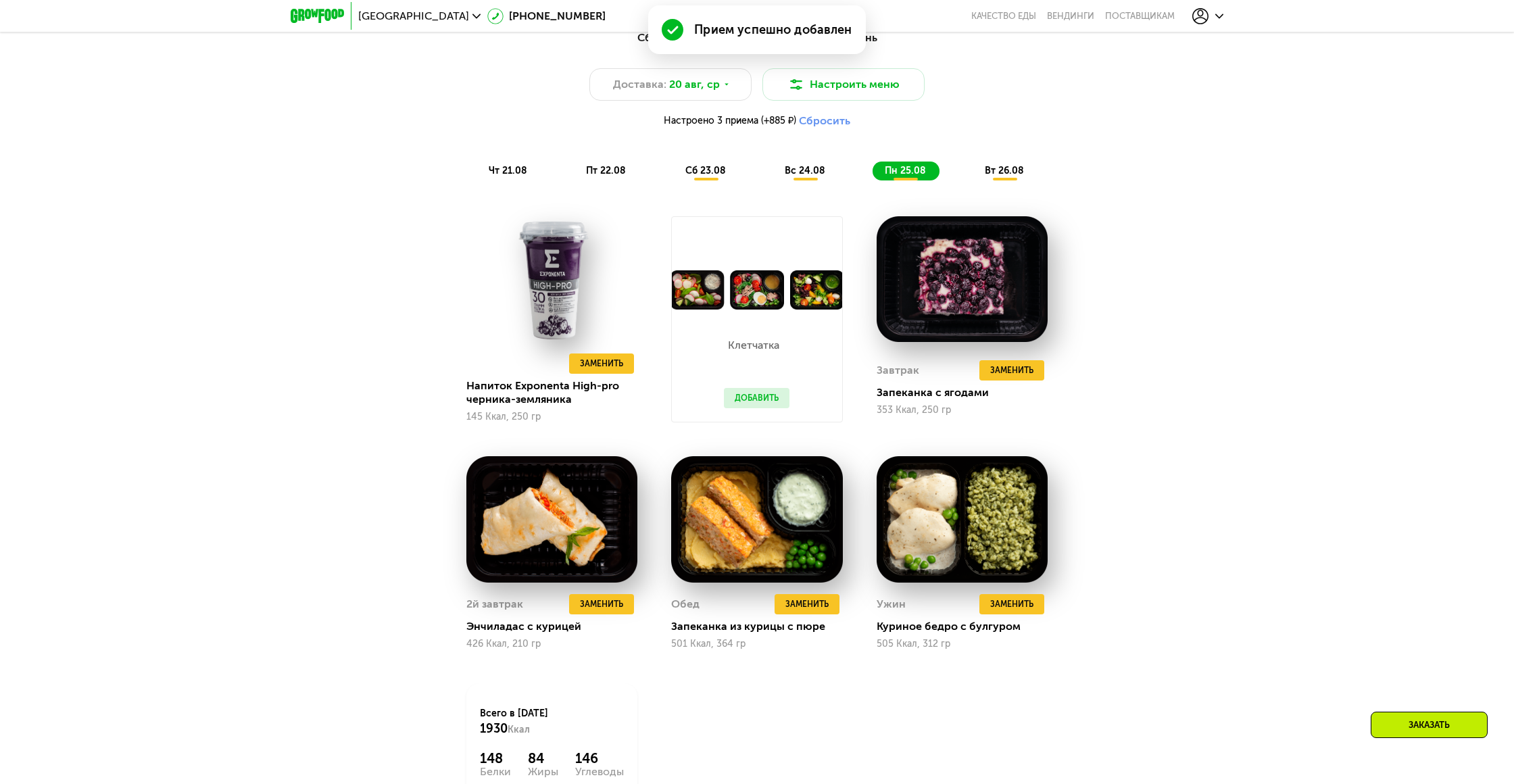
click at [995, 173] on span "вт 26.08" at bounding box center [1004, 170] width 39 height 11
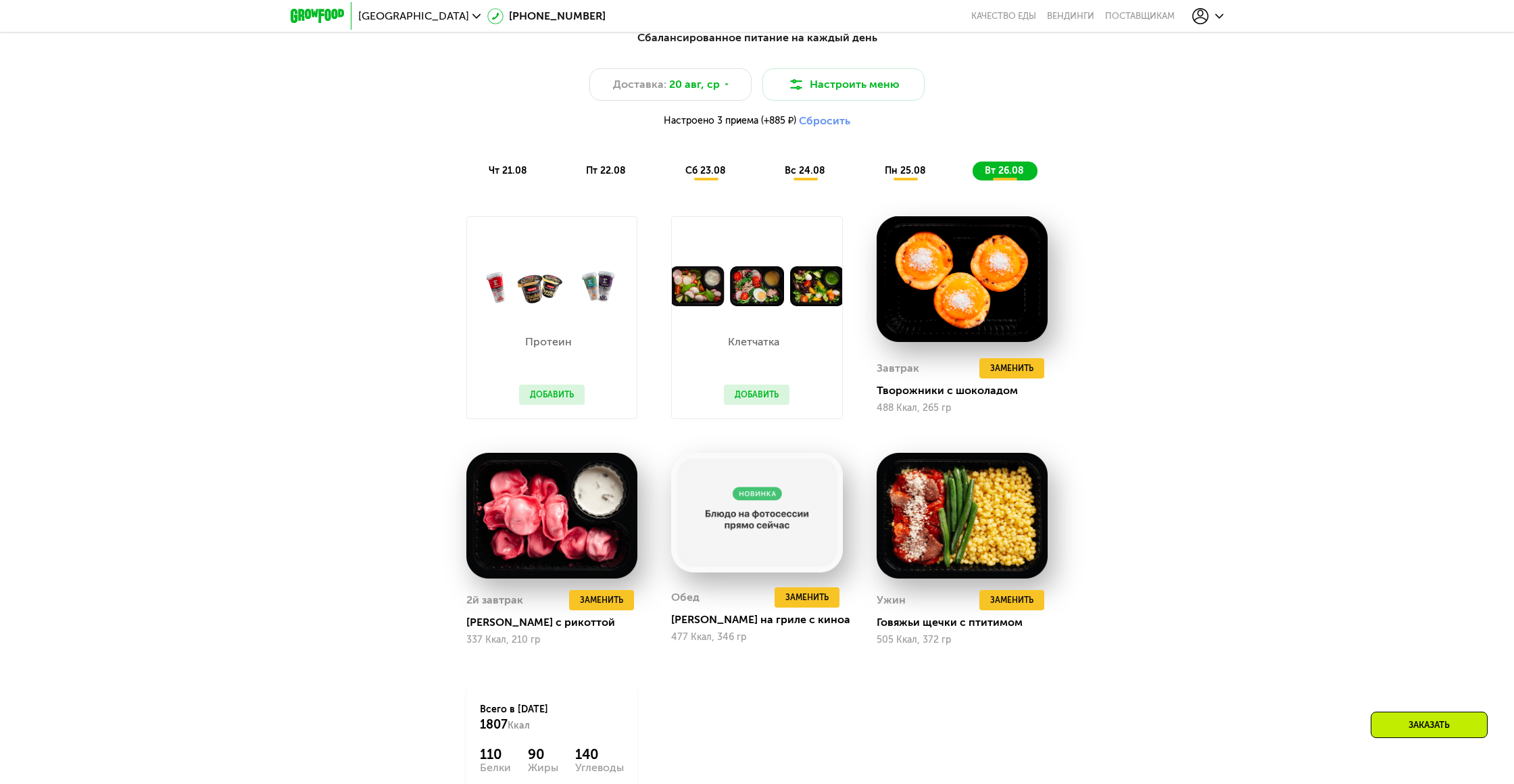
scroll to position [980, 0]
click at [540, 395] on button "Добавить" at bounding box center [551, 393] width 66 height 20
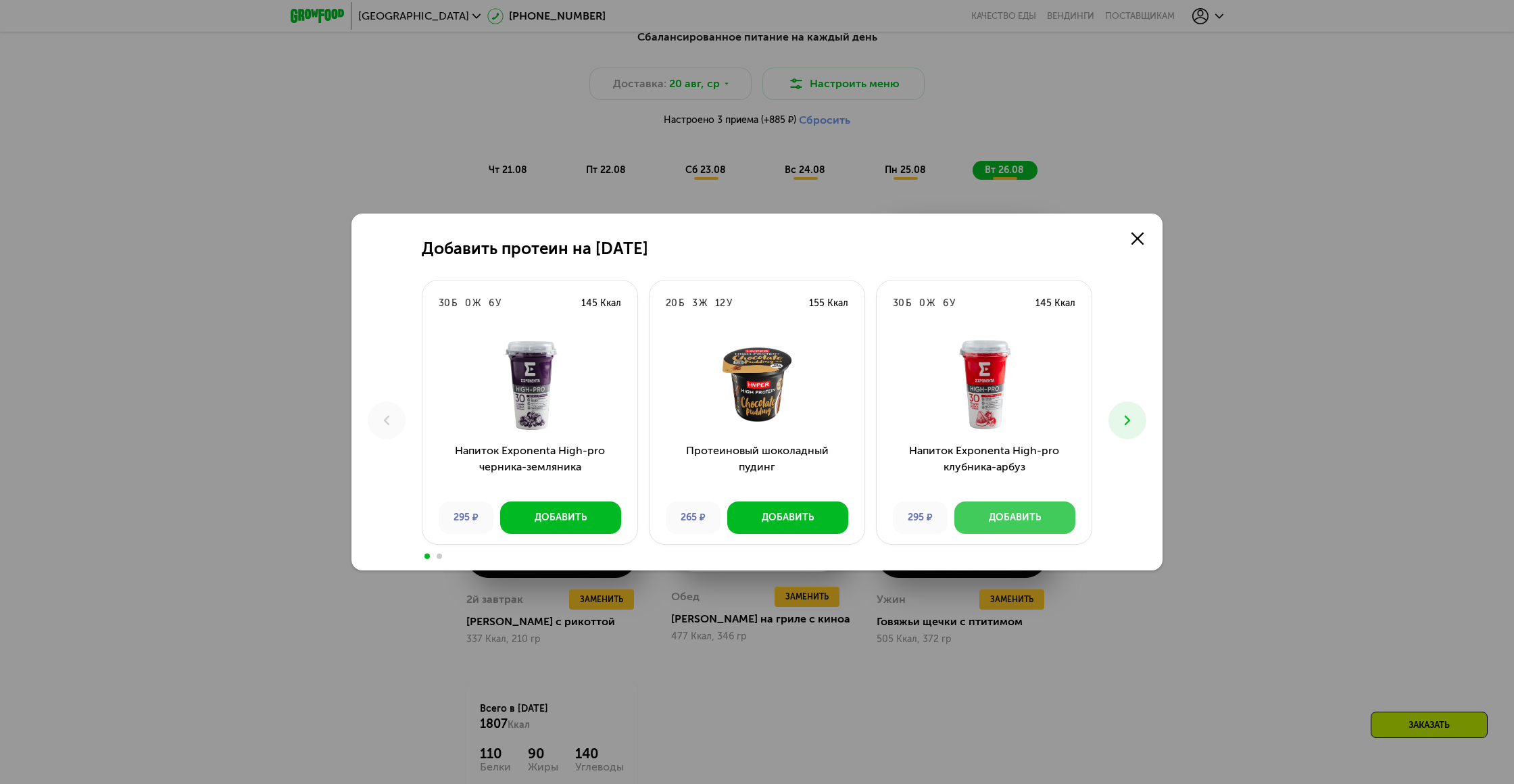
click at [1020, 516] on div "Добавить" at bounding box center [1014, 518] width 52 height 13
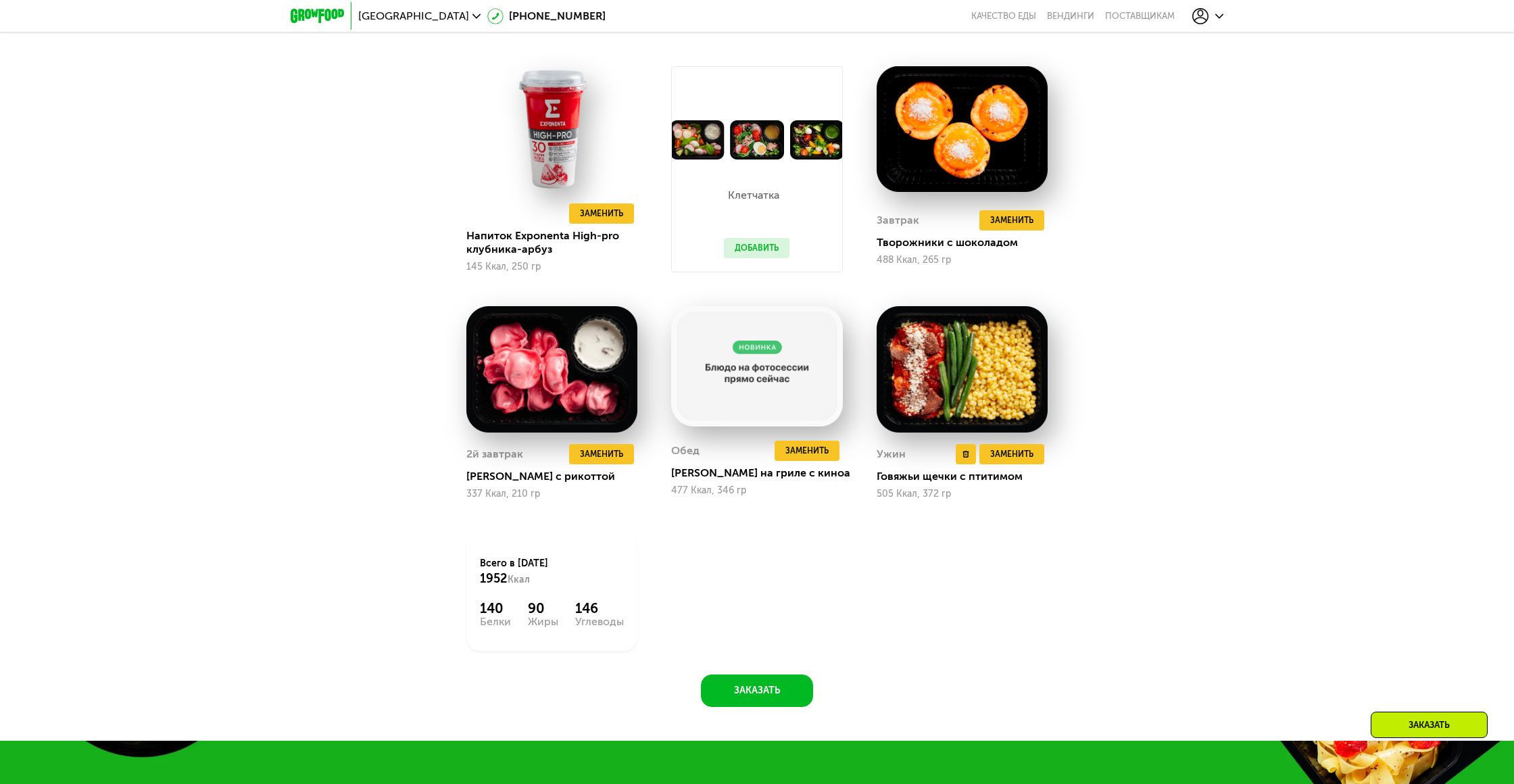
scroll to position [1129, 0]
click at [755, 700] on button "Заказать" at bounding box center [757, 691] width 112 height 32
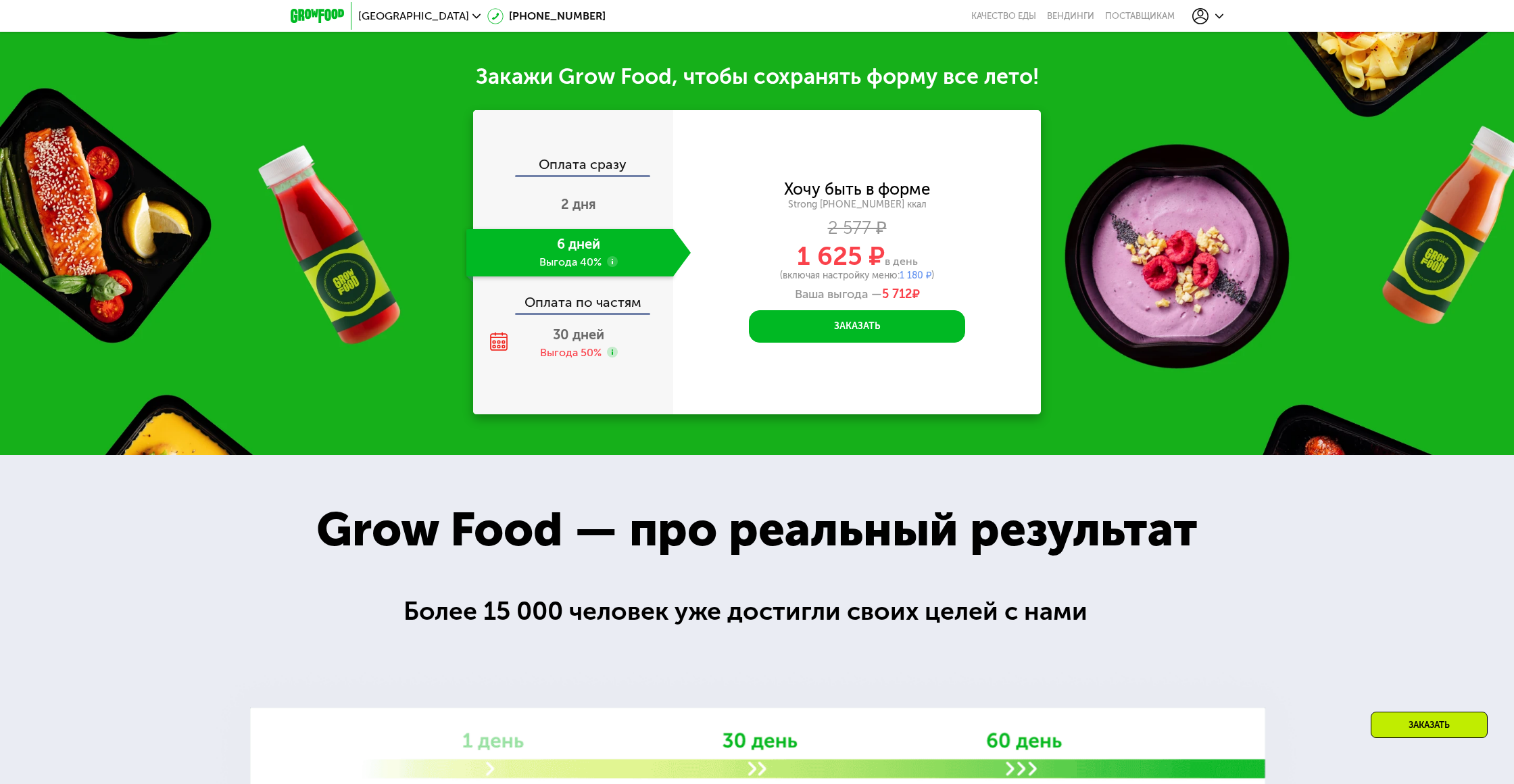
scroll to position [1846, 0]
